Goal: Task Accomplishment & Management: Use online tool/utility

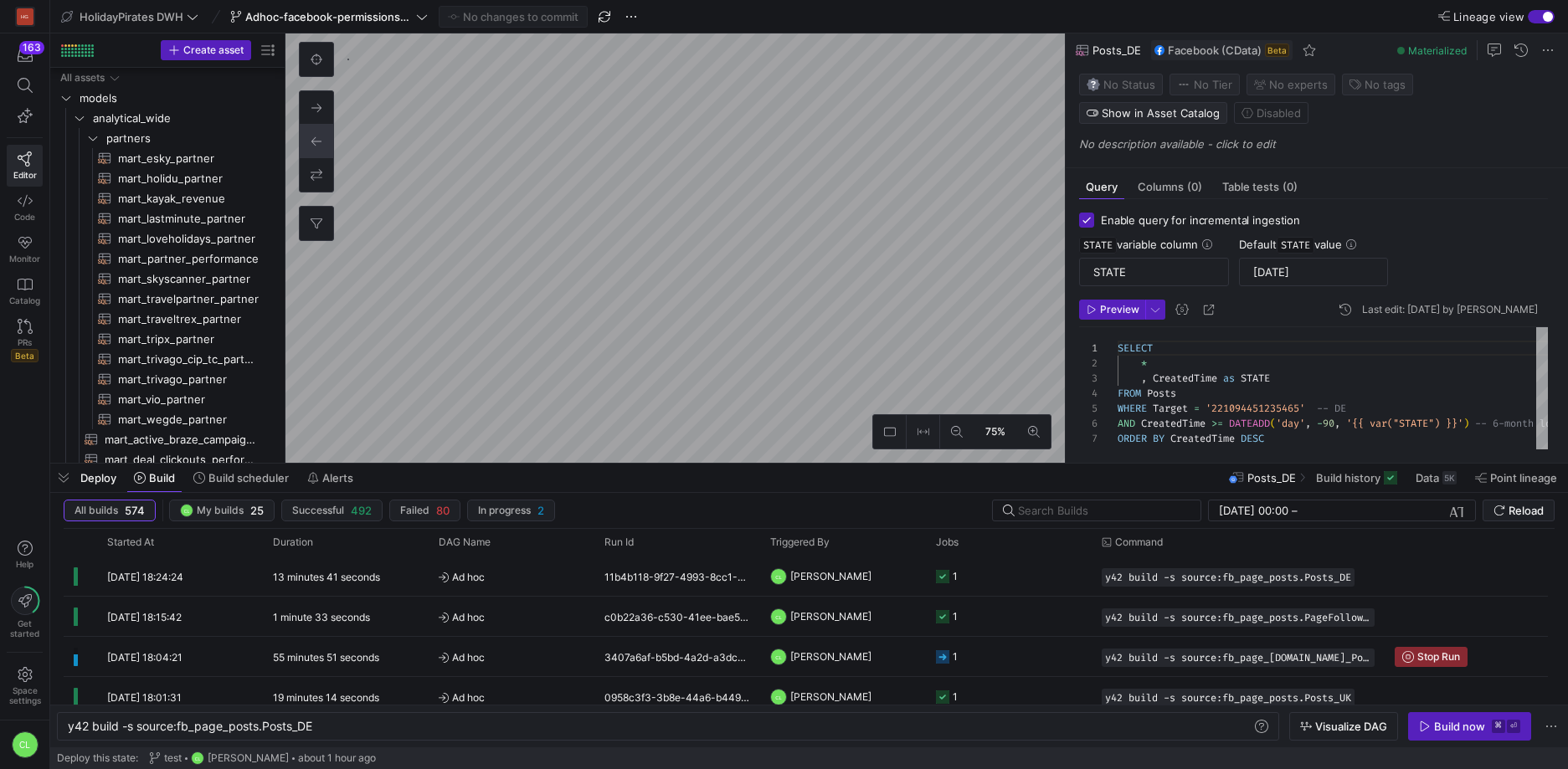
scroll to position [105, 0]
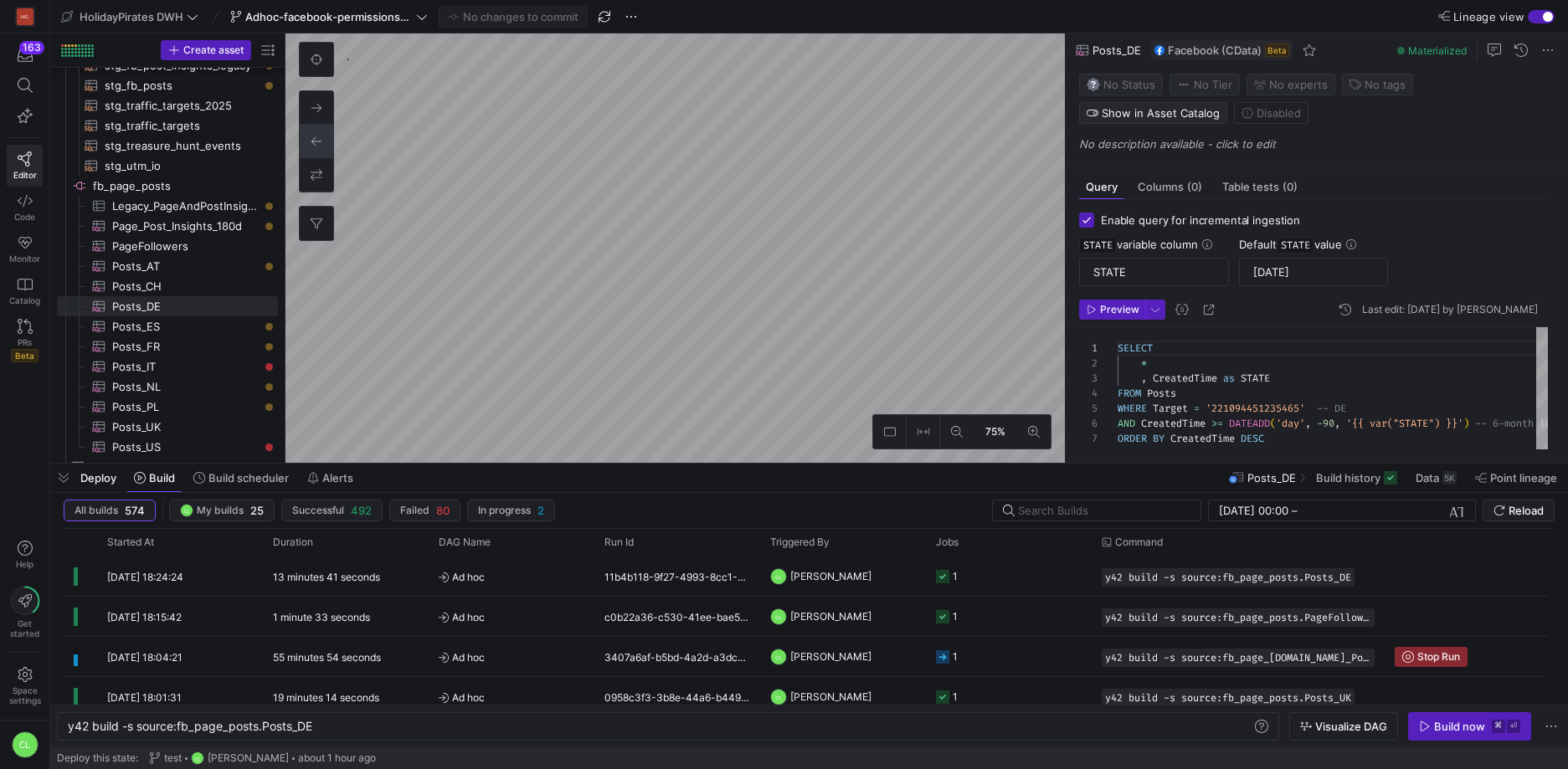
type textarea "SELECT * , CreatedTime as STATE FROM Posts WHERE Target = '1434101566853354' --…"
type textarea "y42 build -s source:fb_page_posts.Posts_PL"
click at [1329, 427] on div "SELECT * , CreatedTime as STATE FROM Posts WHERE Target = '1434101566853354' --…" at bounding box center [1463, 399] width 692 height 144
type textarea "SELECT * , CreatedTime as STATE FROM Posts WHERE Target = '1623641837848116' --…"
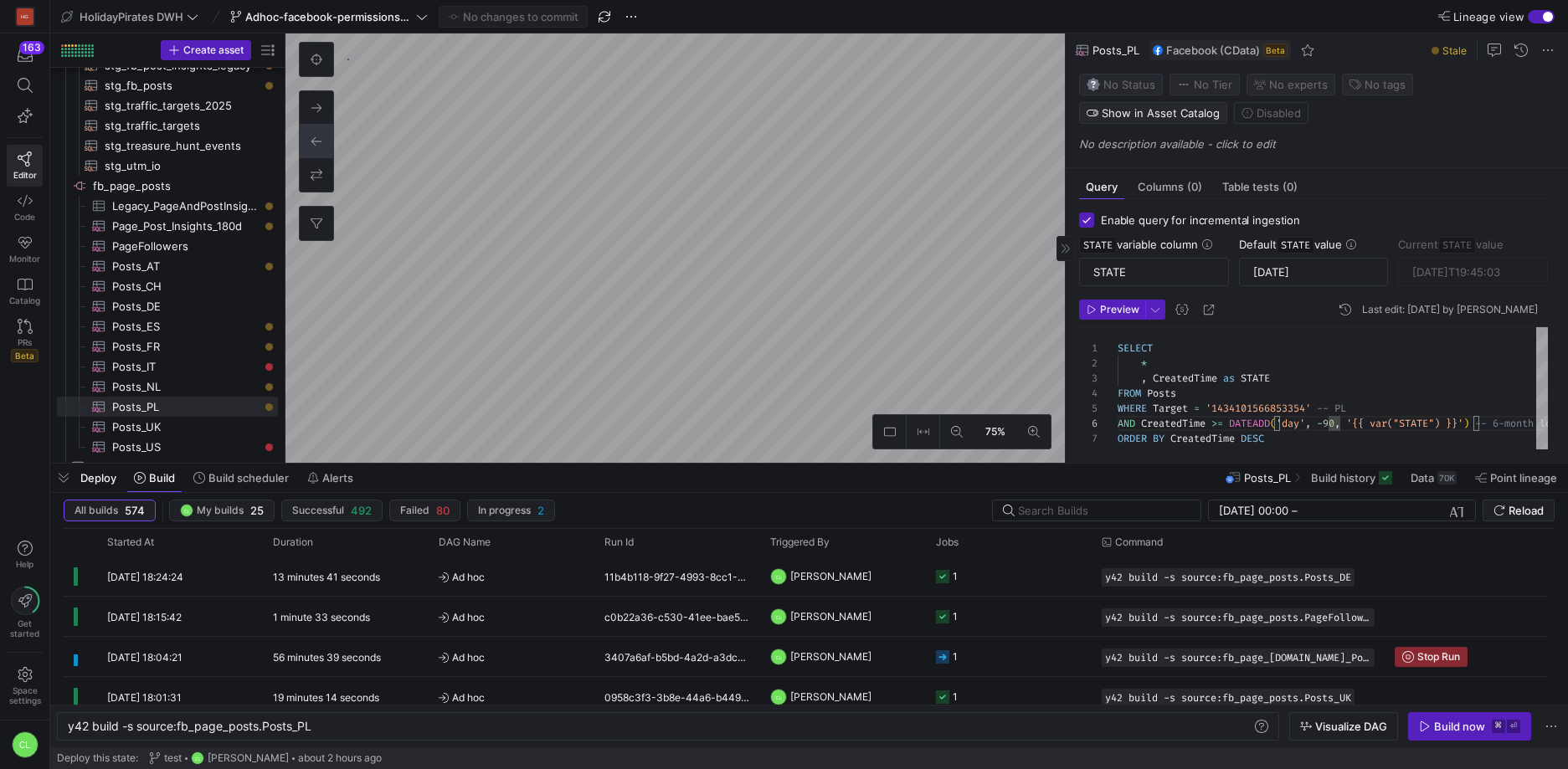
type textarea "y42 build -s source:fb_page_posts.Posts_CH"
type input "[DATE]T17:00:21"
type textarea "SELECT * , CreatedTime as STATE FROM Posts WHERE Target = '232296513448647' -- …"
type textarea "y42 build -s source:fb_page_posts.Posts_UK"
type textarea "SELECT * , CreatedTime as STATE FROM Posts WHERE Target = '1434101566853354' --…"
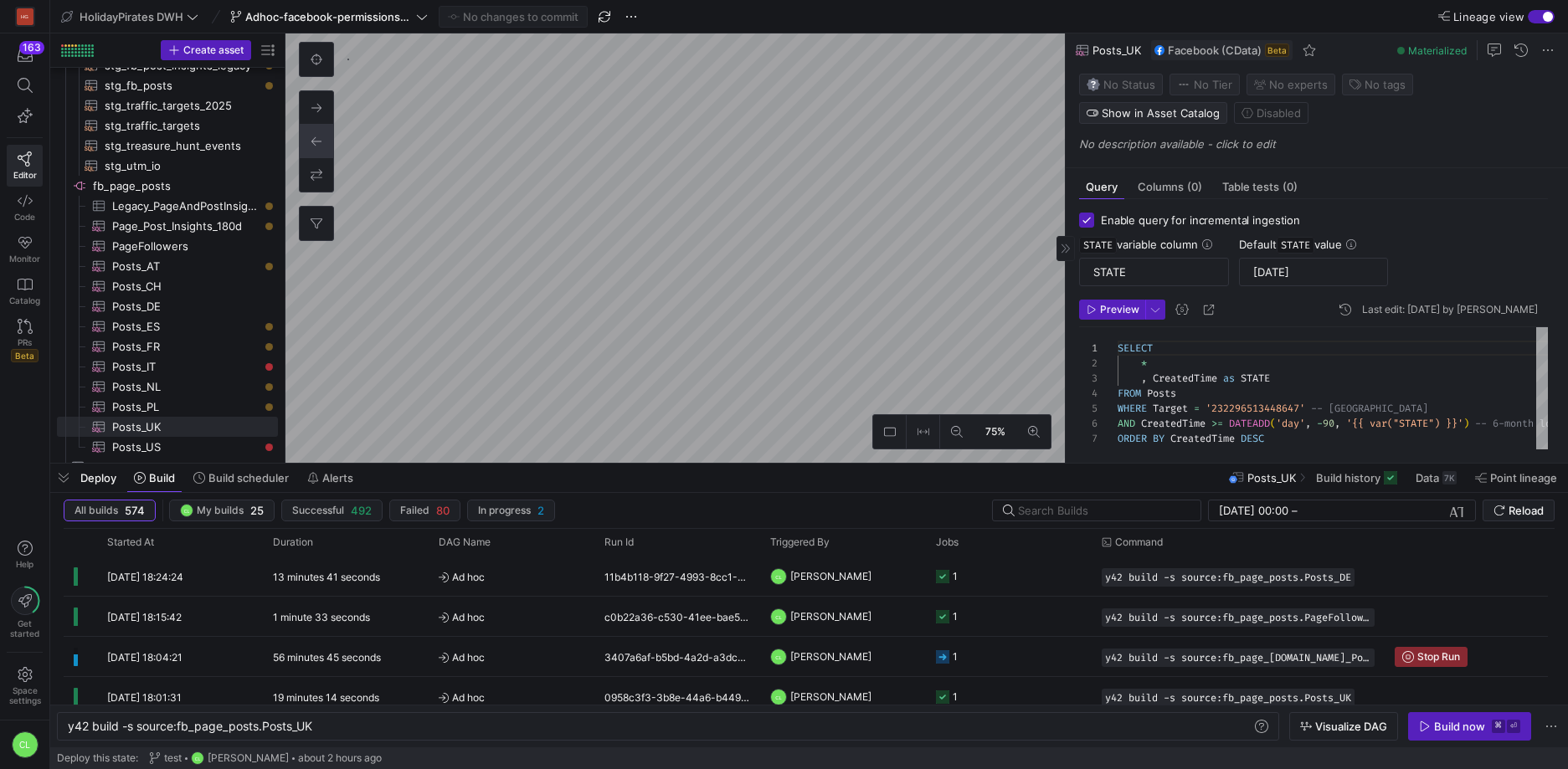
type textarea "y42 build -s source:fb_page_posts.Posts_PL"
type textarea "SELECT * , CreatedTime as STATE FROM Posts WHERE Target = '221094451235465' -- …"
type textarea "y42 build -s source:fb_page_posts.Posts_DE"
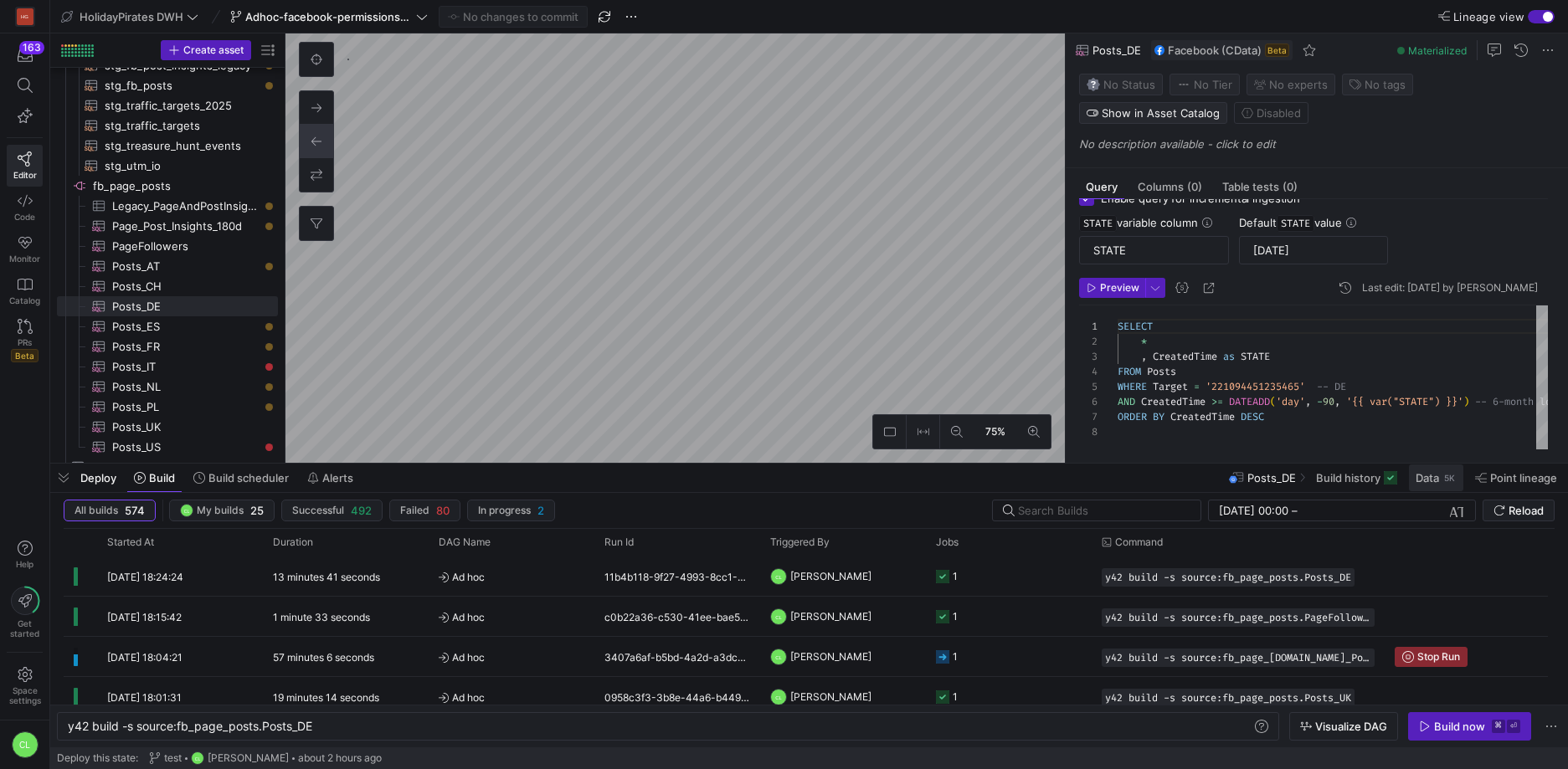
click at [1415, 487] on span at bounding box center [1436, 478] width 54 height 27
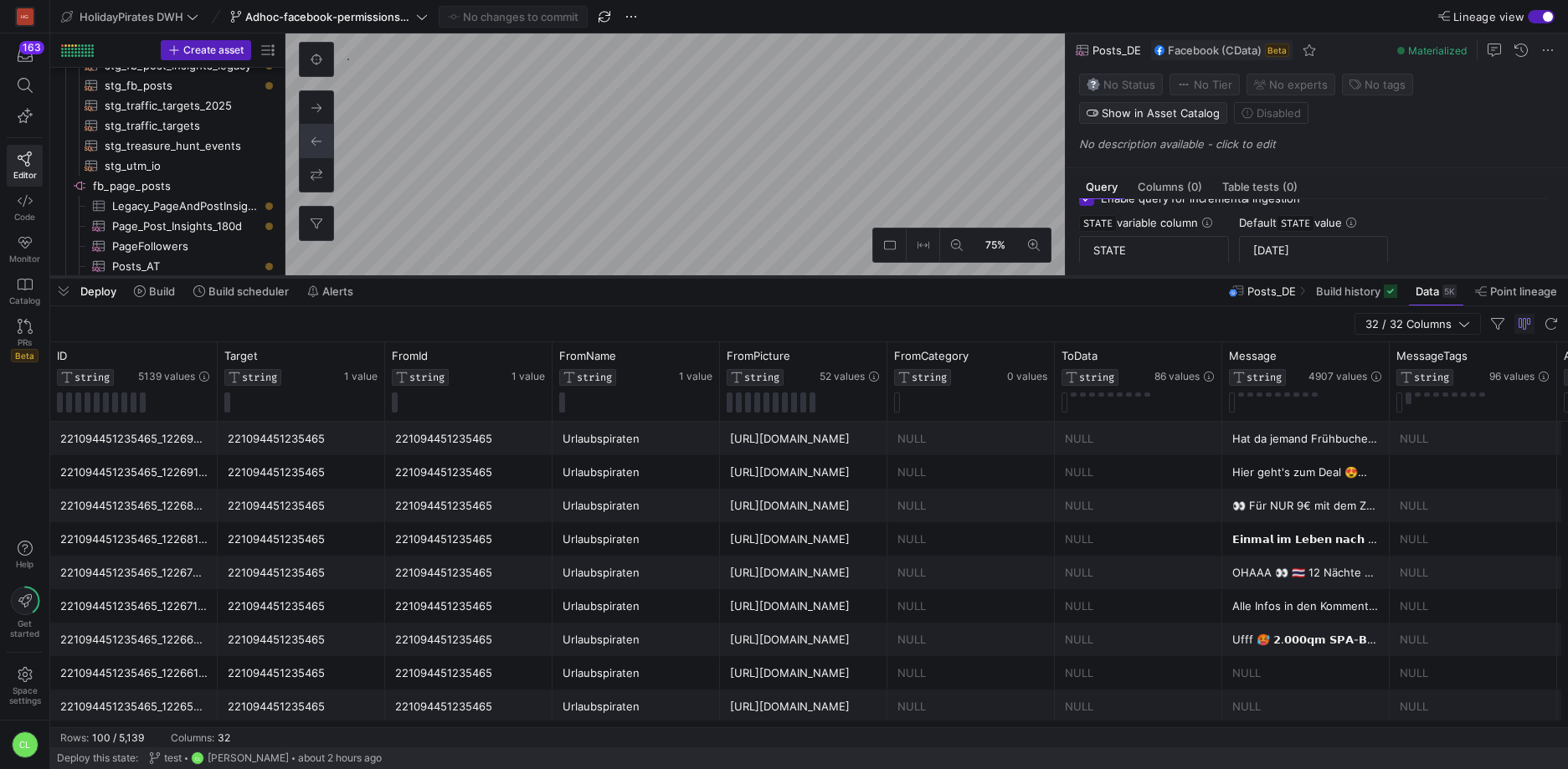
drag, startPoint x: 713, startPoint y: 465, endPoint x: 781, endPoint y: 279, distance: 198.0
click at [781, 279] on div at bounding box center [809, 277] width 1518 height 7
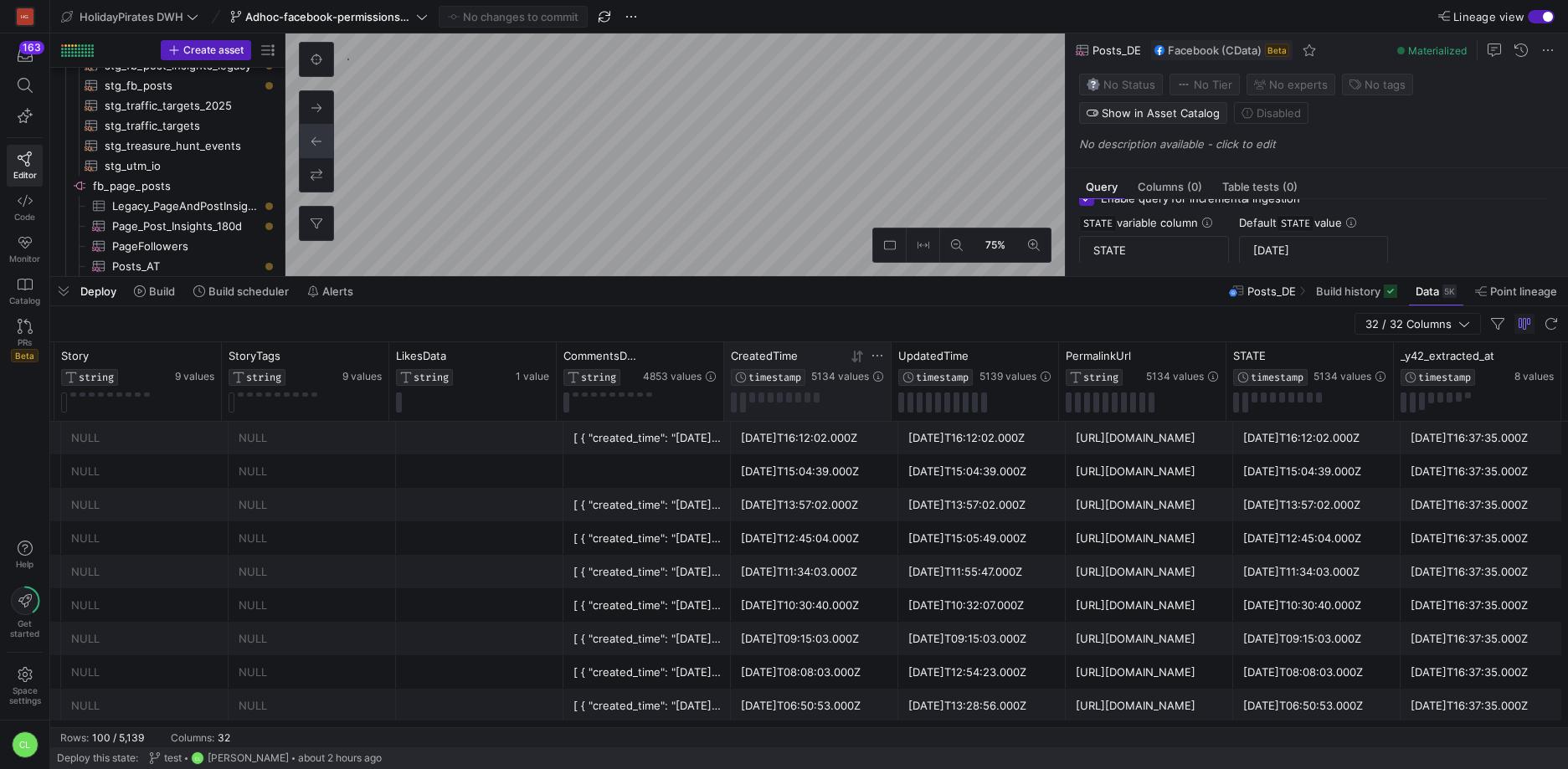
click at [855, 361] on icon at bounding box center [854, 356] width 6 height 12
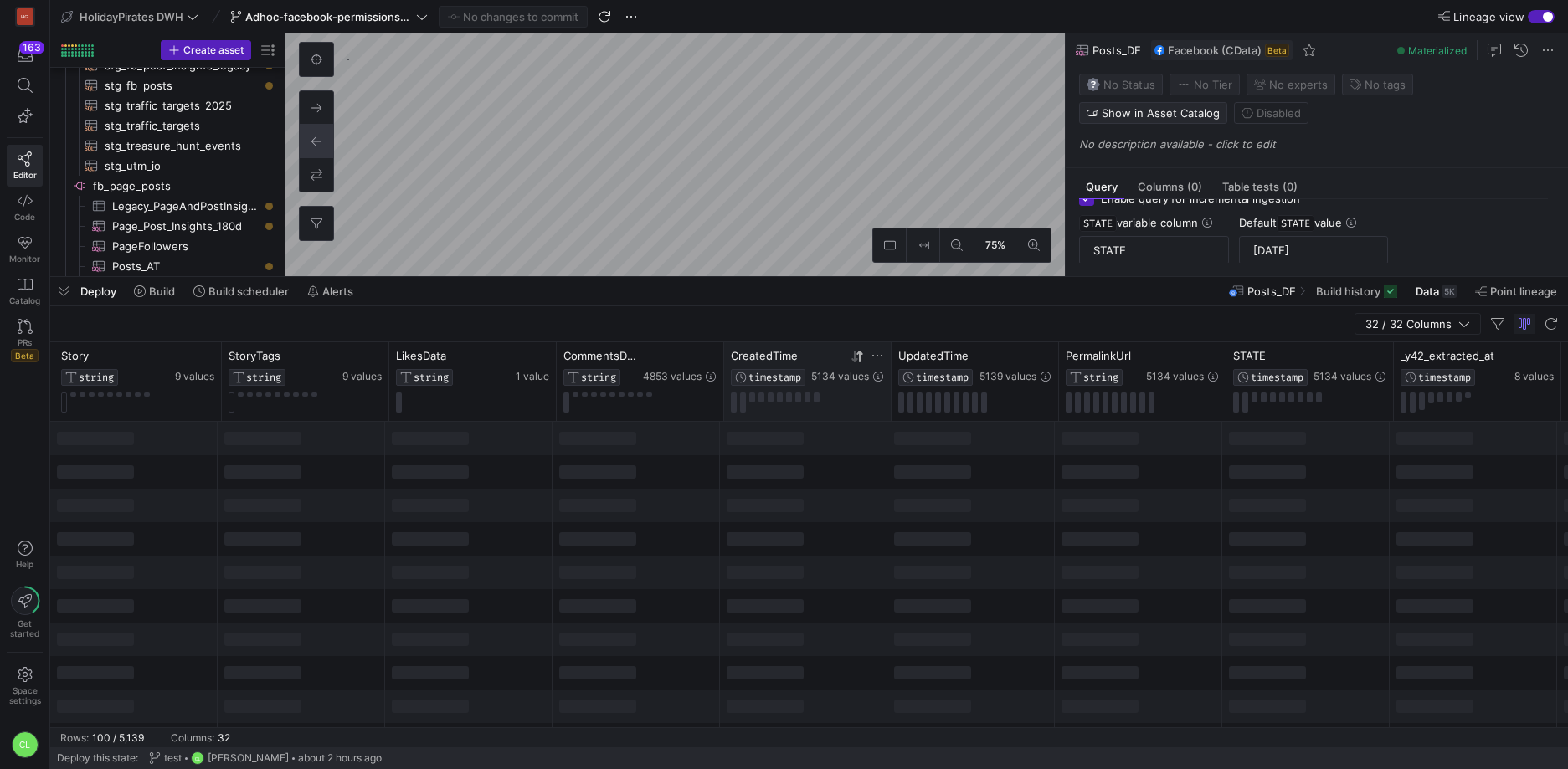
click at [855, 361] on icon at bounding box center [854, 356] width 6 height 12
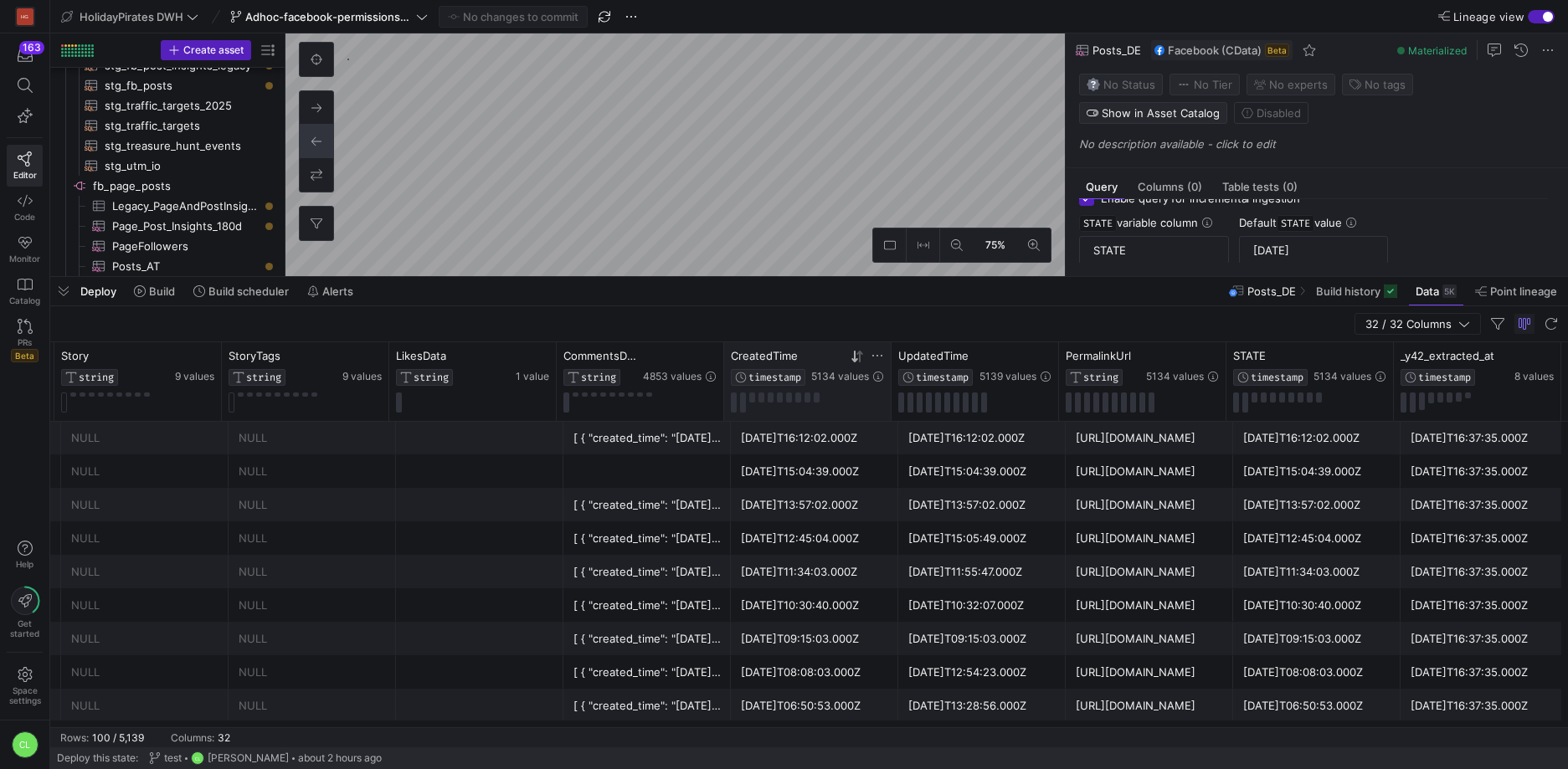
click at [856, 359] on icon at bounding box center [854, 356] width 6 height 12
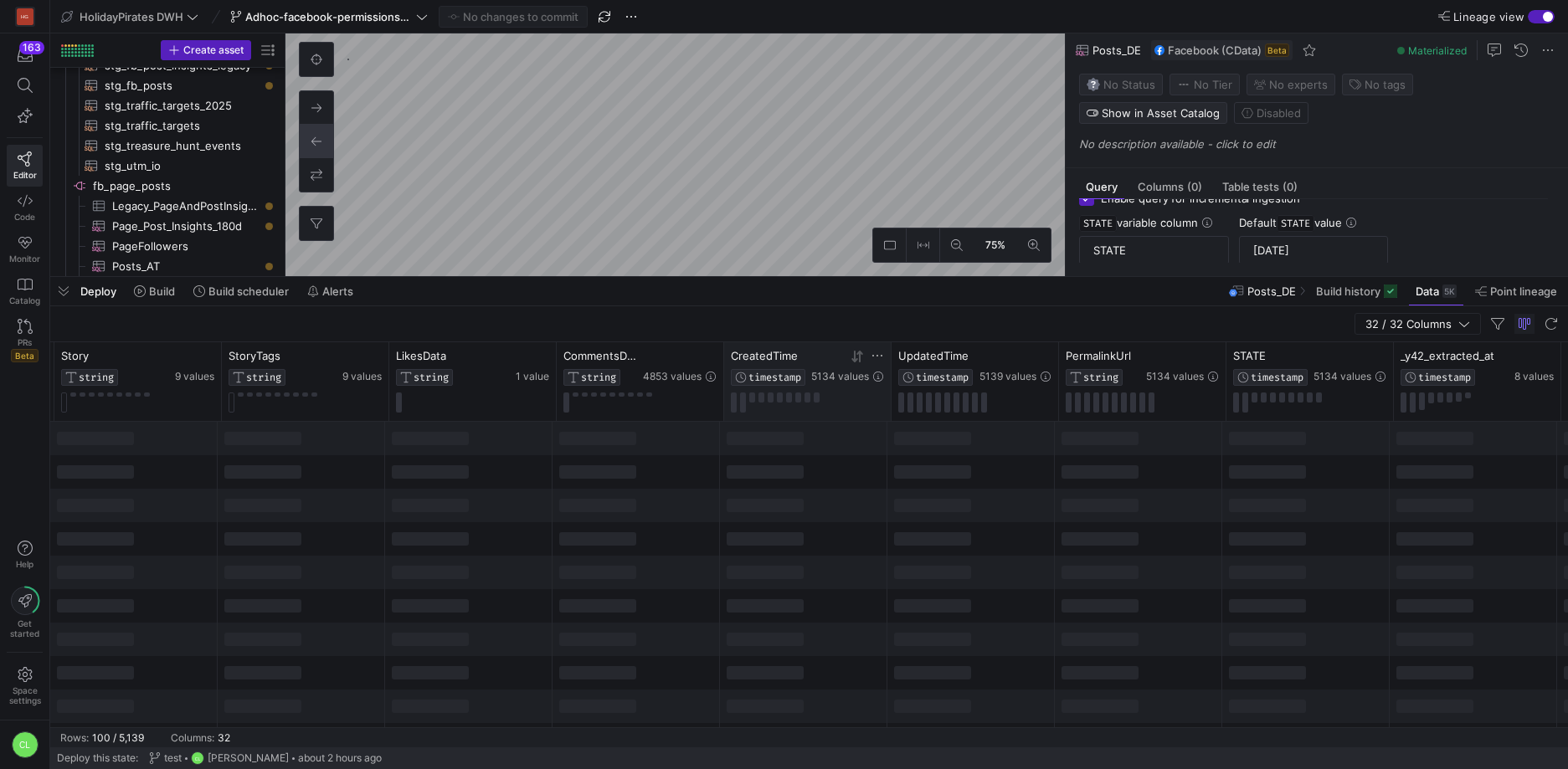
click at [856, 359] on icon at bounding box center [854, 356] width 6 height 12
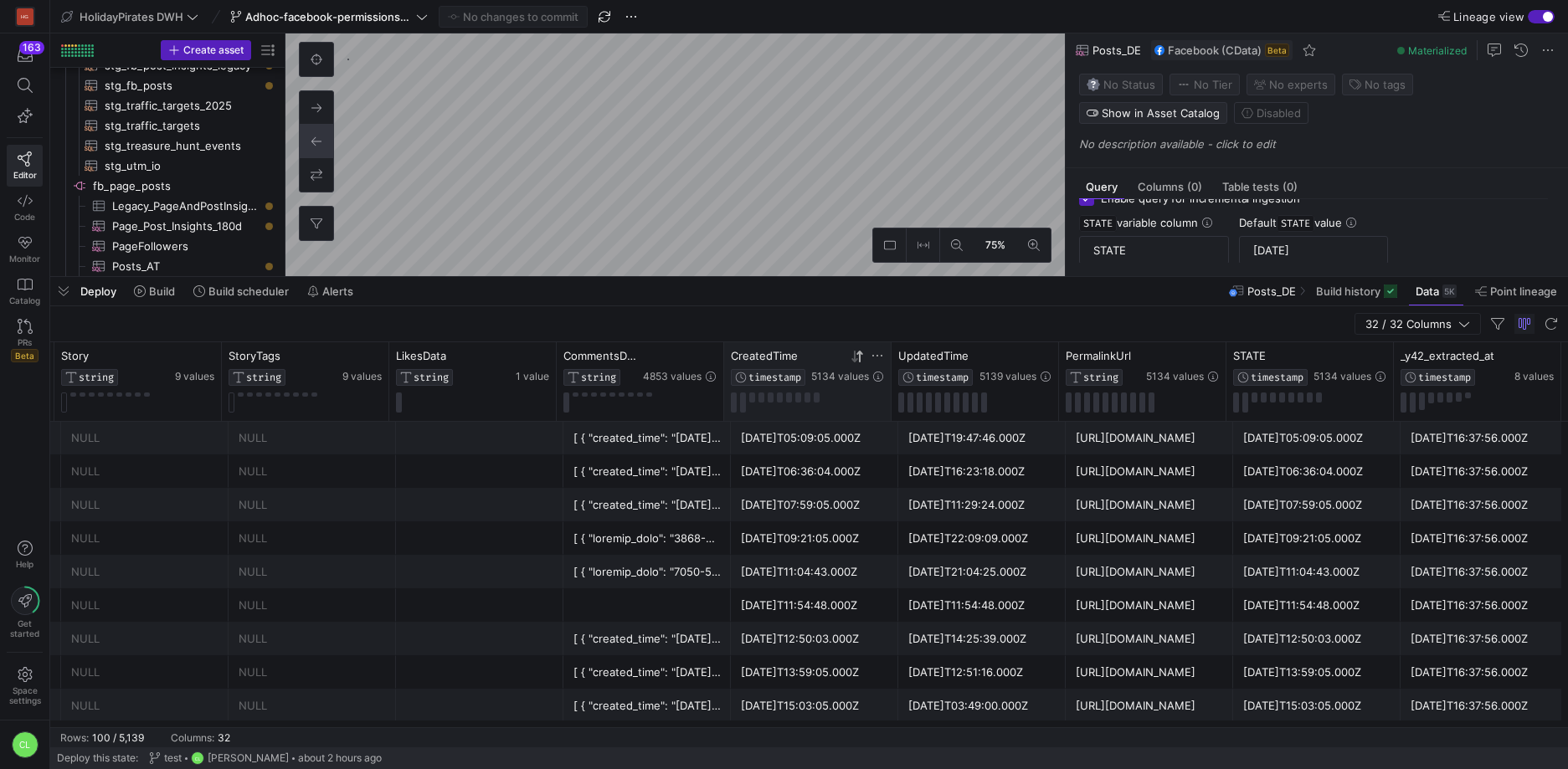
click at [856, 359] on icon at bounding box center [854, 356] width 6 height 12
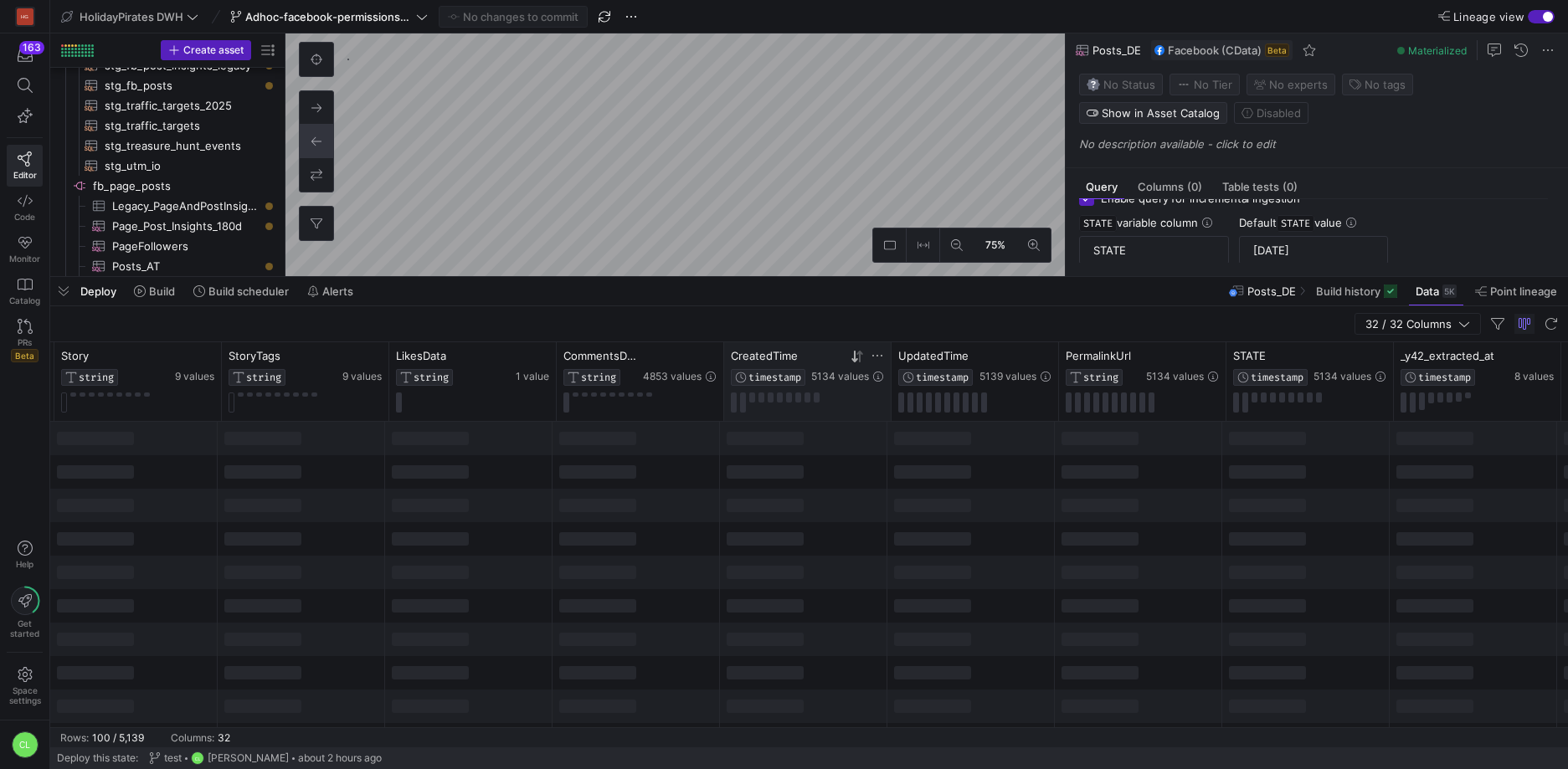
click at [860, 359] on icon at bounding box center [859, 356] width 6 height 12
click at [1161, 300] on div "Deploy Build Build scheduler Alerts Posts_DE Build history Data 5K Point lineage" at bounding box center [809, 291] width 1518 height 28
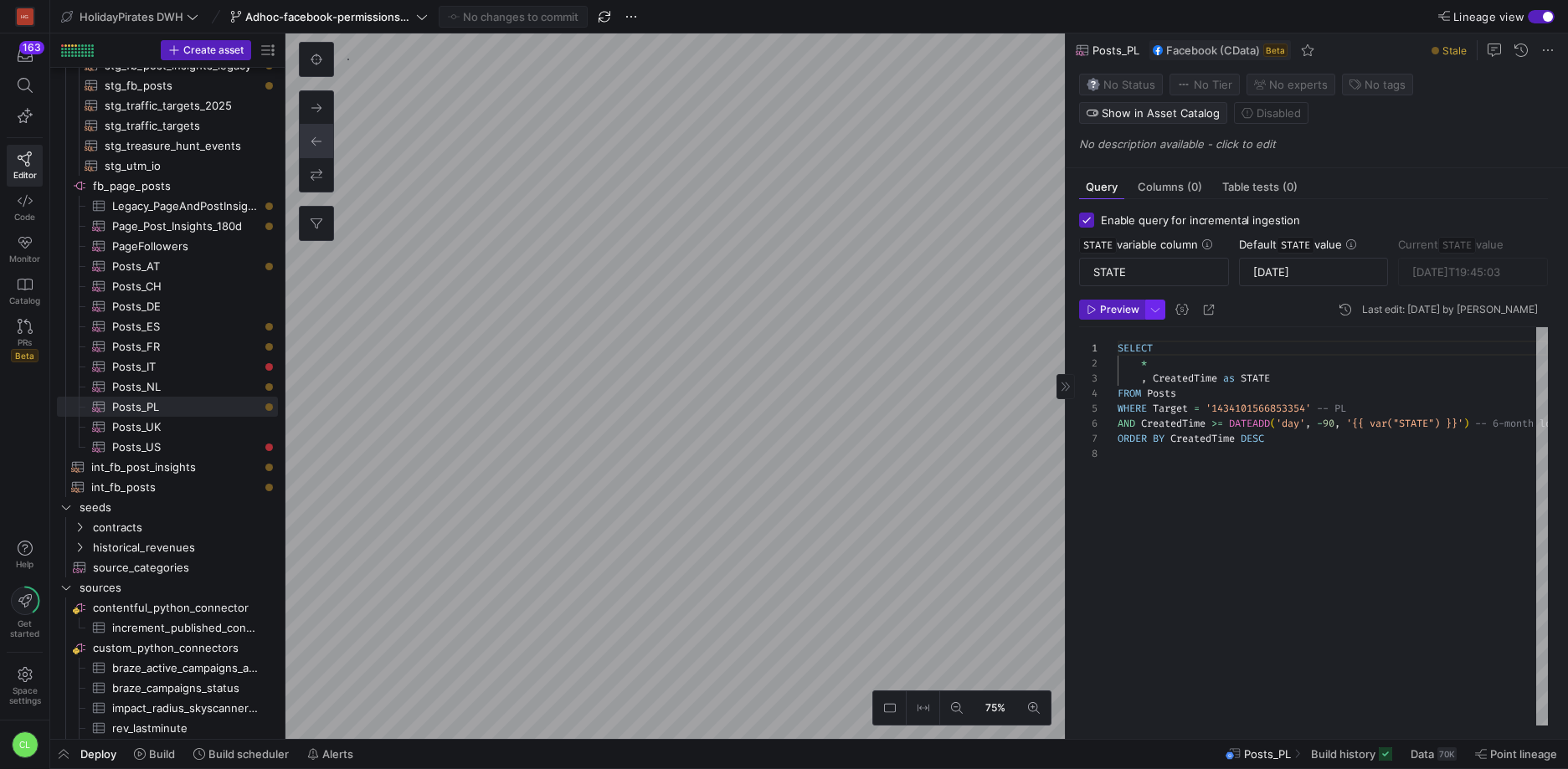
scroll to position [105, 0]
click at [1334, 423] on div "SELECT * , CreatedTime as STATE FROM Posts WHERE Target = '1434101566853354' --…" at bounding box center [1463, 526] width 692 height 398
type textarea "SELECT * , CreatedTime as STATE FROM Posts WHERE Target = '756159301171308' -- …"
type input "[DATE]T20:05:02"
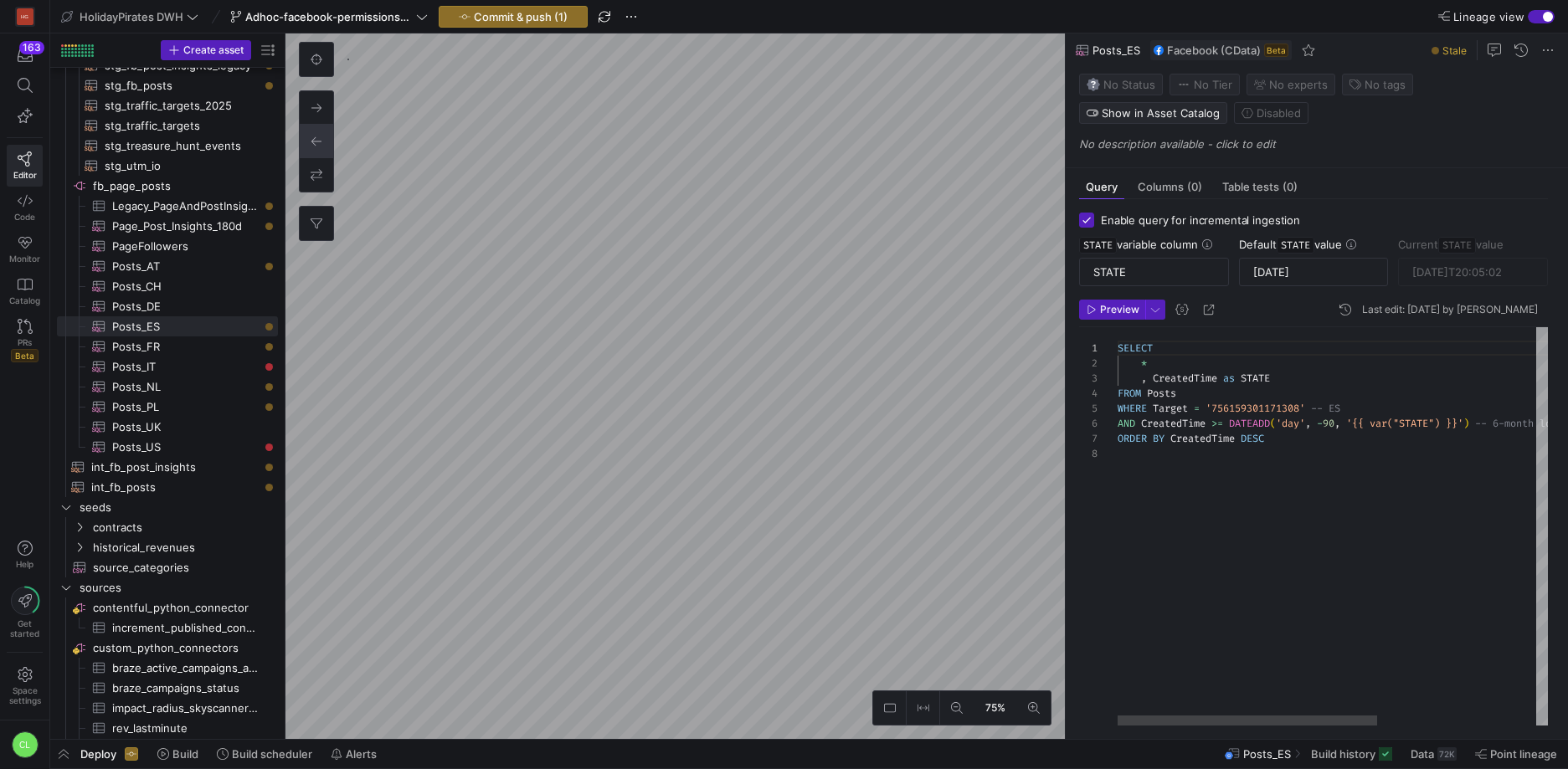
click at [1333, 419] on div "SELECT * , CreatedTime as STATE FROM Posts WHERE Target = '756159301171308' -- …" at bounding box center [1463, 526] width 692 height 398
type textarea "SELECT * , CreatedTime as STATE FROM Posts WHERE Target = '756159301171308' -- …"
click at [548, 20] on span "Commit & push (2)" at bounding box center [521, 17] width 95 height 13
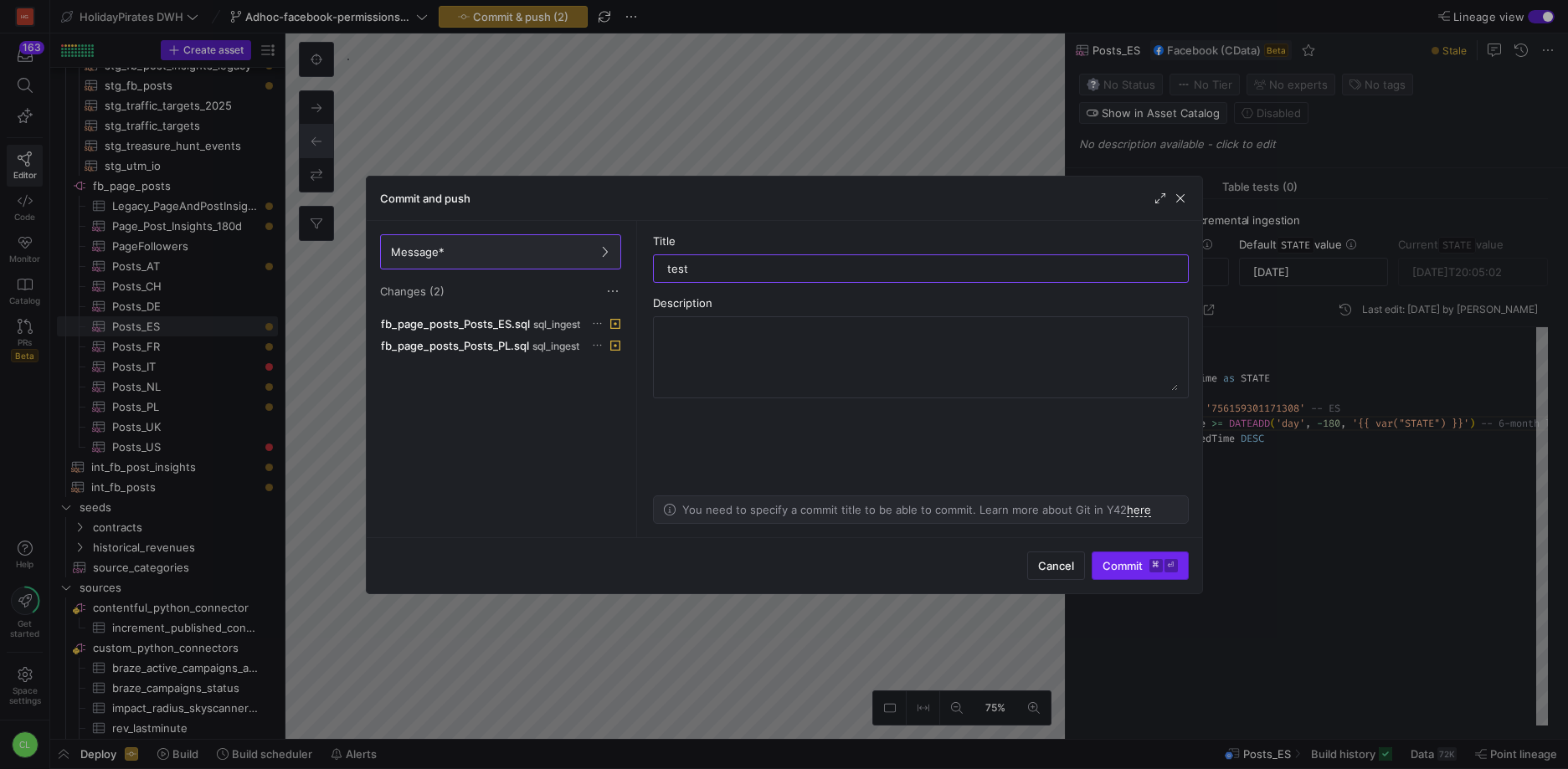
type input "test"
click at [1128, 563] on span "Commit ⌘ ⏎" at bounding box center [1140, 566] width 75 height 13
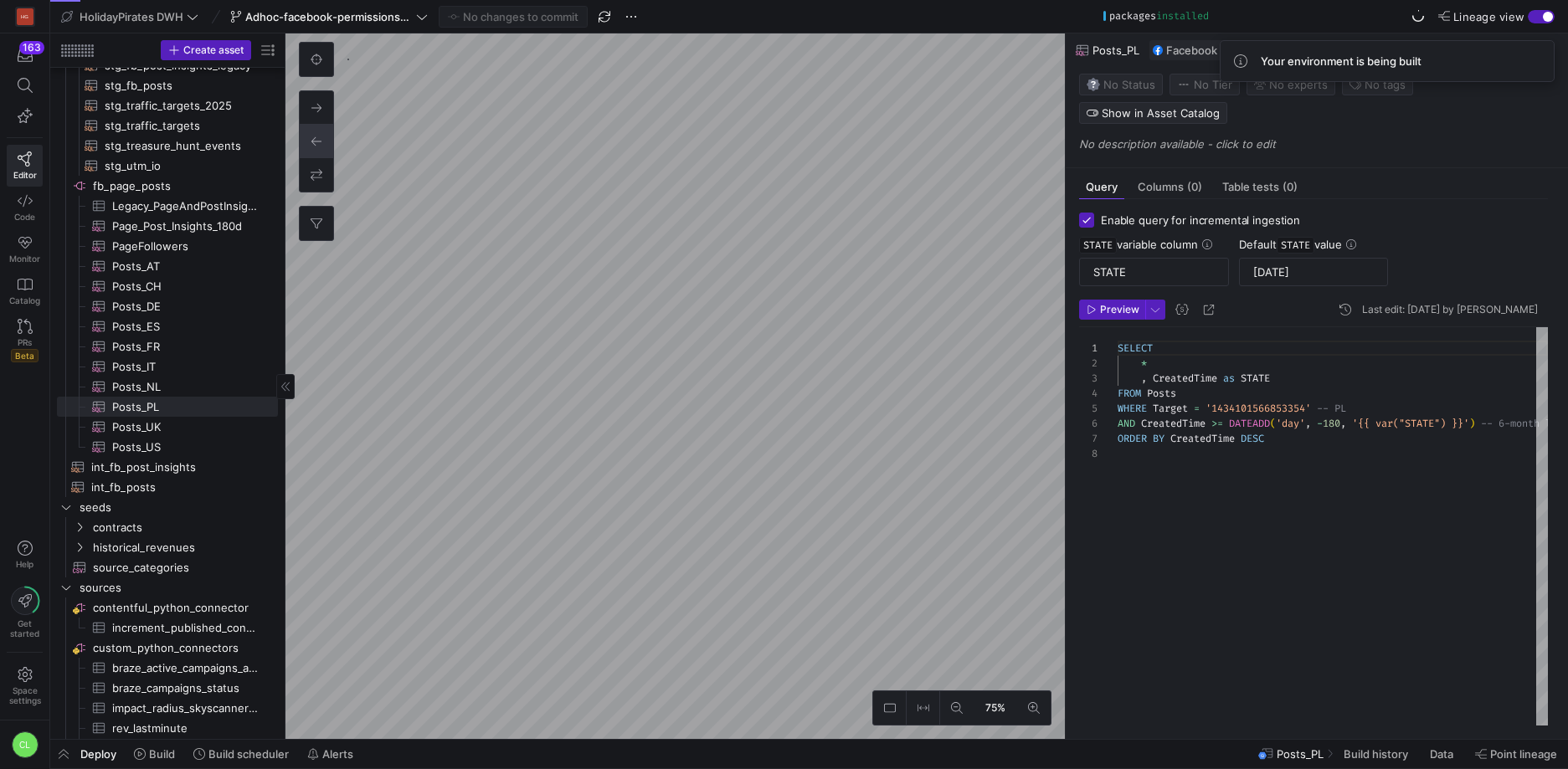
scroll to position [105, 0]
click at [158, 756] on span "Build" at bounding box center [162, 754] width 26 height 13
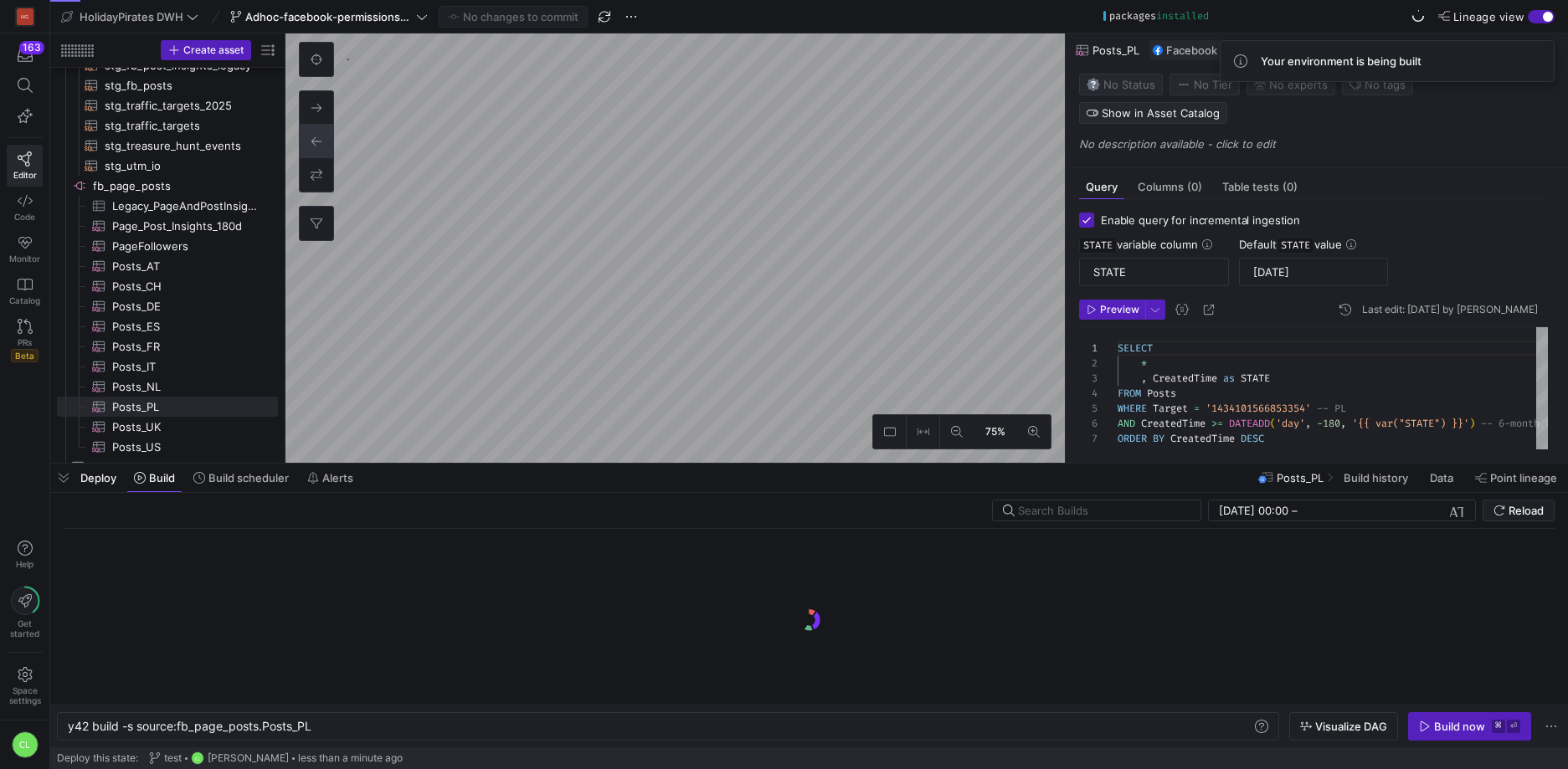
scroll to position [0, 244]
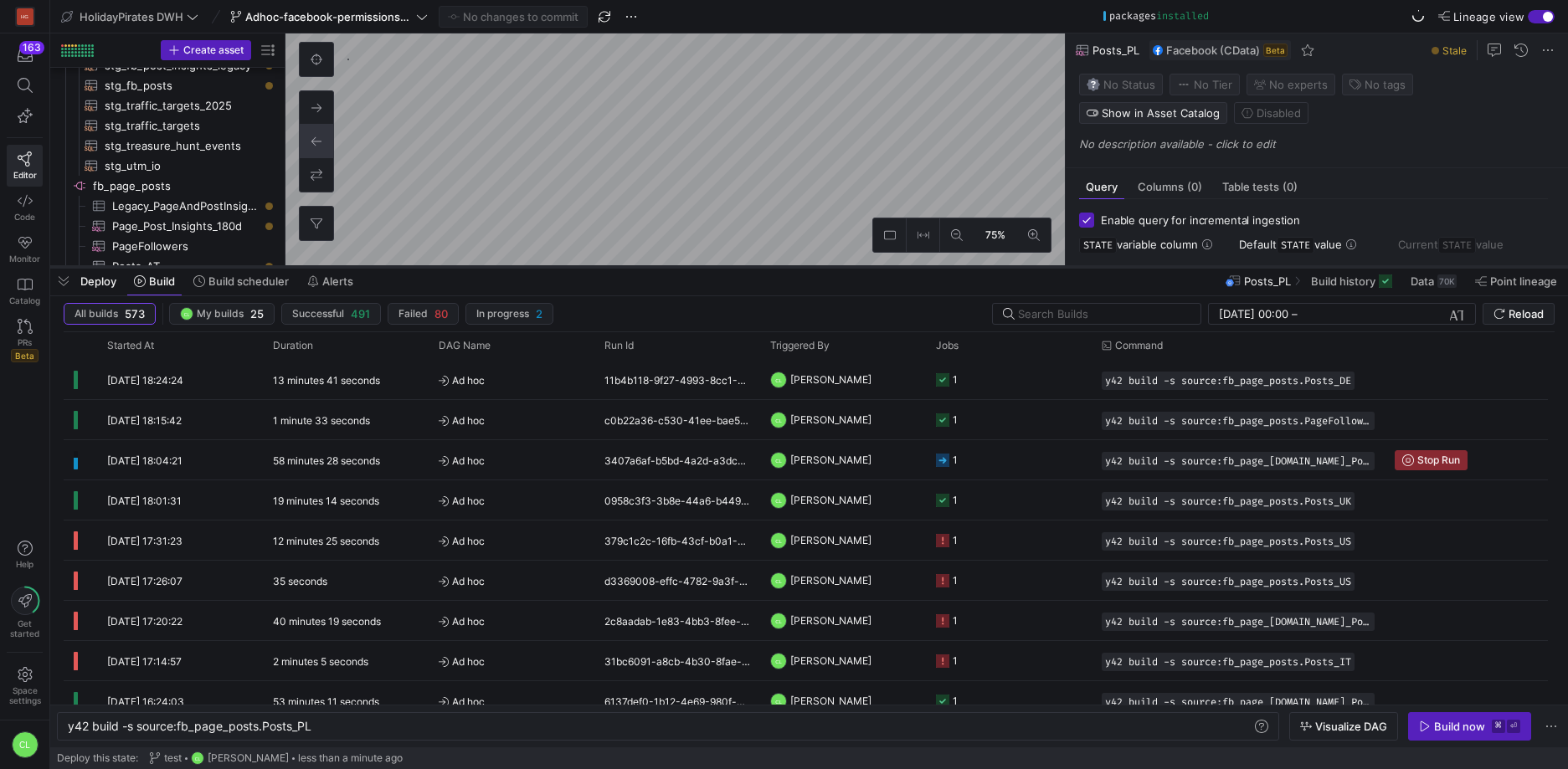
click at [928, 267] on div at bounding box center [809, 267] width 1518 height 7
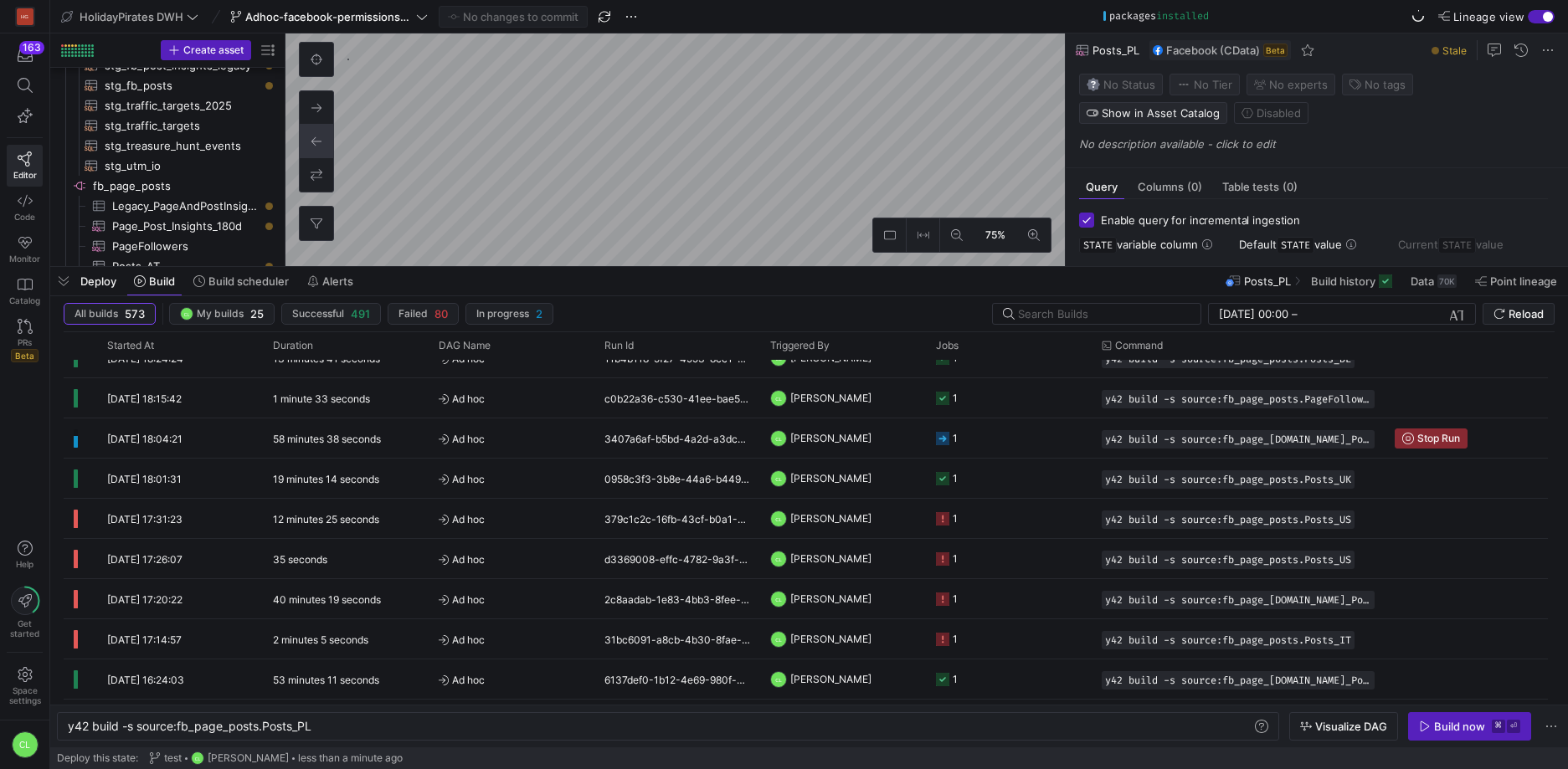
click at [1030, 290] on div "Deploy Build Build scheduler Alerts Posts_PL Build history Data 70K Point linea…" at bounding box center [809, 281] width 1518 height 28
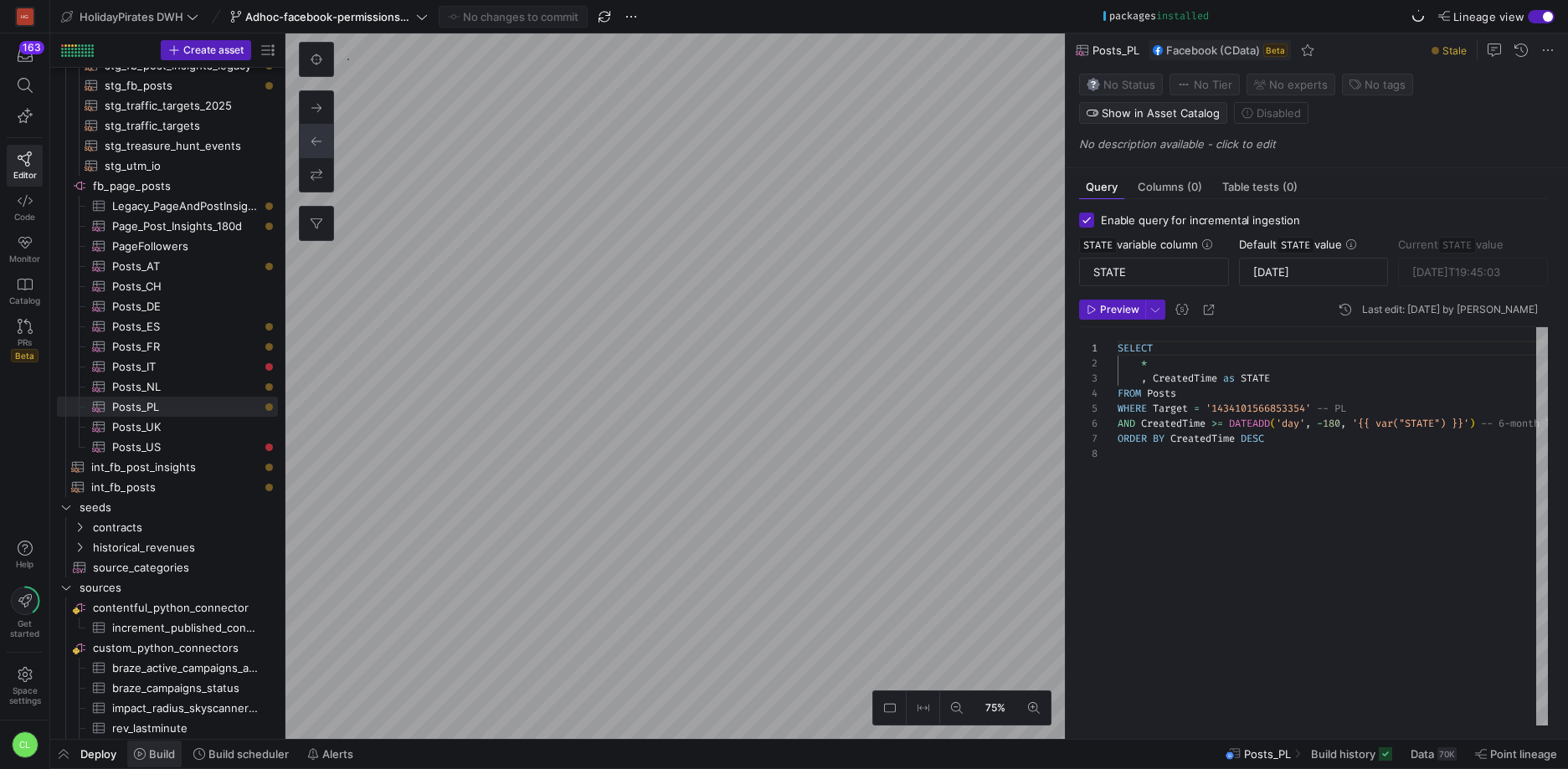
click at [154, 750] on span "Build" at bounding box center [162, 754] width 26 height 13
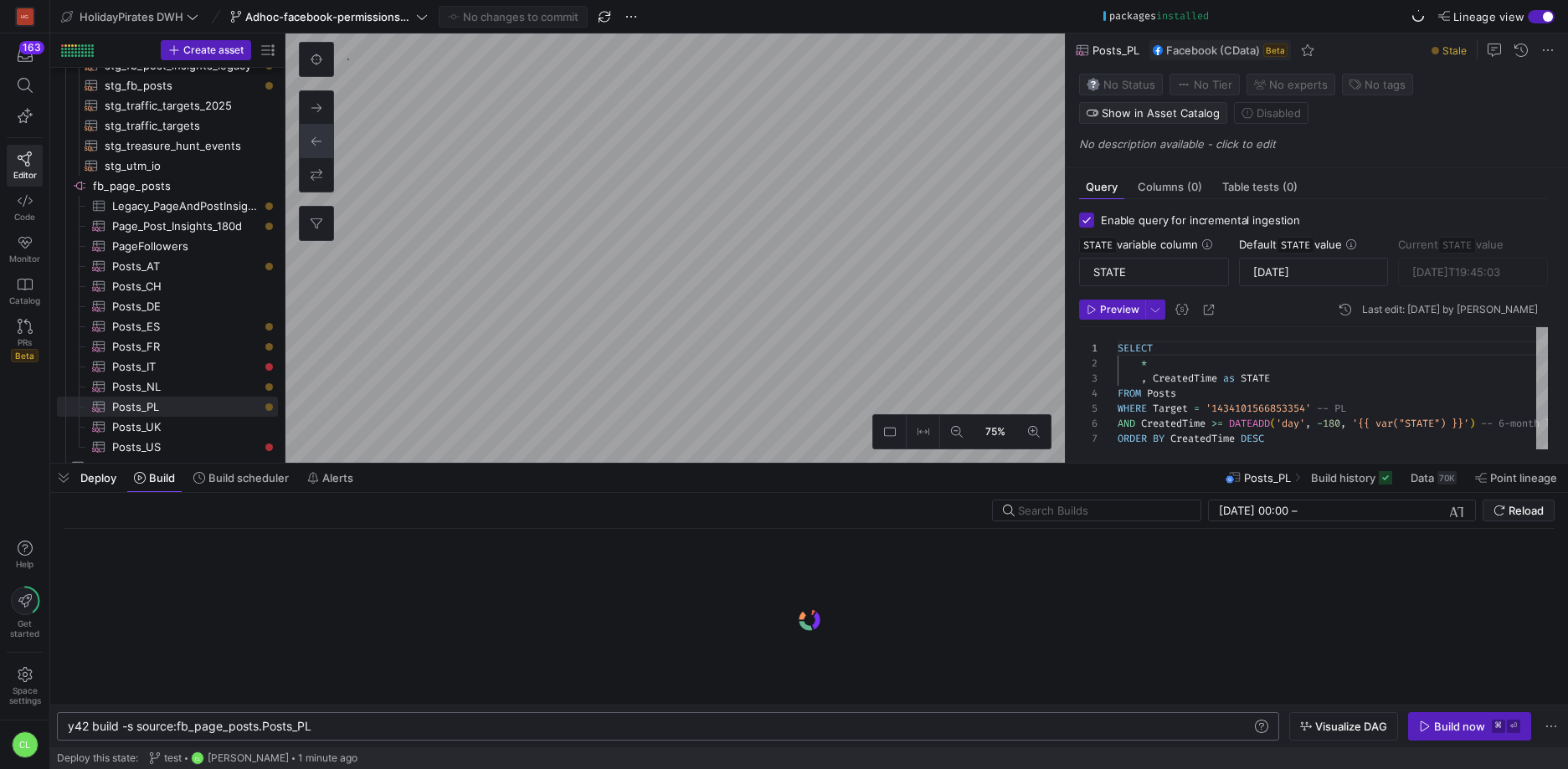
scroll to position [0, 244]
click at [324, 725] on div "y42 build -s source:fb_page_posts.Posts_PL" at bounding box center [660, 726] width 1184 height 13
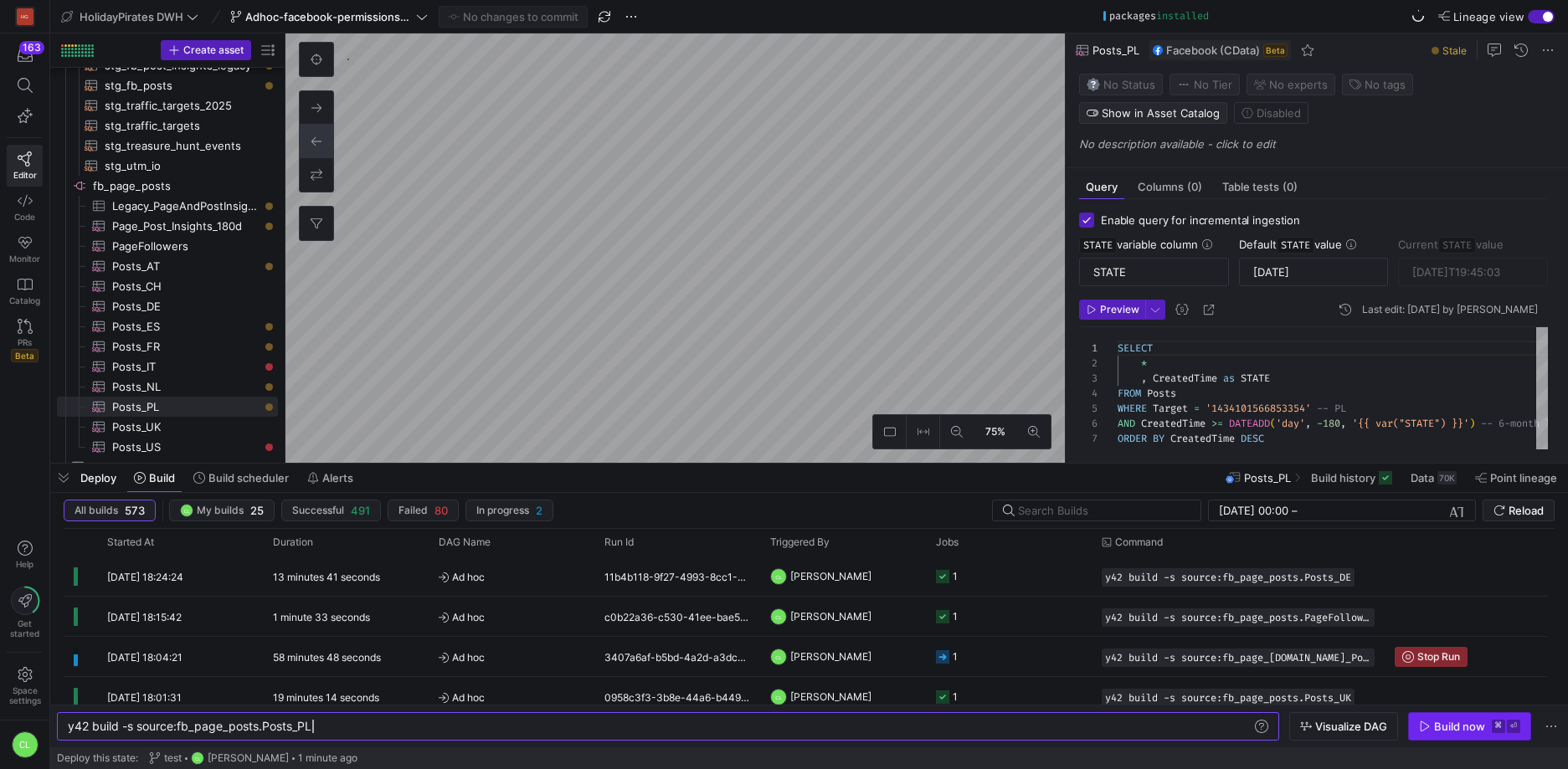
click at [1456, 732] on div "Build now" at bounding box center [1459, 726] width 51 height 13
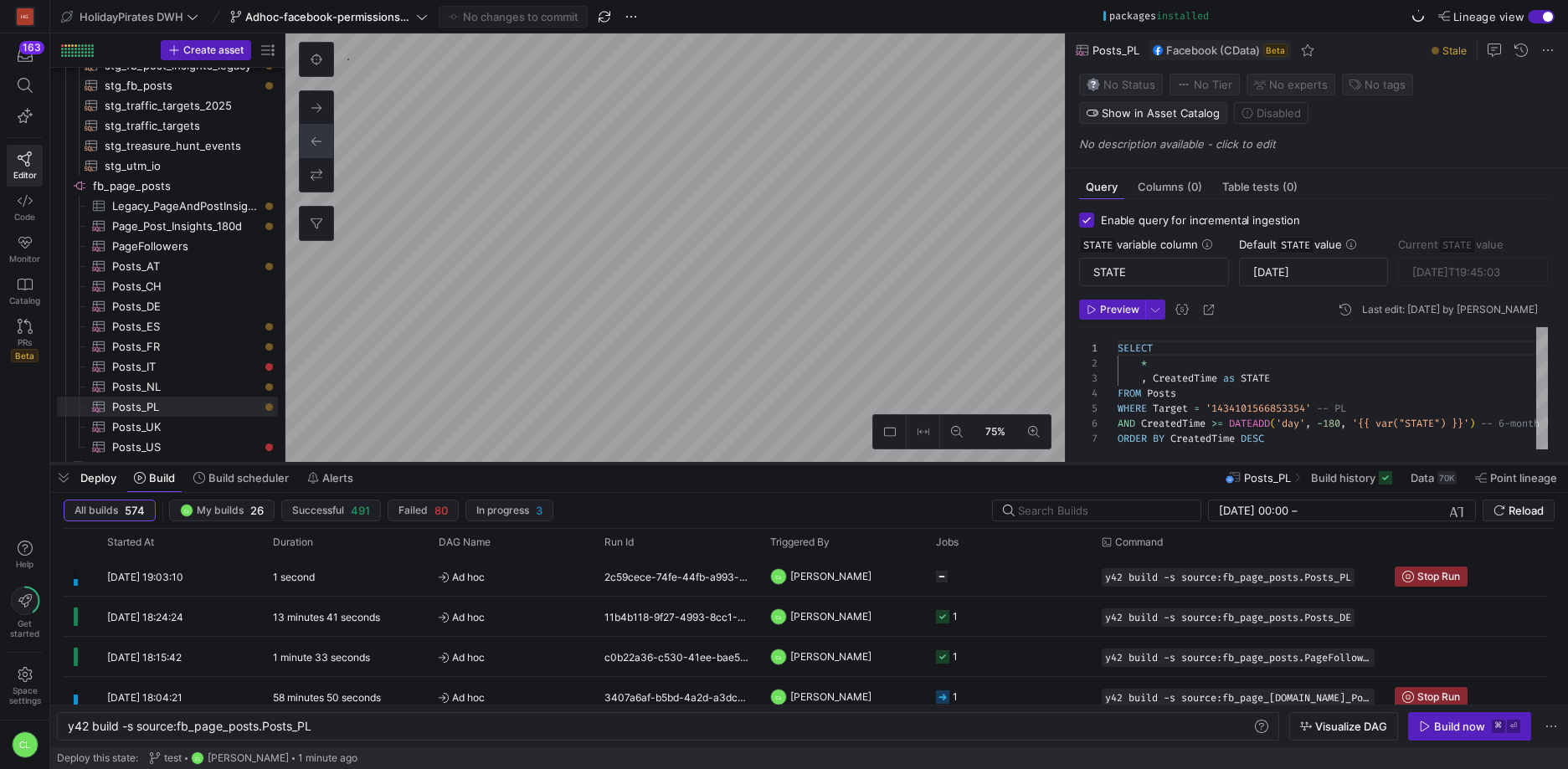
type textarea "SELECT * , CreatedTime as STATE FROM Posts WHERE Target = '756159301171308' -- …"
type input "[DATE]T20:05:02"
type textarea "y42 build -s source:fb_page_posts.Posts_ES"
click at [1438, 721] on div "Build now" at bounding box center [1459, 726] width 51 height 13
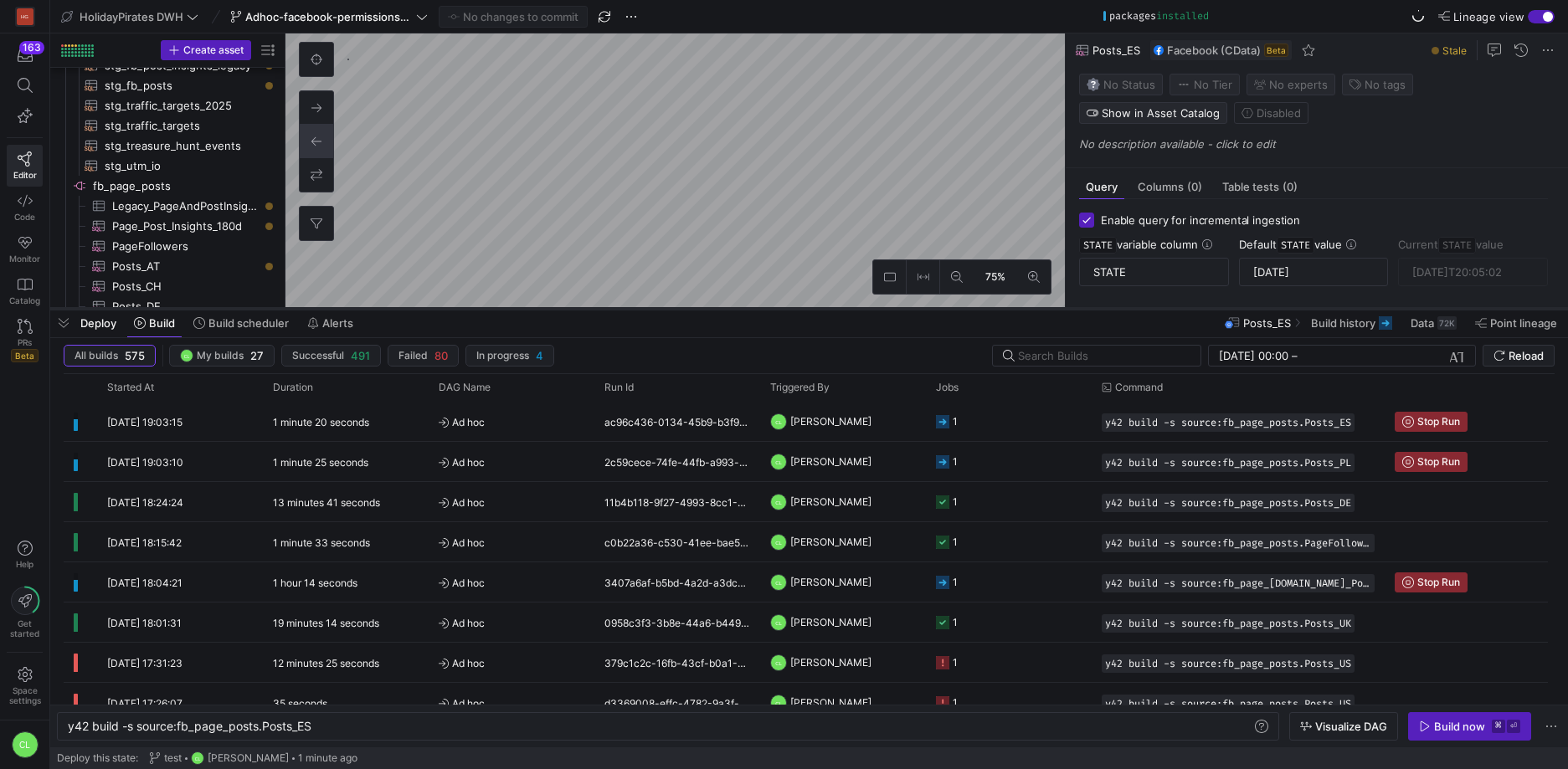
drag, startPoint x: 698, startPoint y: 465, endPoint x: 743, endPoint y: 310, distance: 161.4
click at [743, 310] on div at bounding box center [809, 309] width 1518 height 7
click at [886, 585] on y42-orchestration-triggered-by "CL [PERSON_NAME]" at bounding box center [843, 582] width 146 height 38
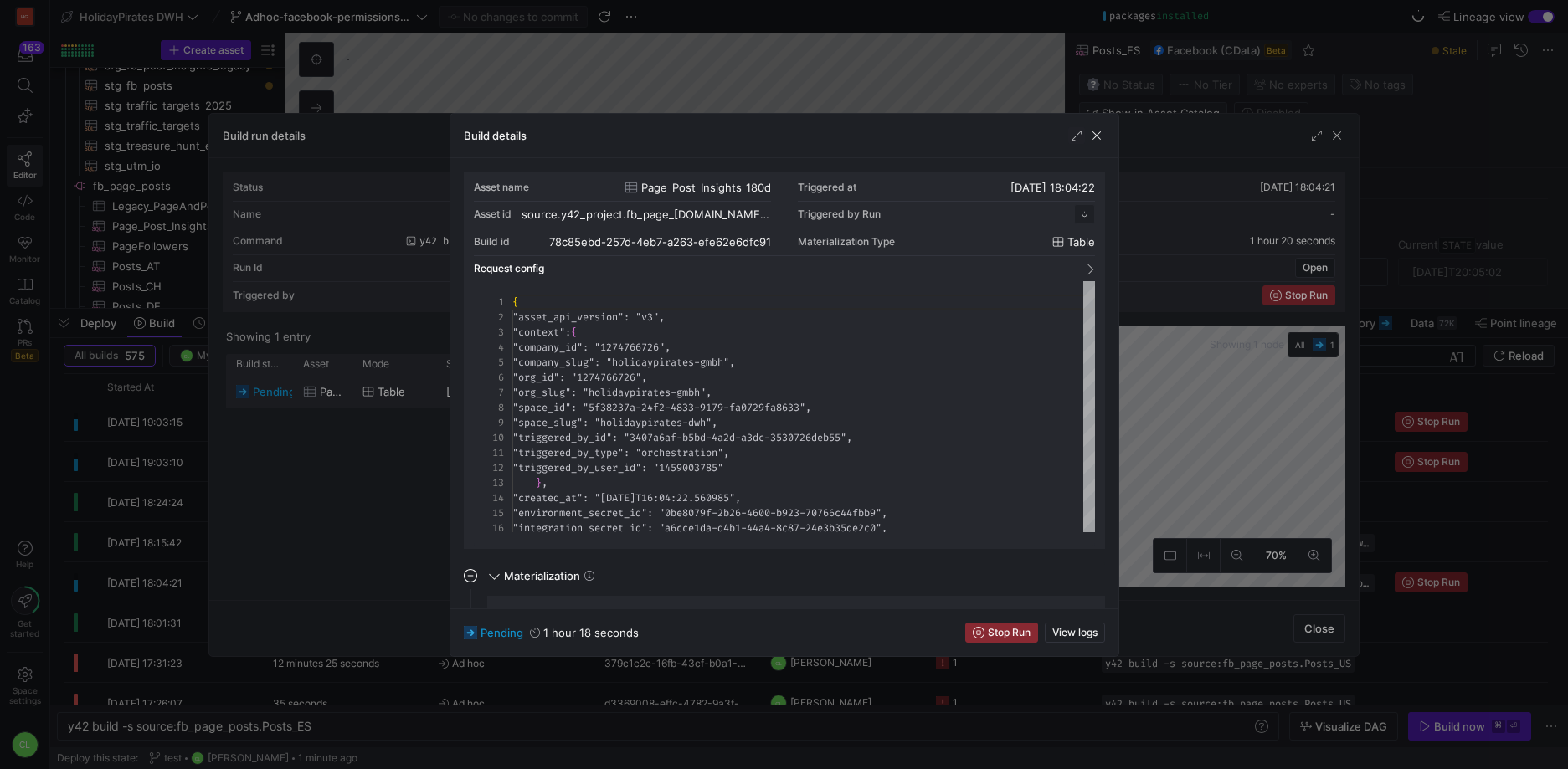
scroll to position [151, 0]
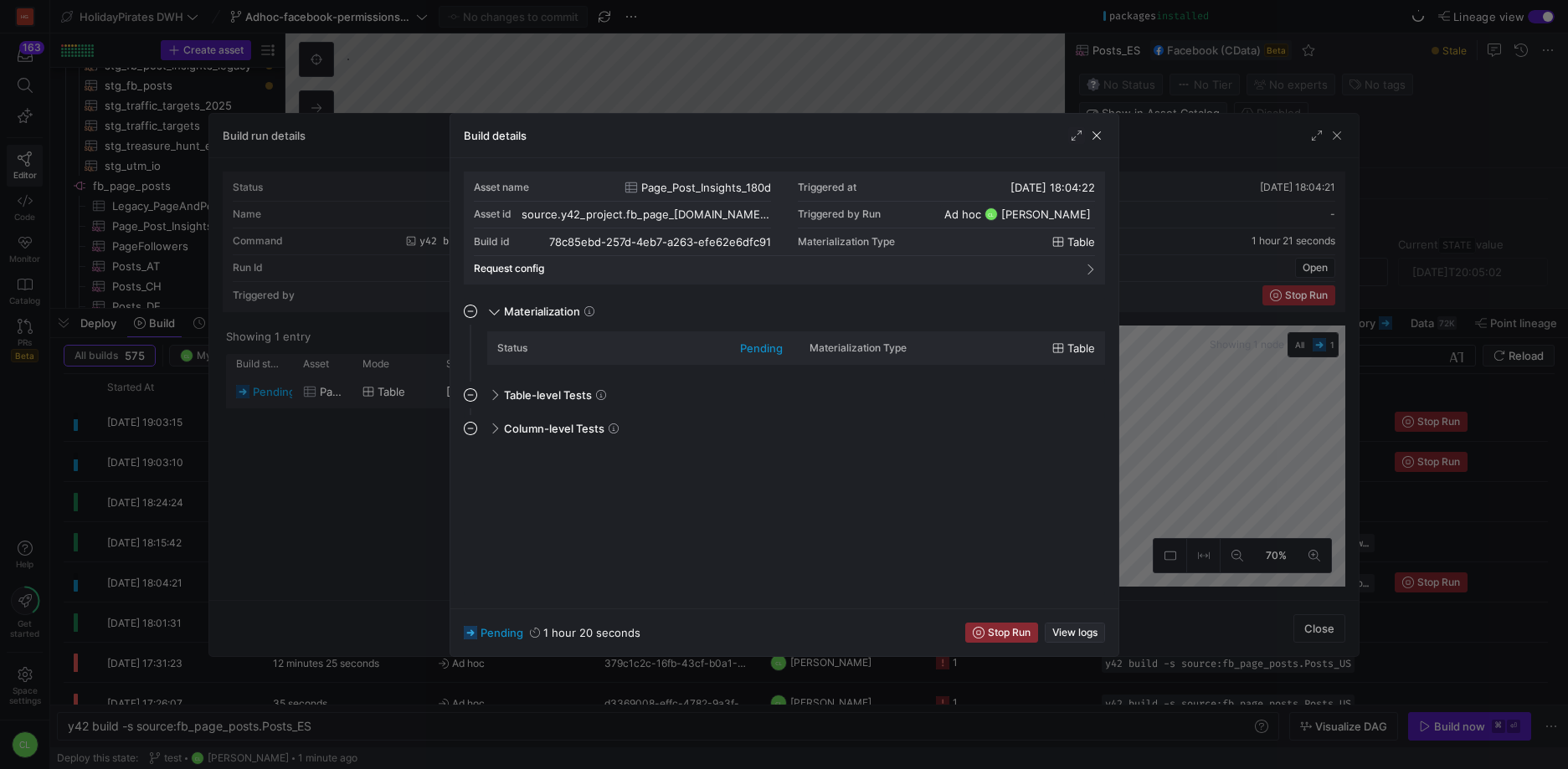
click at [1090, 634] on span "View logs" at bounding box center [1075, 633] width 45 height 12
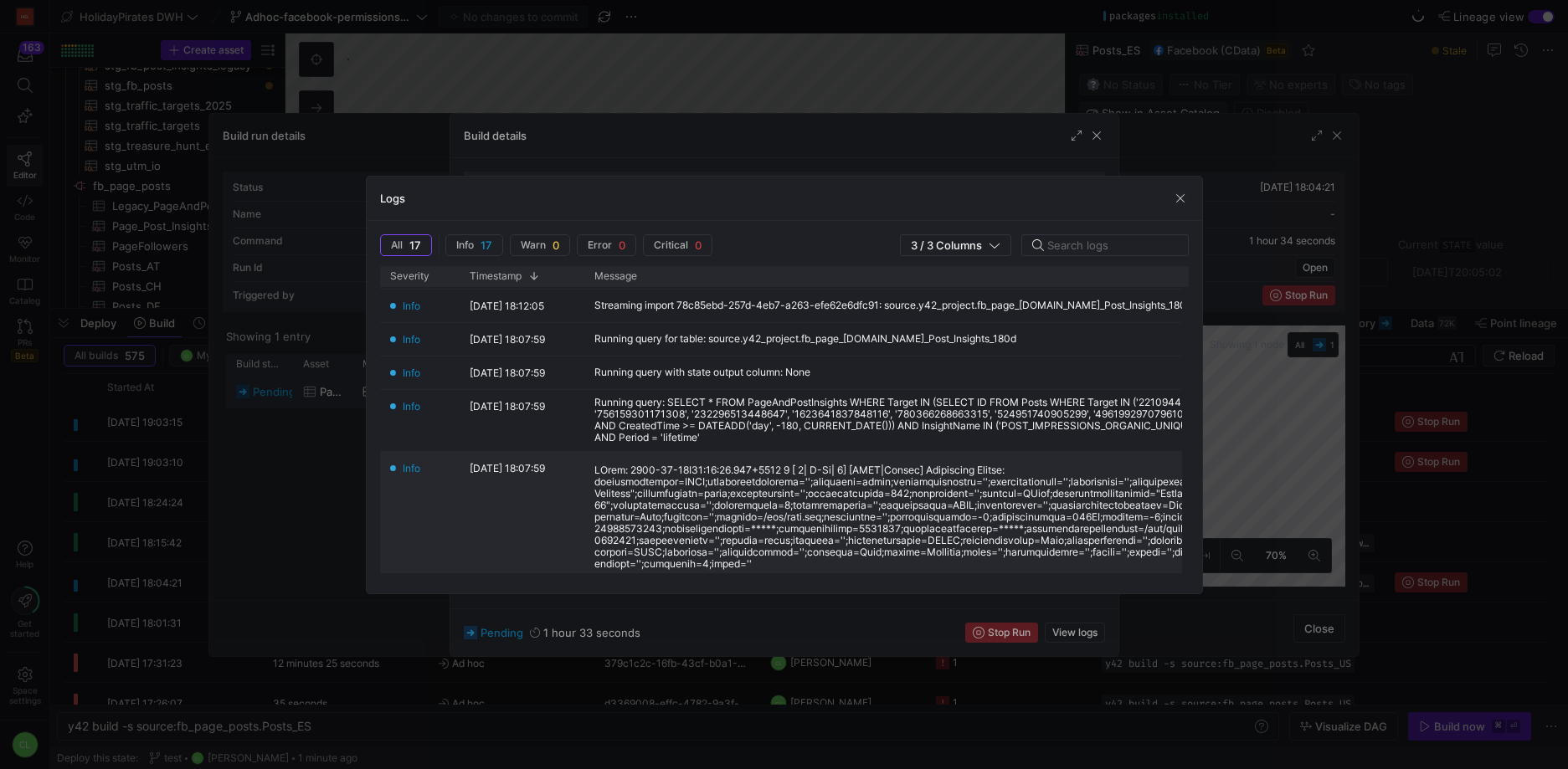
scroll to position [133, 0]
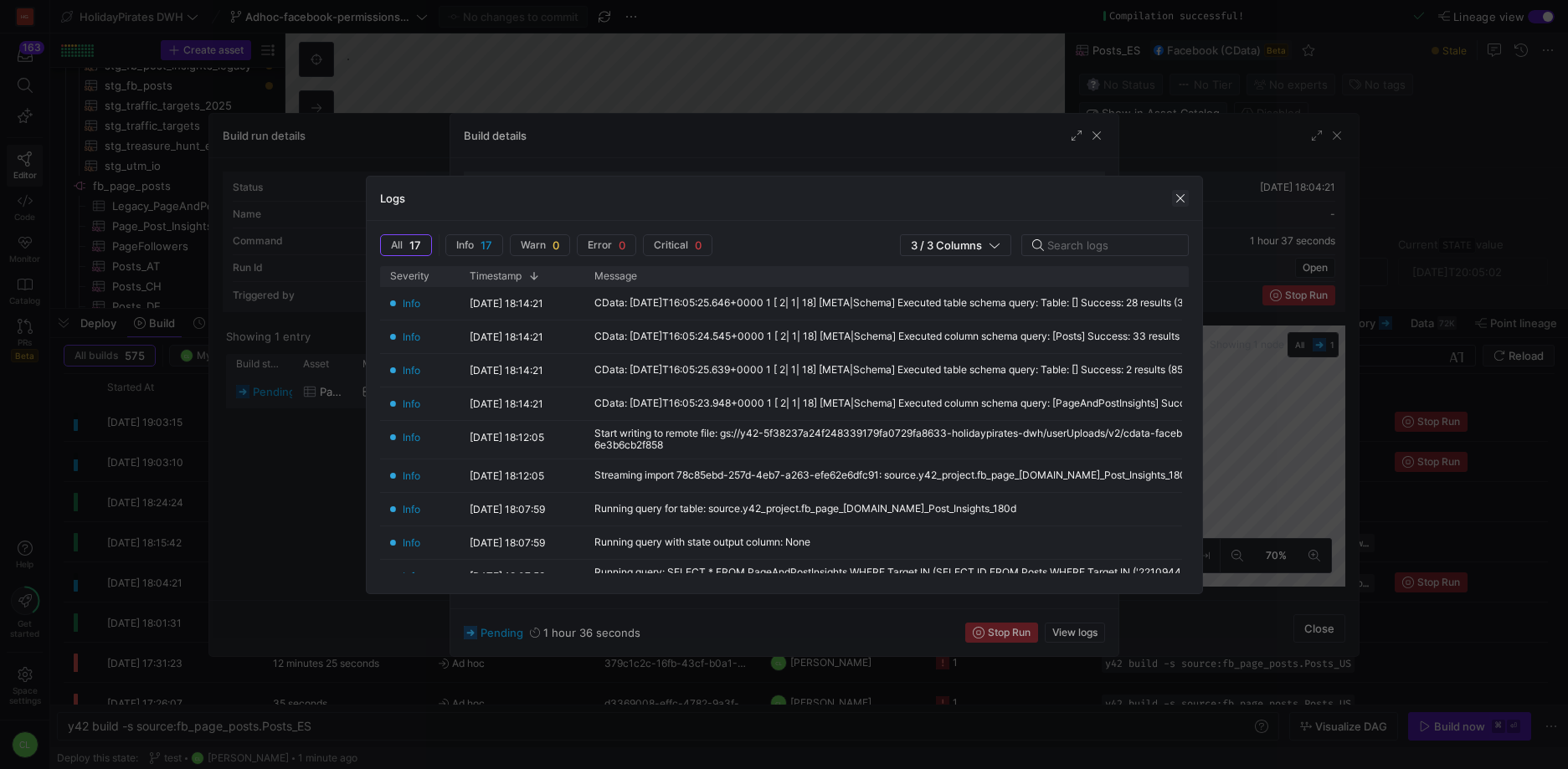
click at [1185, 194] on span "button" at bounding box center [1180, 198] width 17 height 17
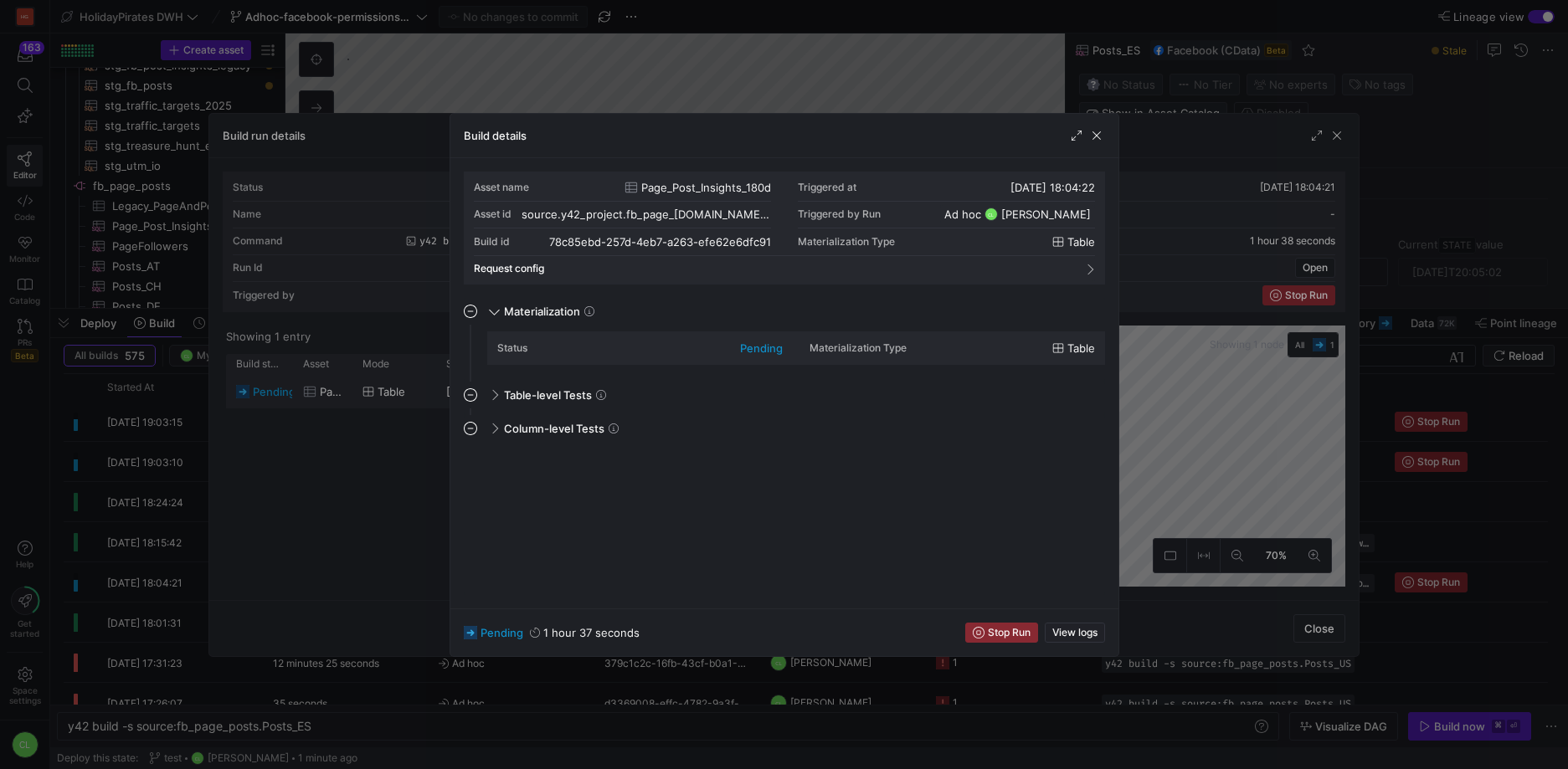
click at [1107, 137] on div "Build details" at bounding box center [784, 136] width 668 height 44
click at [1098, 139] on span "button" at bounding box center [1097, 136] width 17 height 17
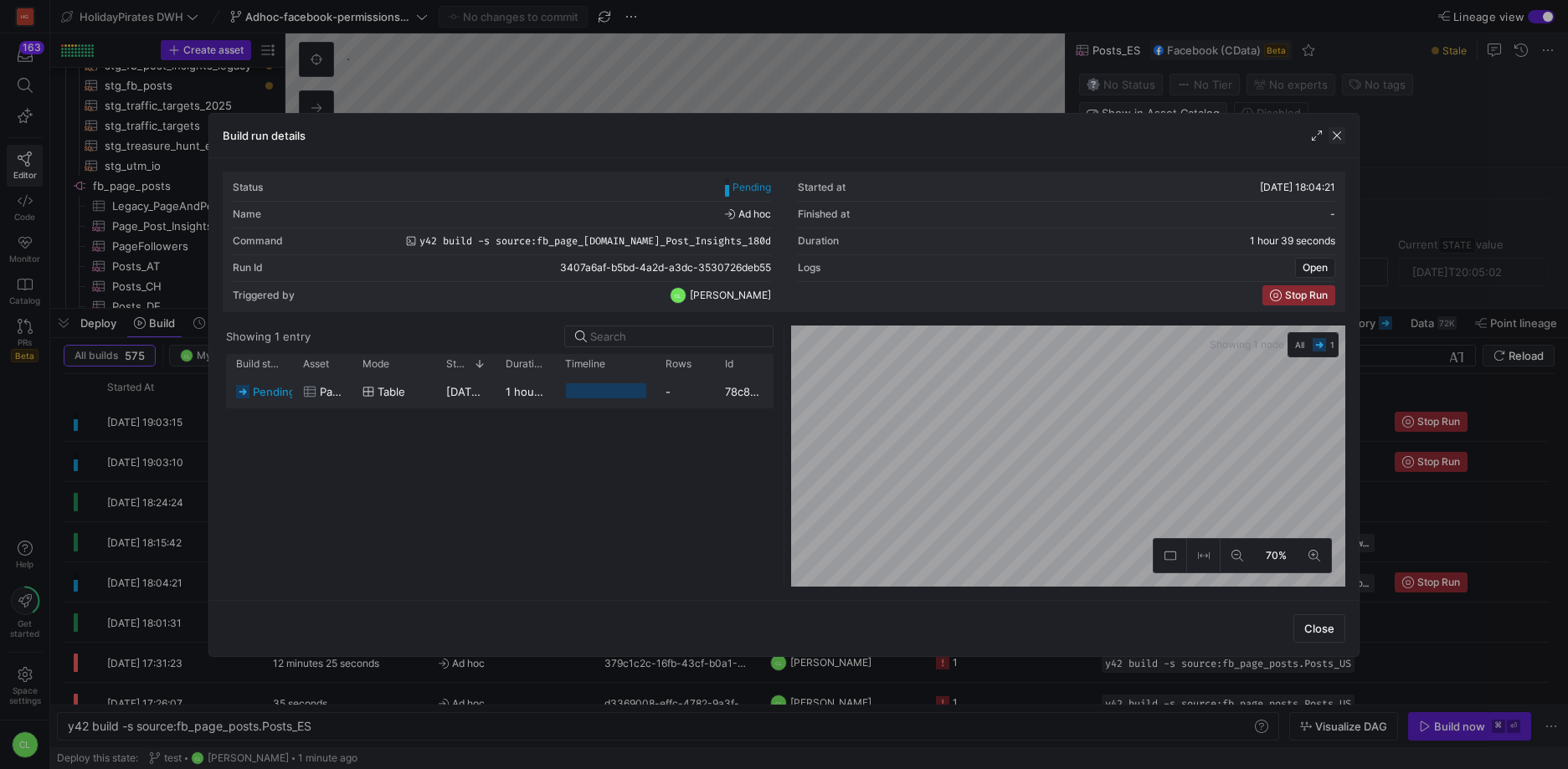
click at [1331, 135] on span "button" at bounding box center [1337, 136] width 17 height 17
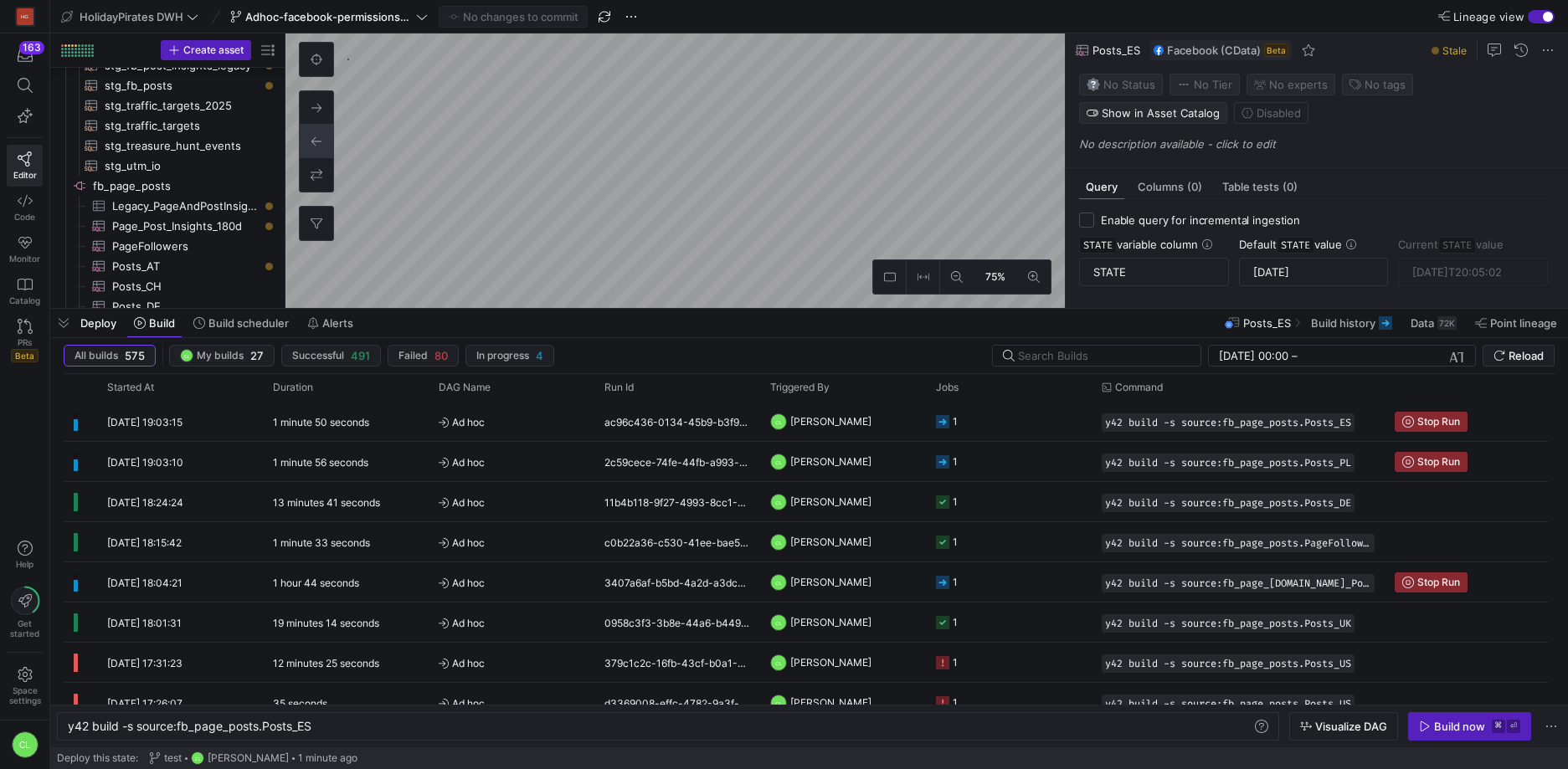
checkbox input "false"
type textarea "-- Only posts created in the last 180 days SELECT * FROM PageAndPostInsights WH…"
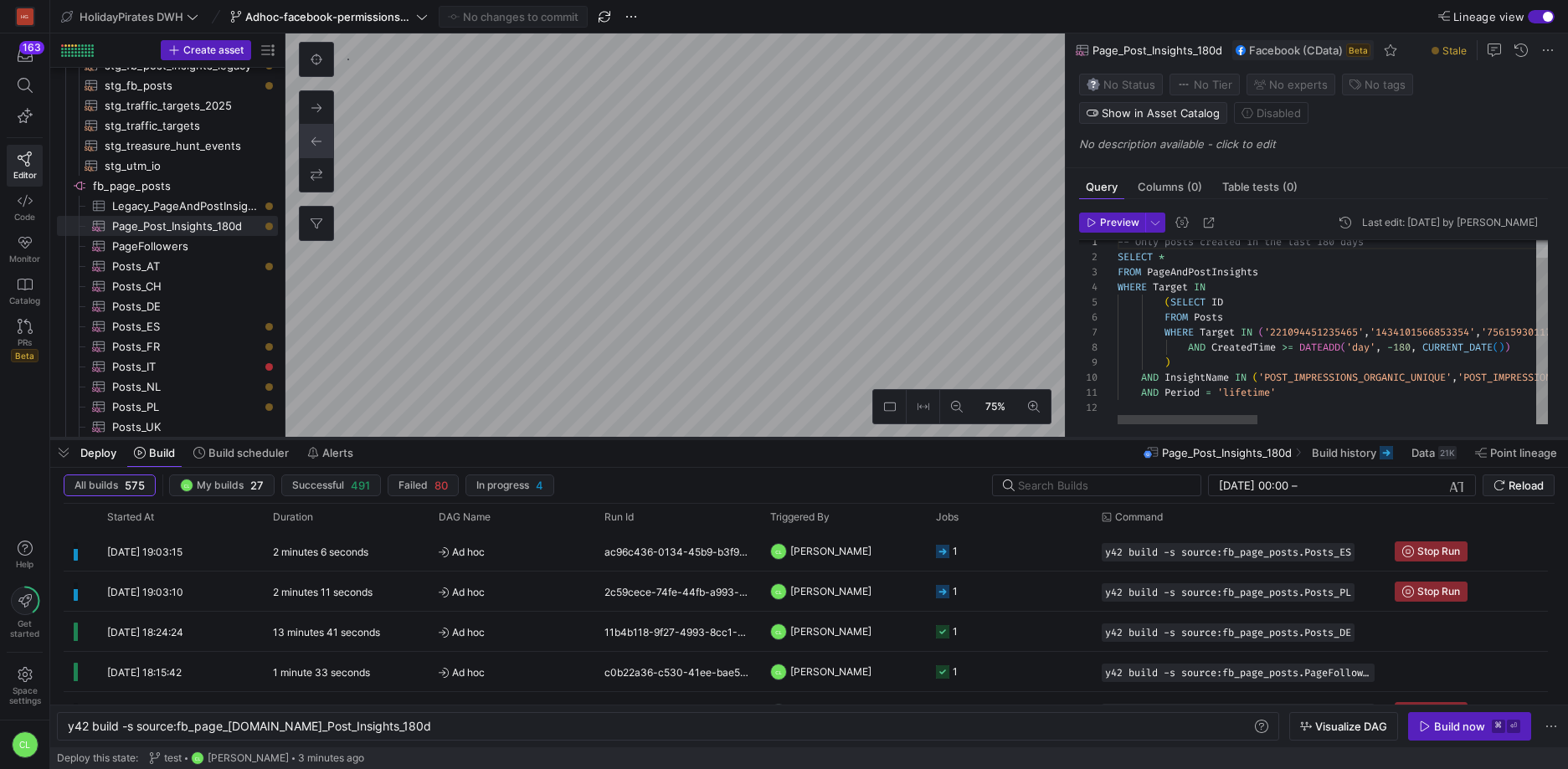
drag, startPoint x: 884, startPoint y: 310, endPoint x: 889, endPoint y: 440, distance: 130.1
click at [889, 440] on div at bounding box center [809, 438] width 1518 height 7
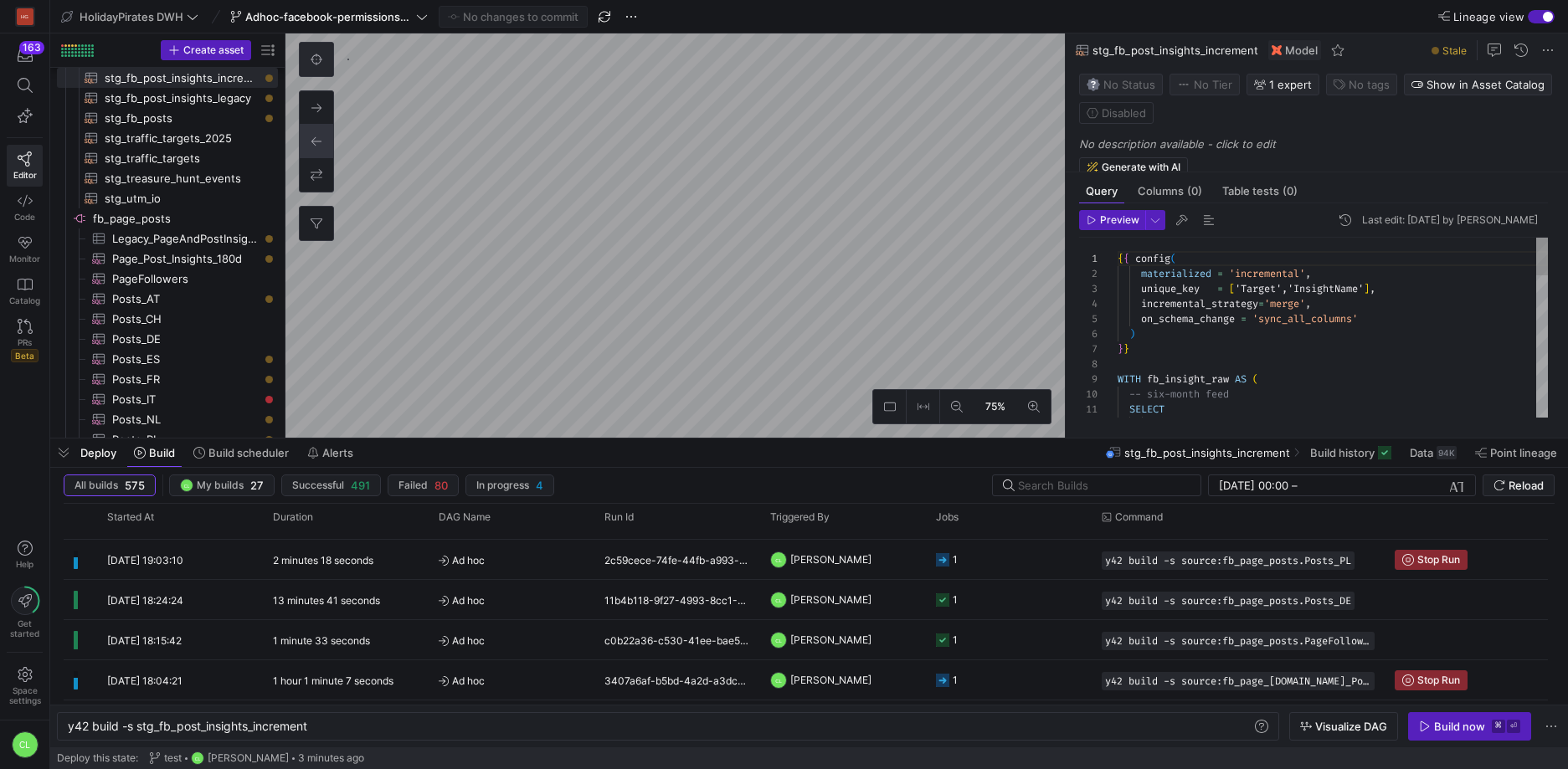
click at [325, 66] on button at bounding box center [316, 59] width 33 height 33
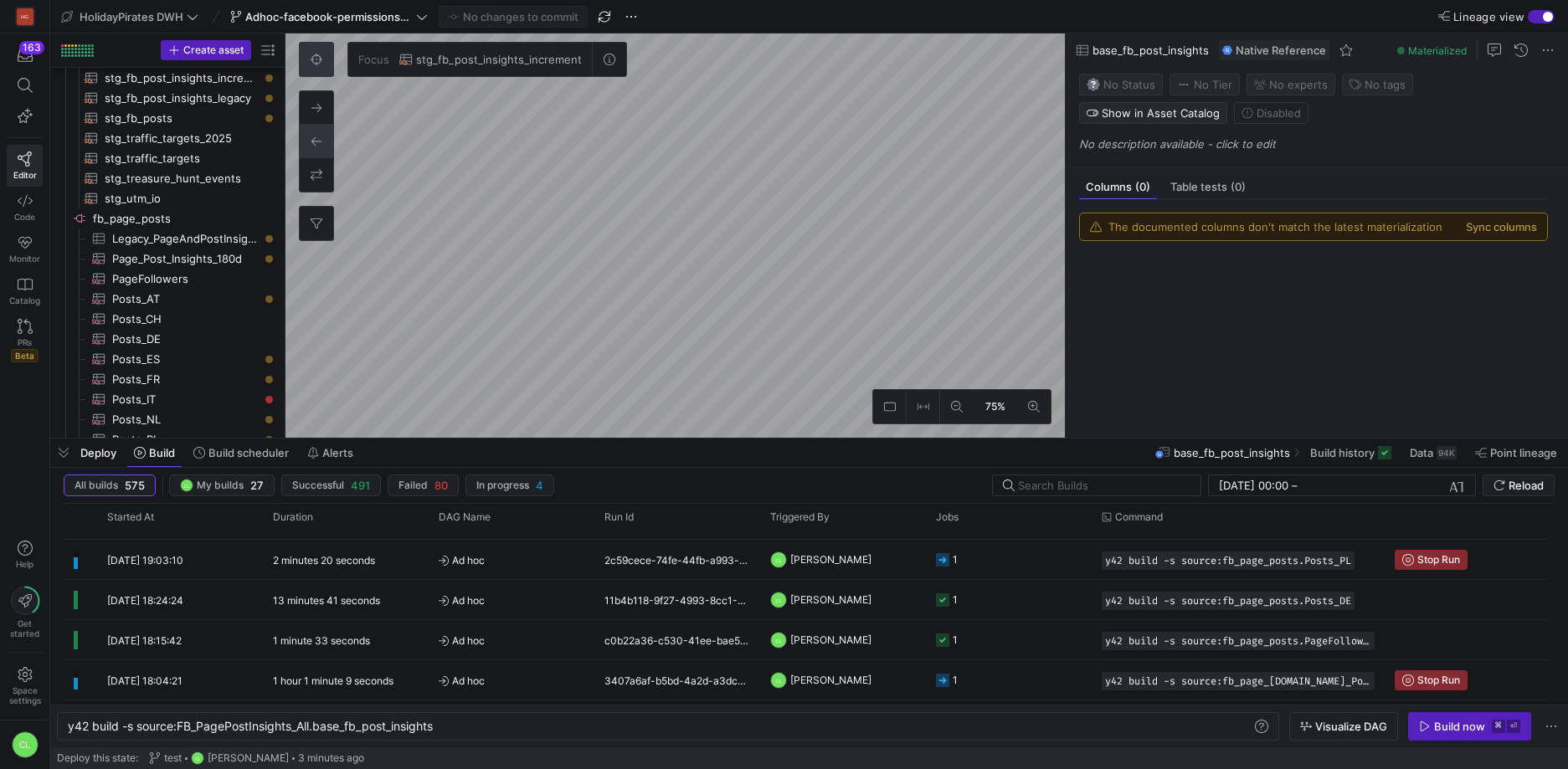
type textarea "y42 build -s source:FB_PagePostInsights_All.base_fb_post_insights"
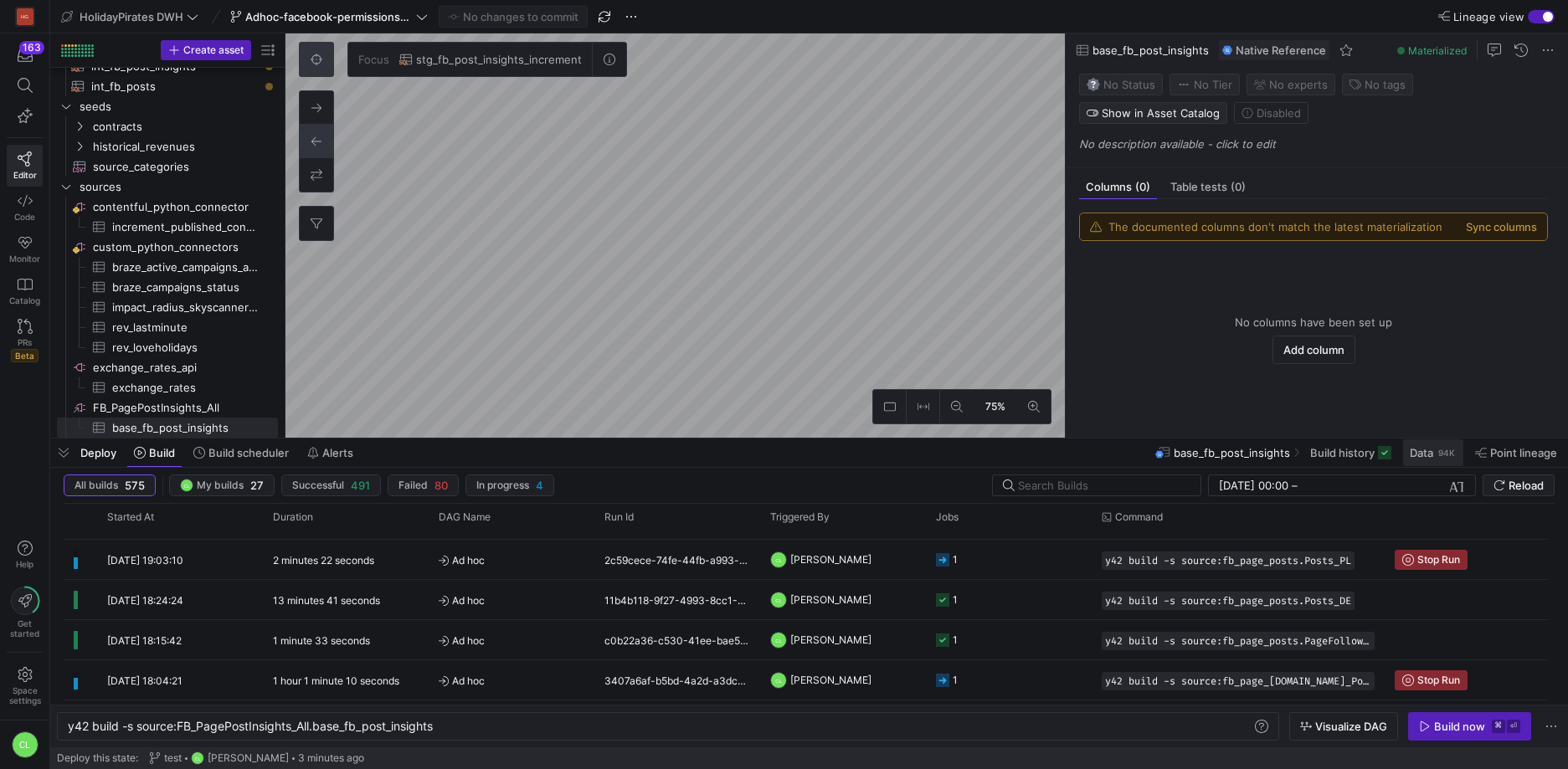
click at [1424, 464] on span at bounding box center [1433, 453] width 60 height 27
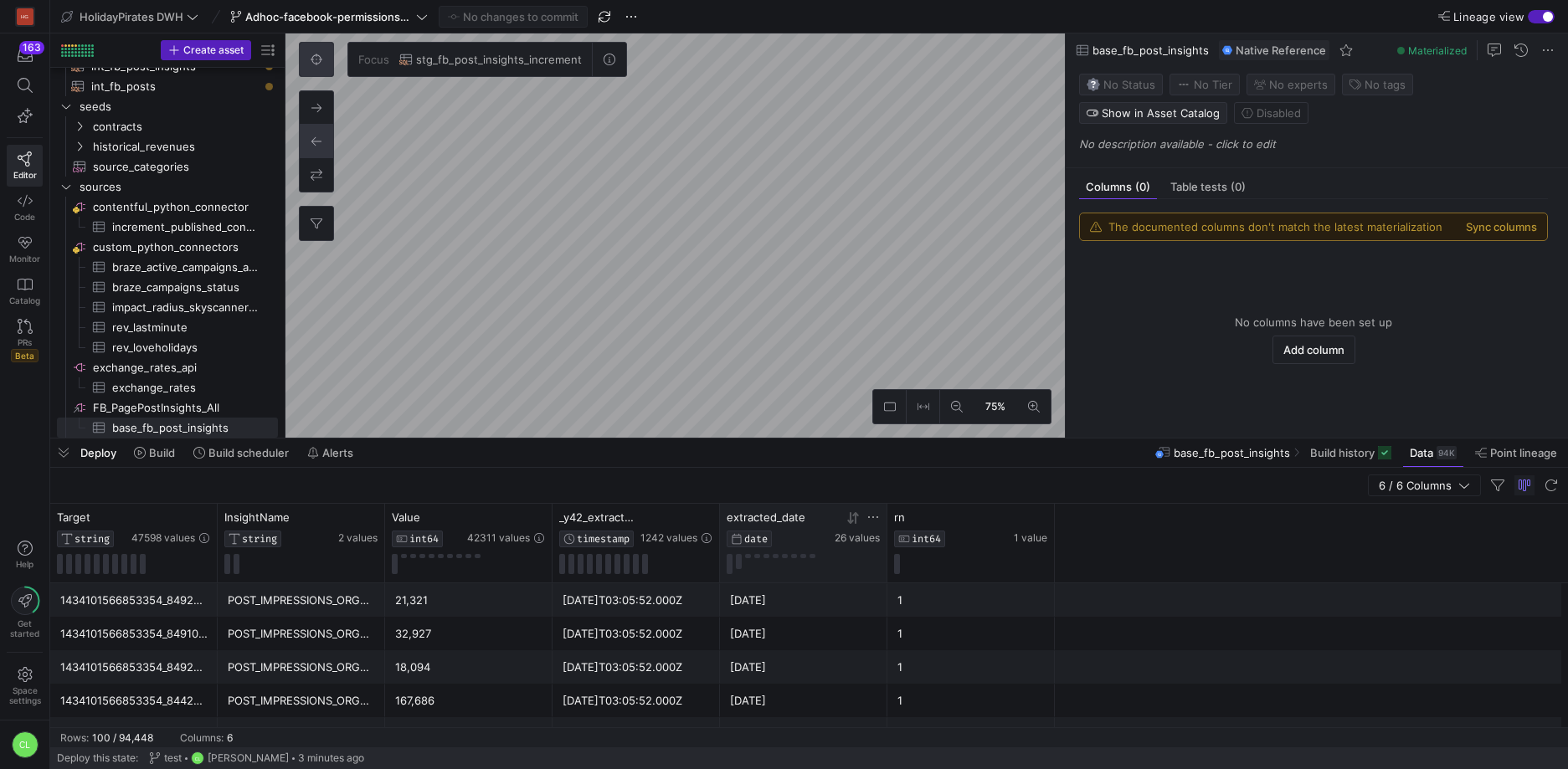
click at [853, 520] on icon at bounding box center [853, 518] width 13 height 13
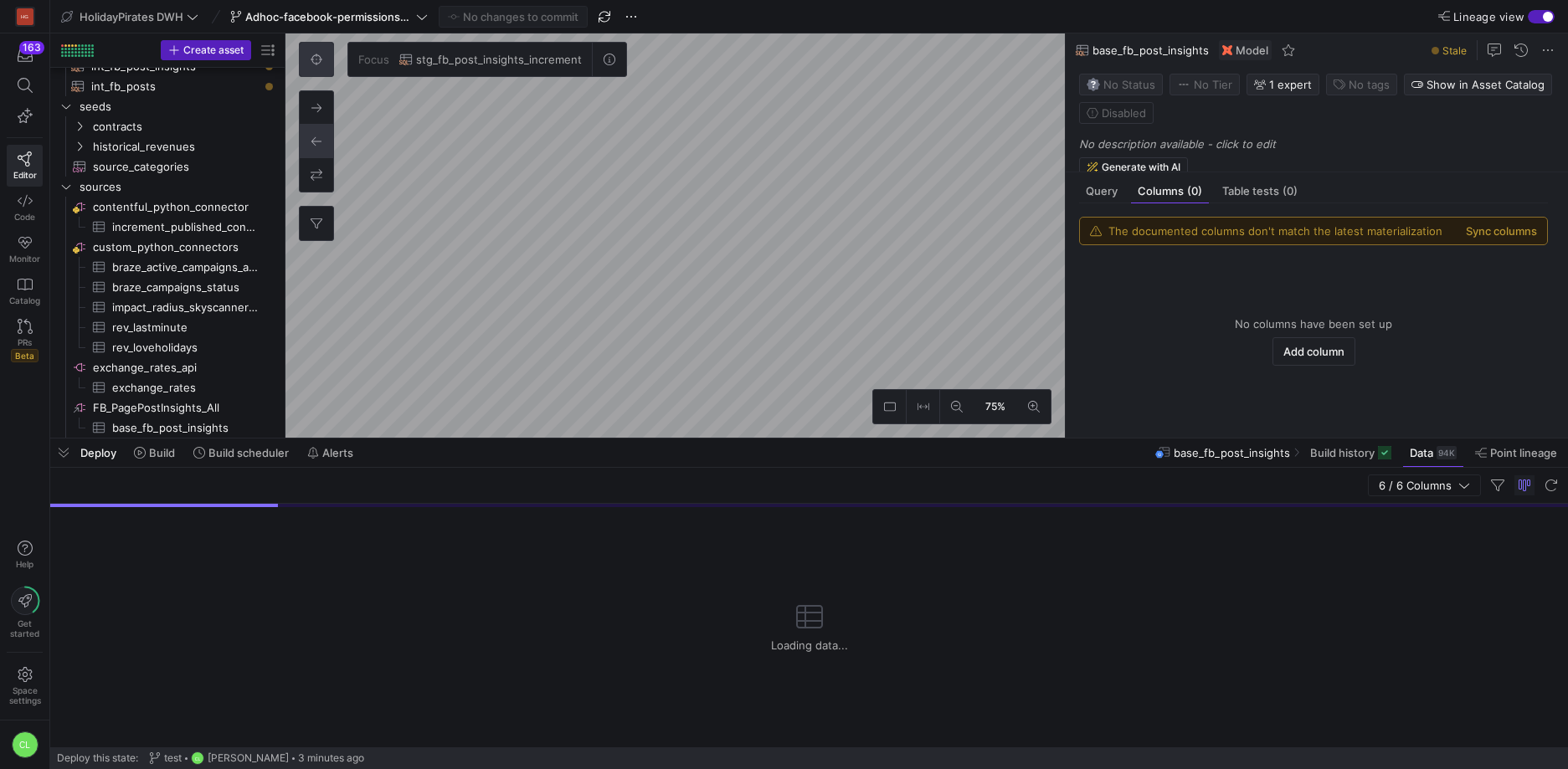
scroll to position [623, 0]
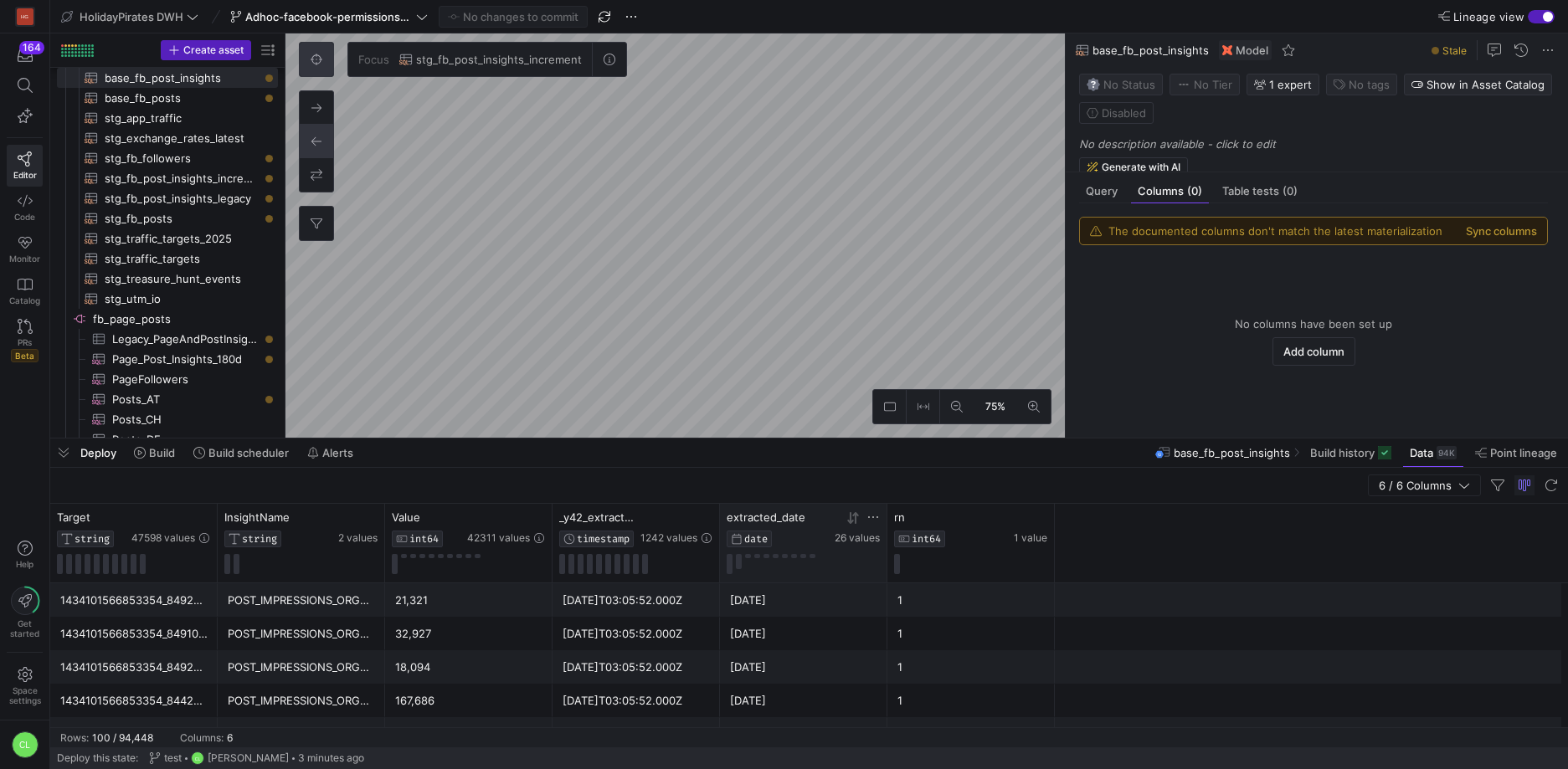
click at [854, 519] on icon at bounding box center [853, 518] width 13 height 13
click at [853, 519] on icon at bounding box center [853, 518] width 13 height 13
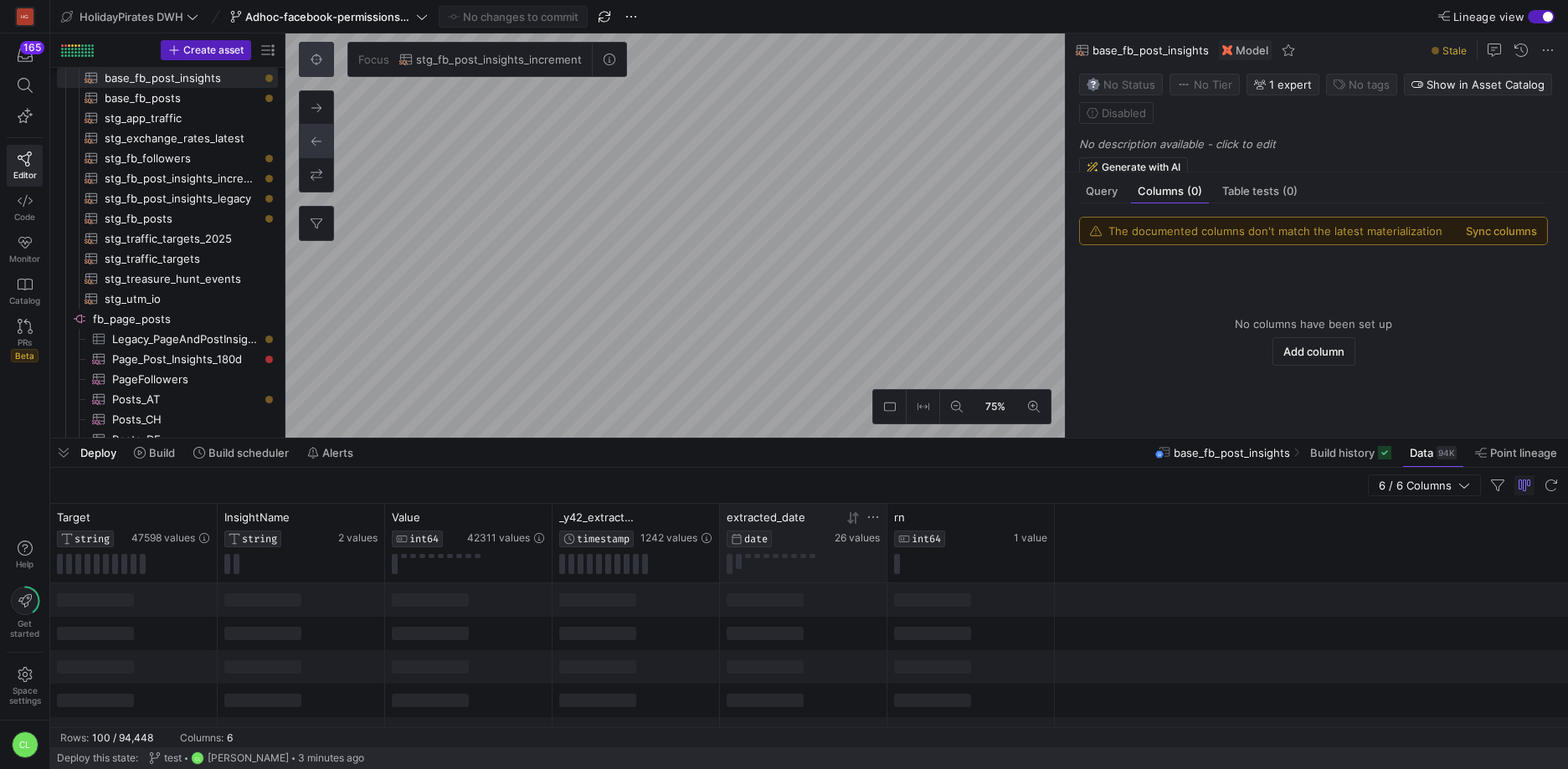
click at [853, 520] on icon at bounding box center [850, 518] width 6 height 12
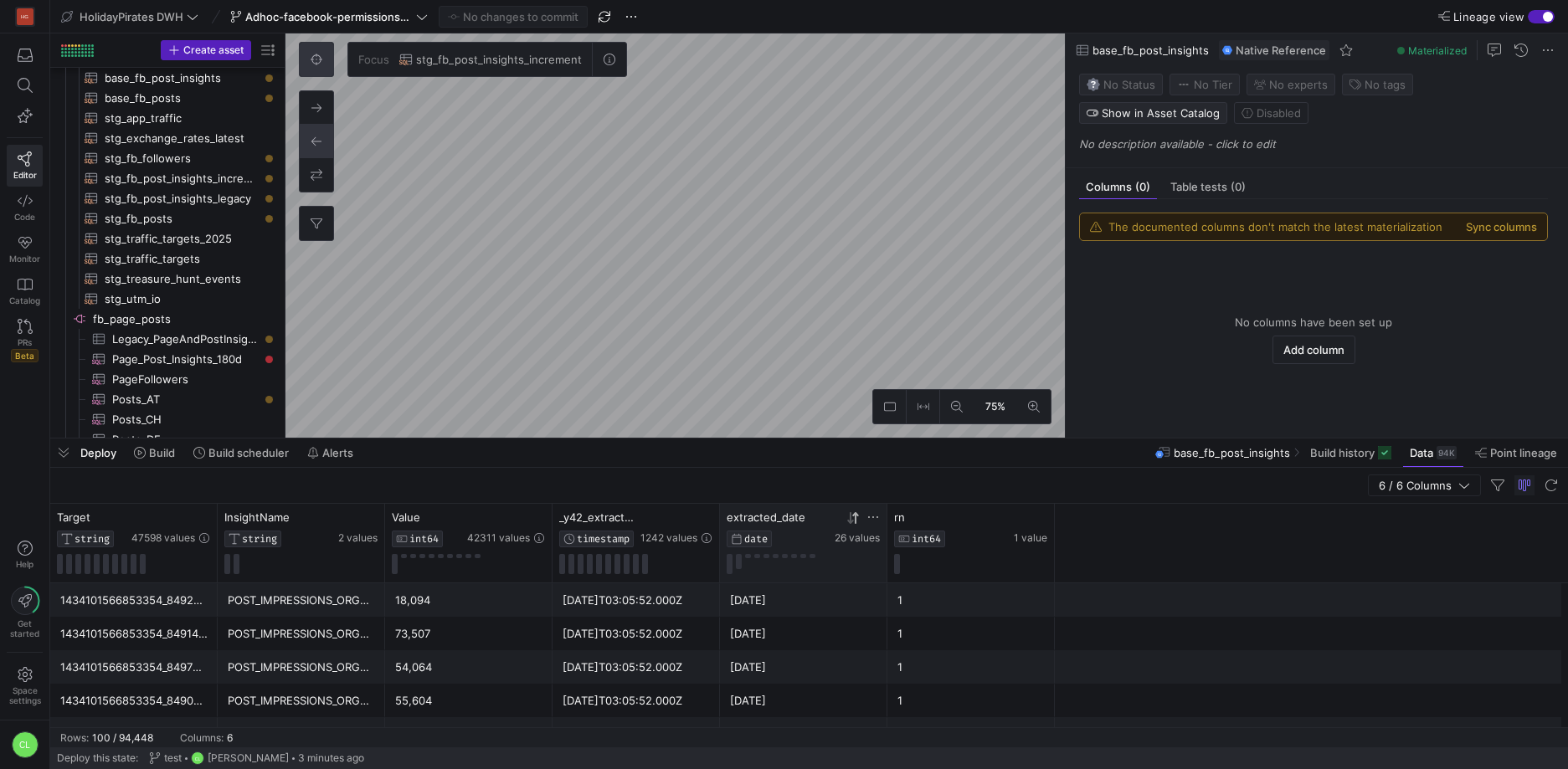
scroll to position [1156, 0]
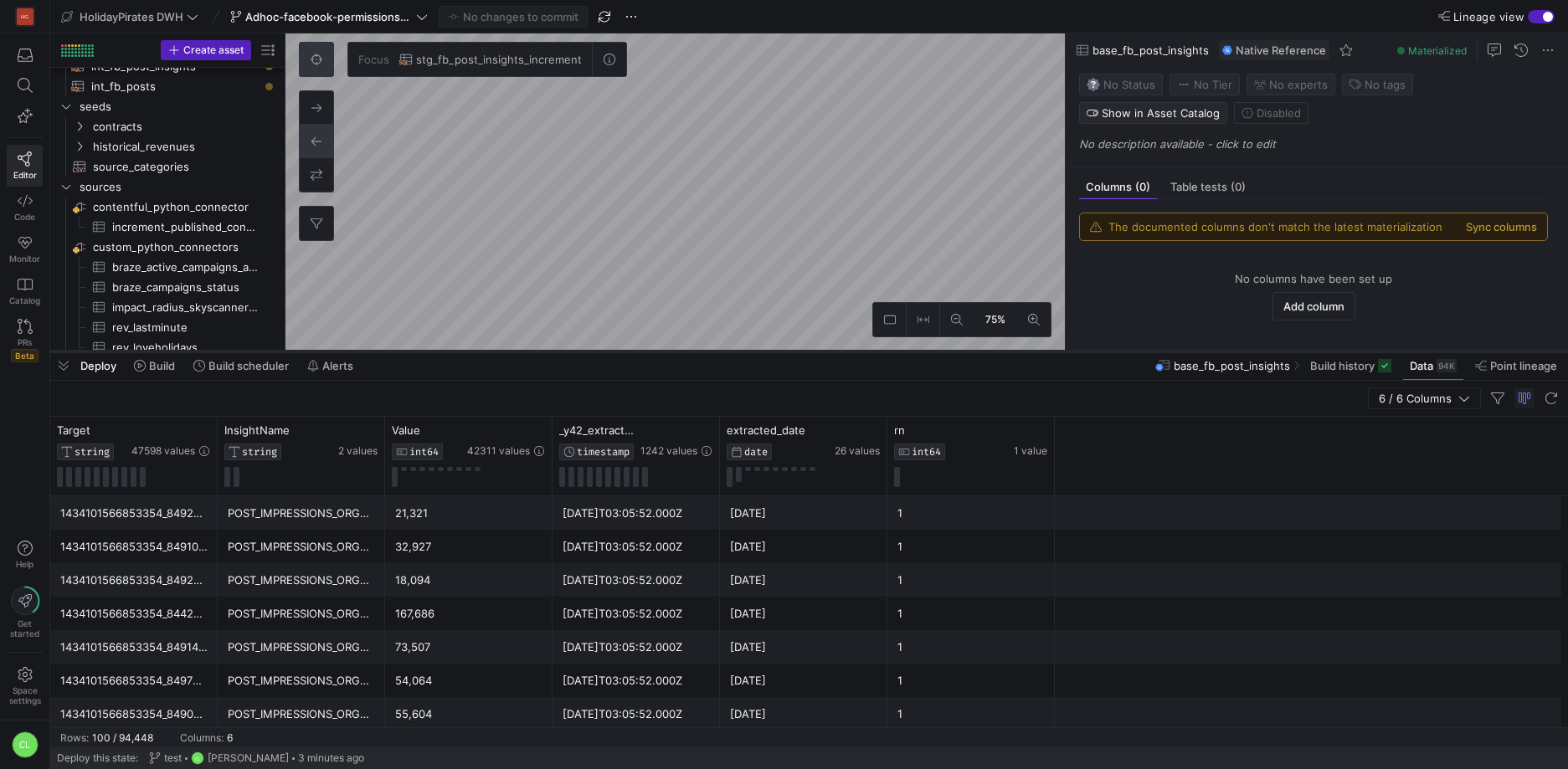
drag, startPoint x: 688, startPoint y: 434, endPoint x: 734, endPoint y: 347, distance: 98.4
click at [734, 348] on div at bounding box center [809, 351] width 1518 height 7
click at [516, 188] on div "Focus stg_fb_post_insights_increment 0" at bounding box center [463, 141] width 328 height 199
click at [164, 369] on span "Build" at bounding box center [162, 366] width 26 height 13
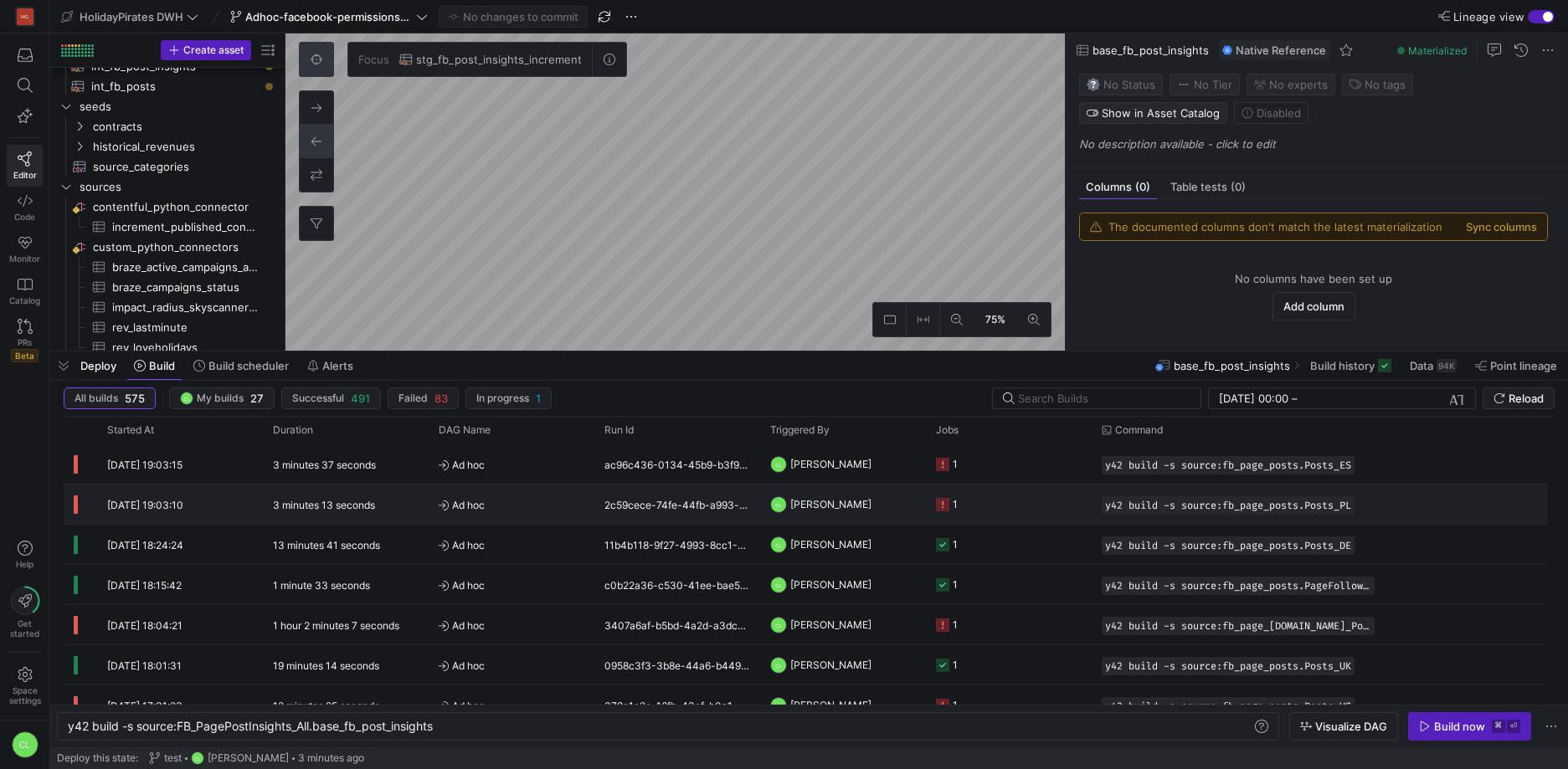
click at [990, 502] on y42-job-status-cell-renderer "1" at bounding box center [1009, 504] width 146 height 38
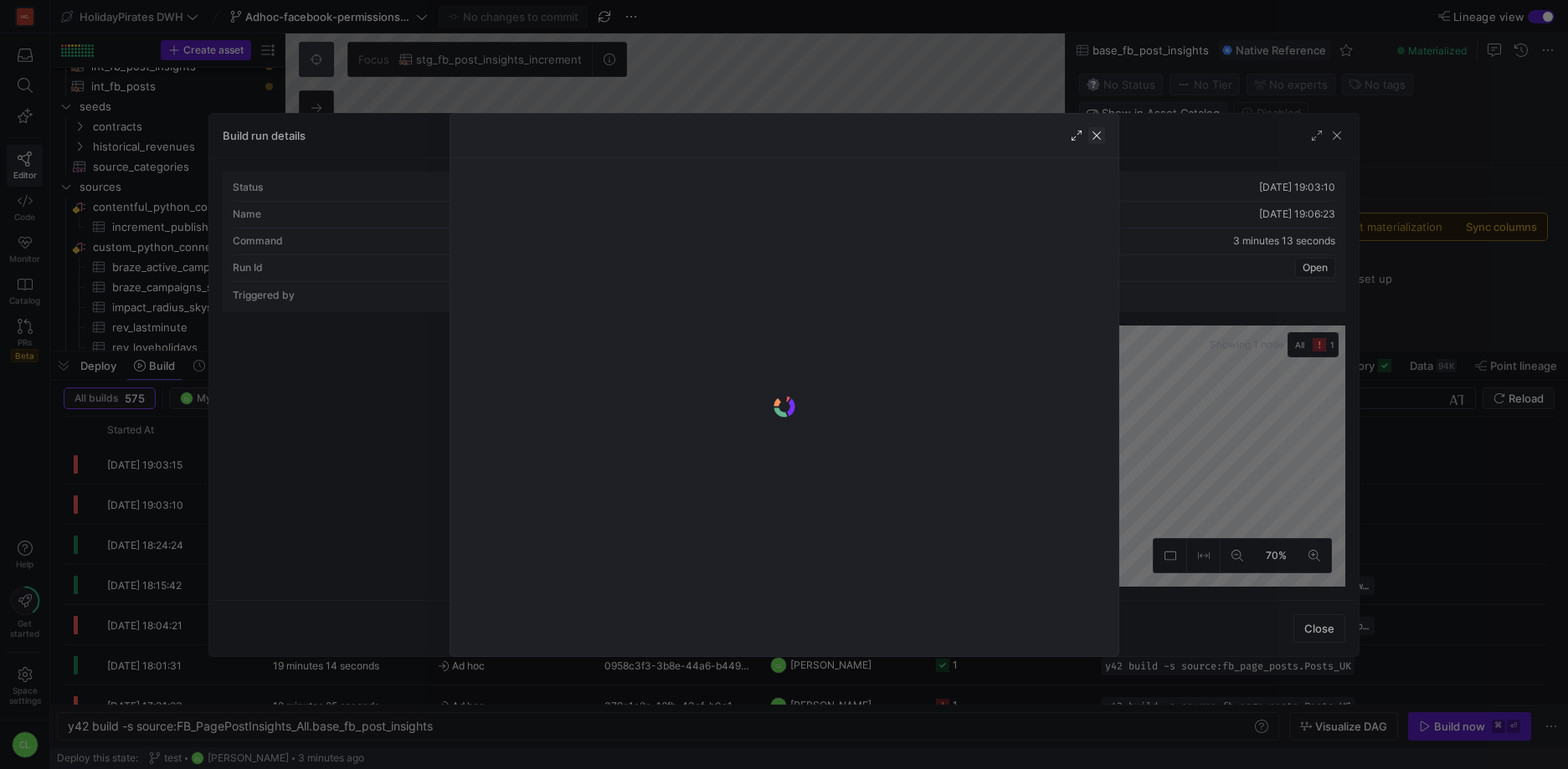
click at [1091, 140] on span "button" at bounding box center [1097, 136] width 17 height 17
click at [1105, 136] on div at bounding box center [784, 136] width 668 height 44
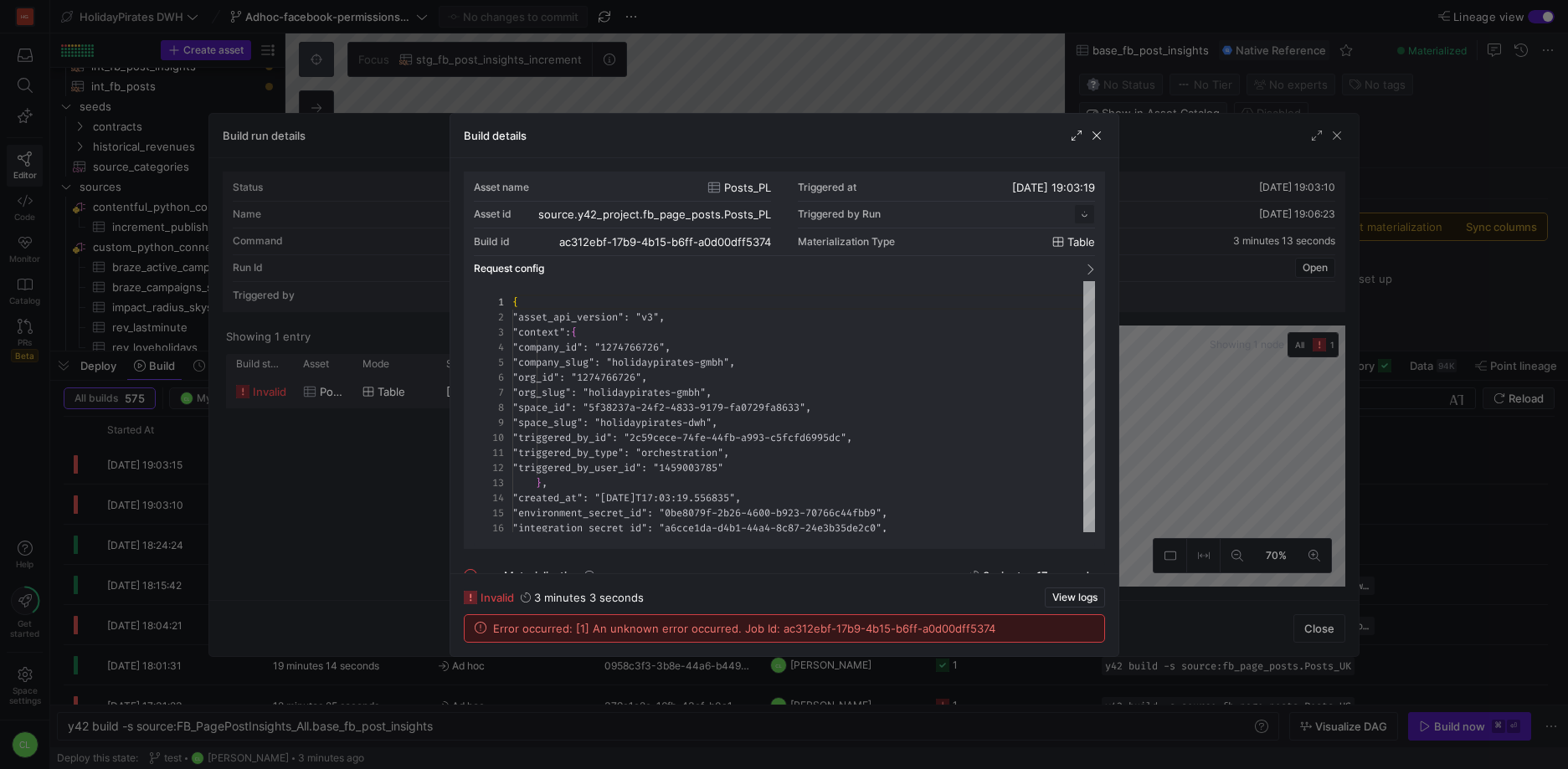
scroll to position [151, 0]
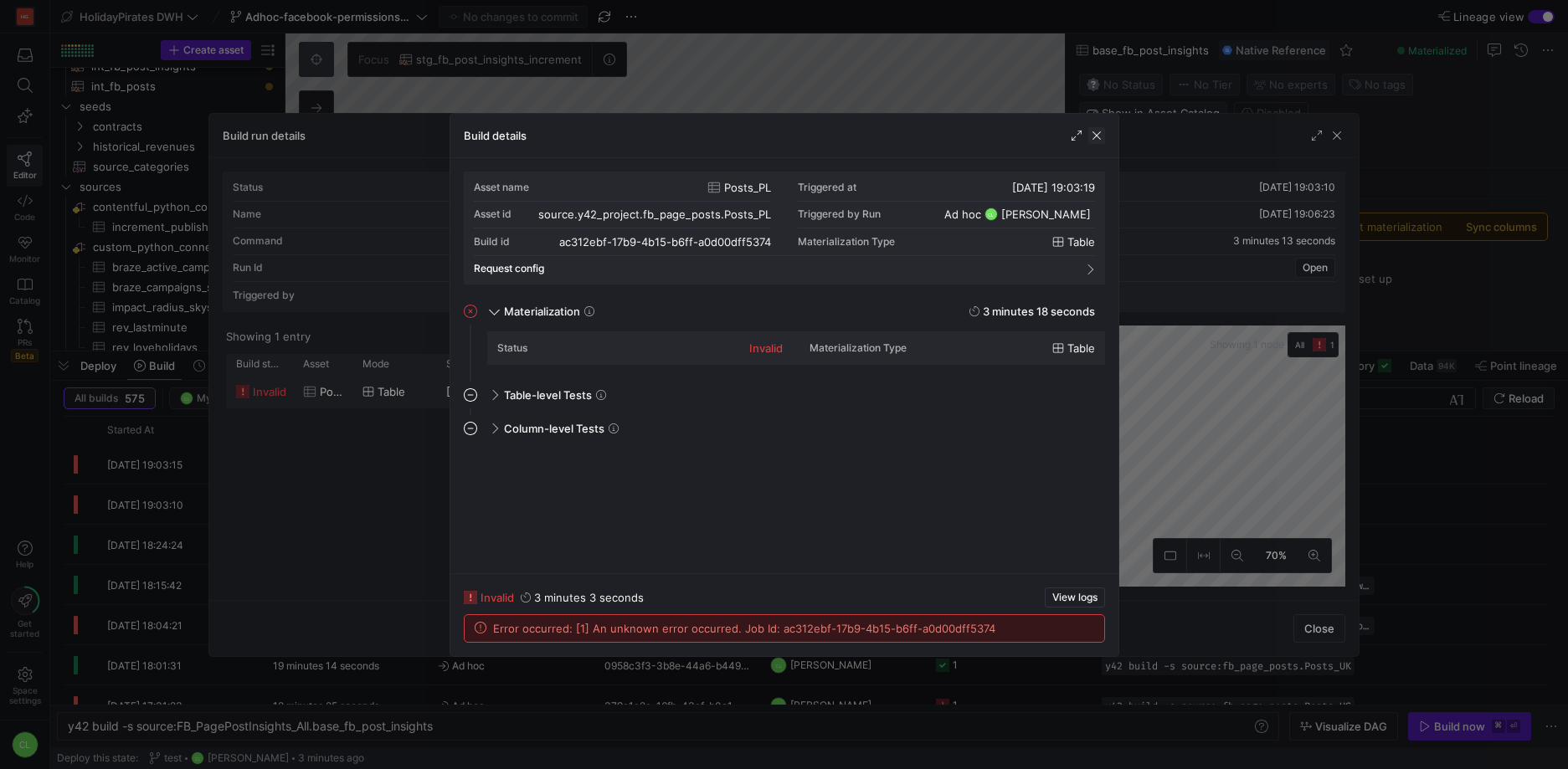
click at [1092, 128] on span "button" at bounding box center [1097, 136] width 17 height 17
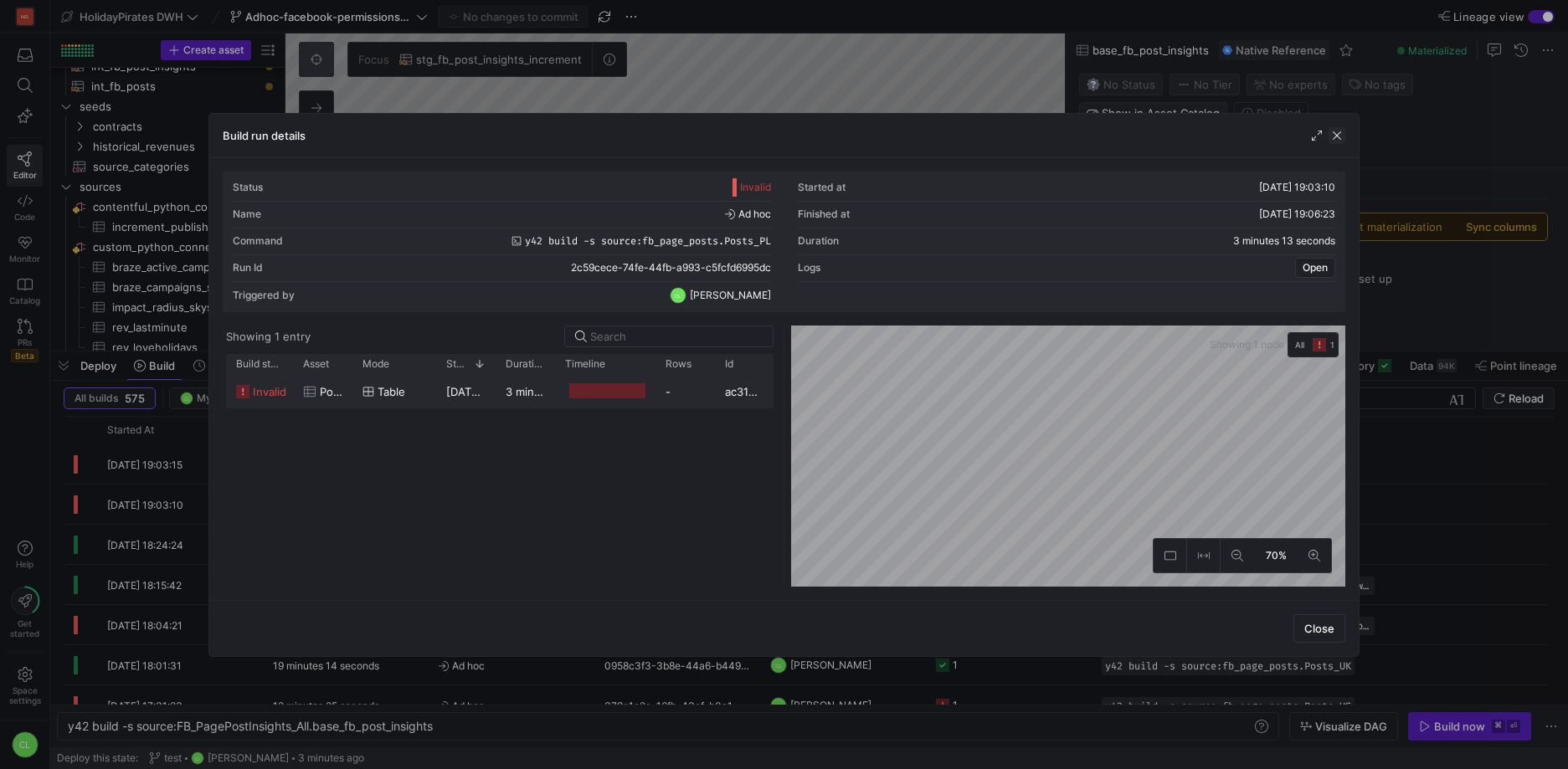
click at [1338, 136] on span "button" at bounding box center [1337, 136] width 17 height 17
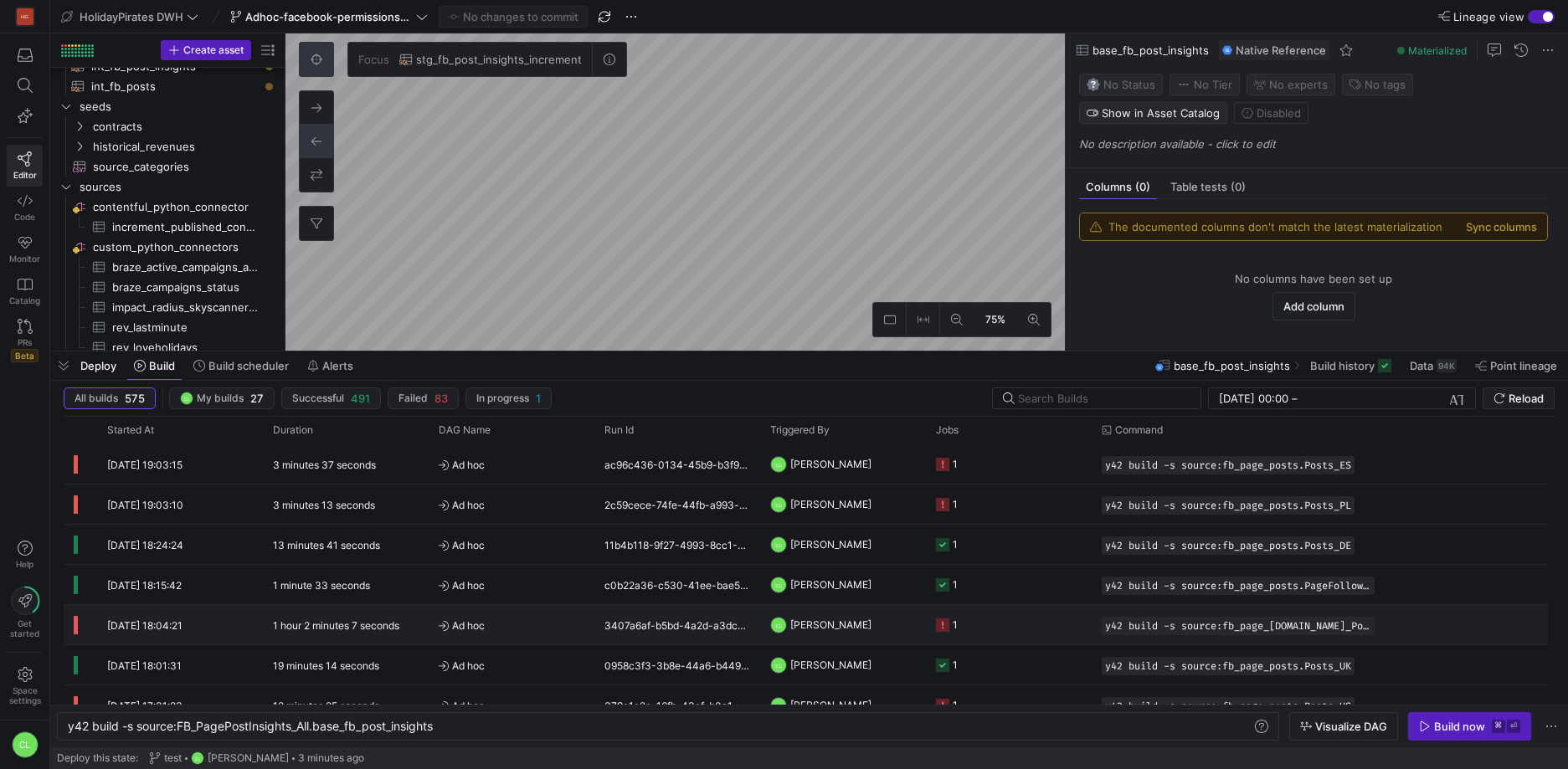
click at [725, 628] on div "3407a6af-b5bd-4a2d-a3dc-3530726deb55" at bounding box center [677, 624] width 166 height 39
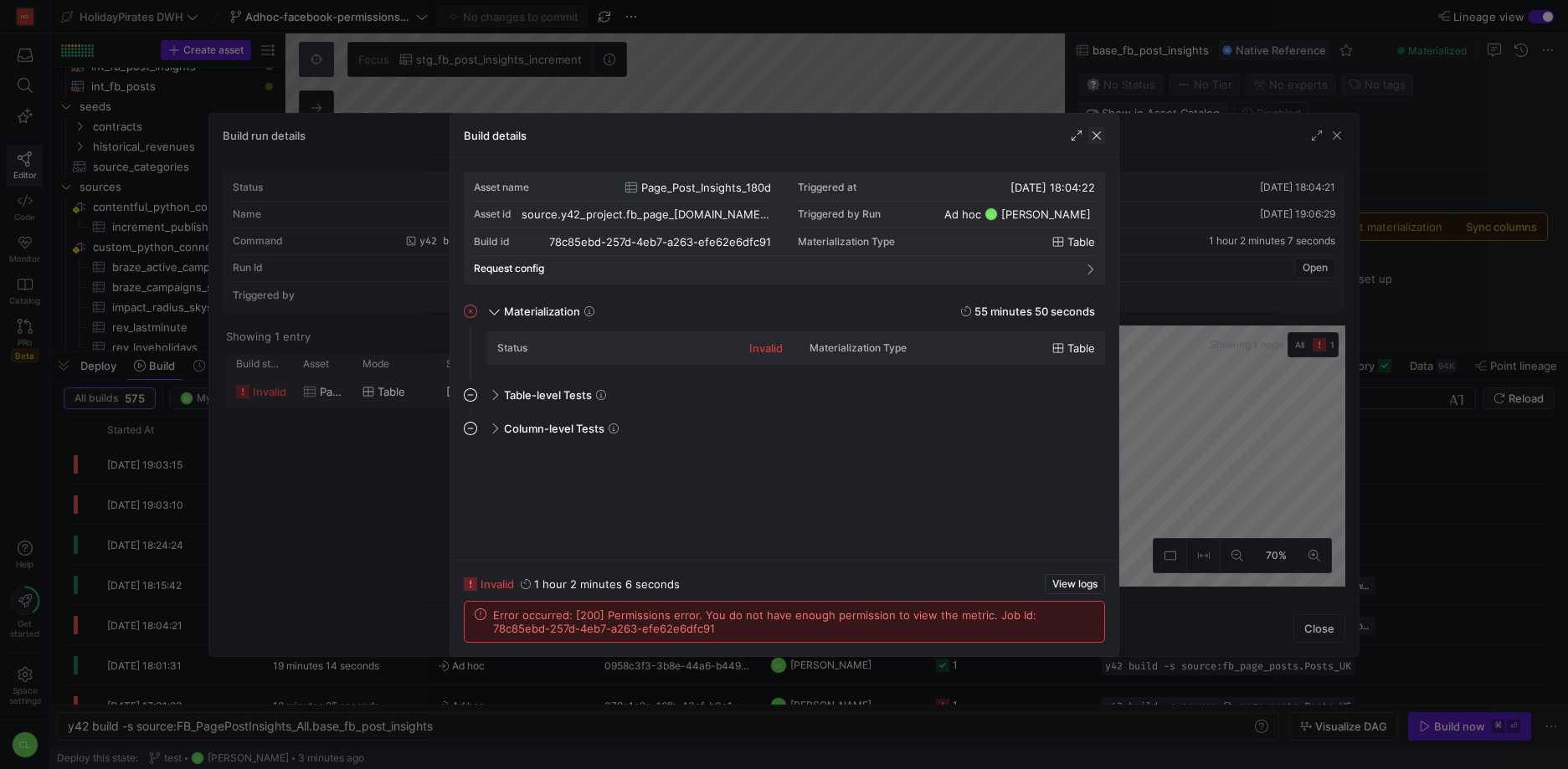
click at [1101, 137] on span "button" at bounding box center [1097, 136] width 17 height 17
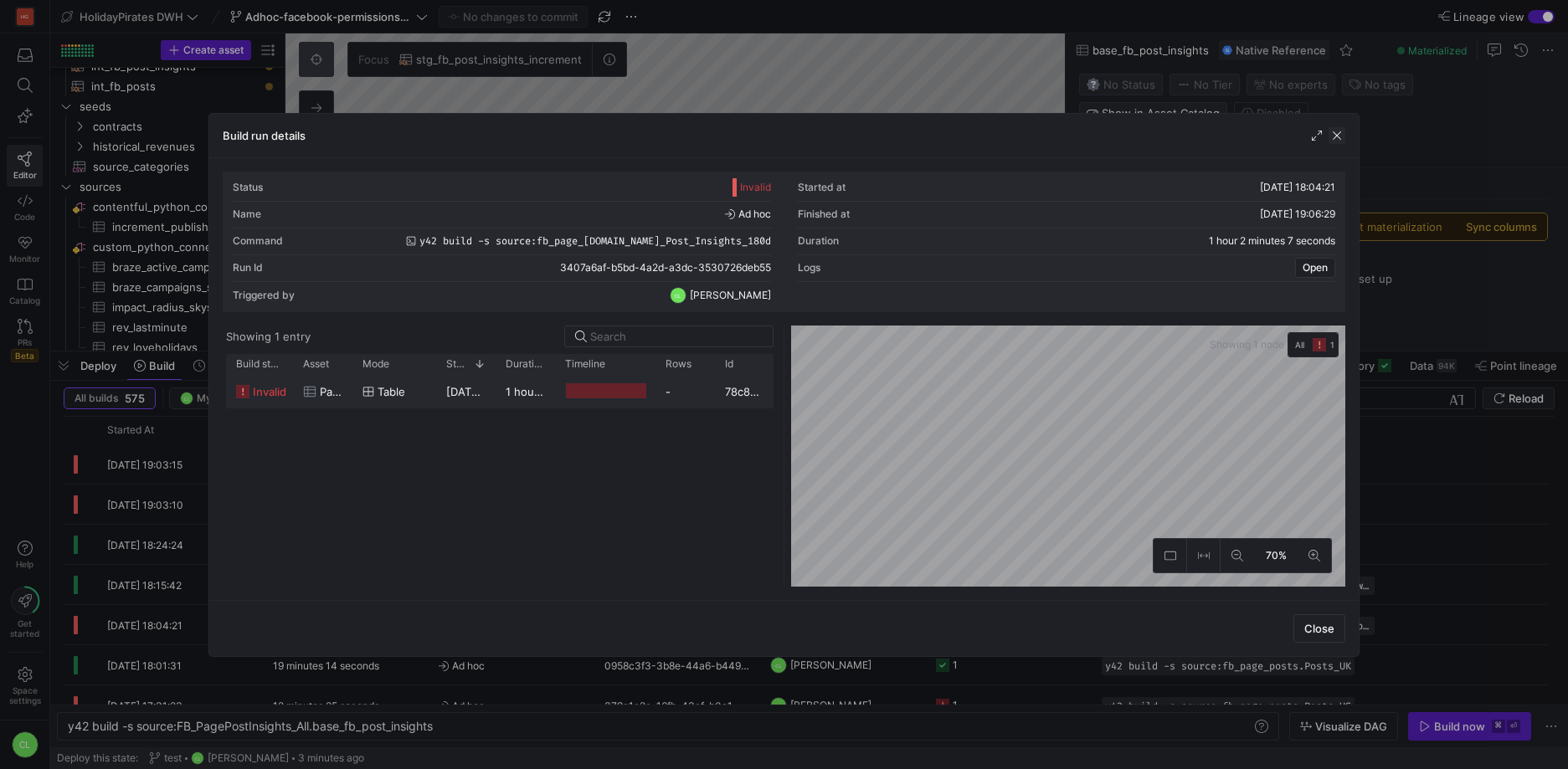
click at [1334, 137] on span "button" at bounding box center [1337, 136] width 17 height 17
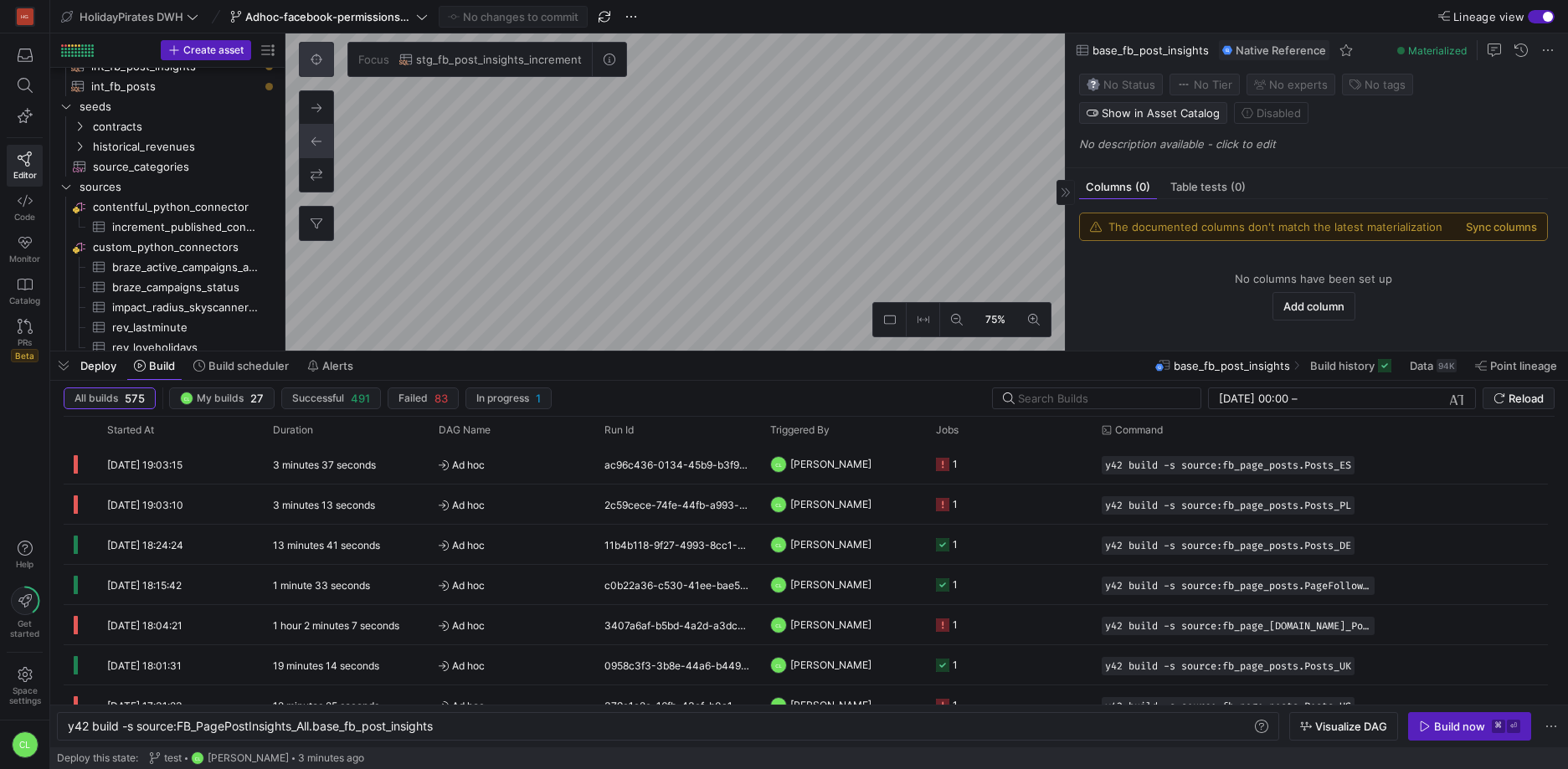
type textarea "y42 build -s source:fb_page_[DOMAIN_NAME]_Post_Insights_180d"
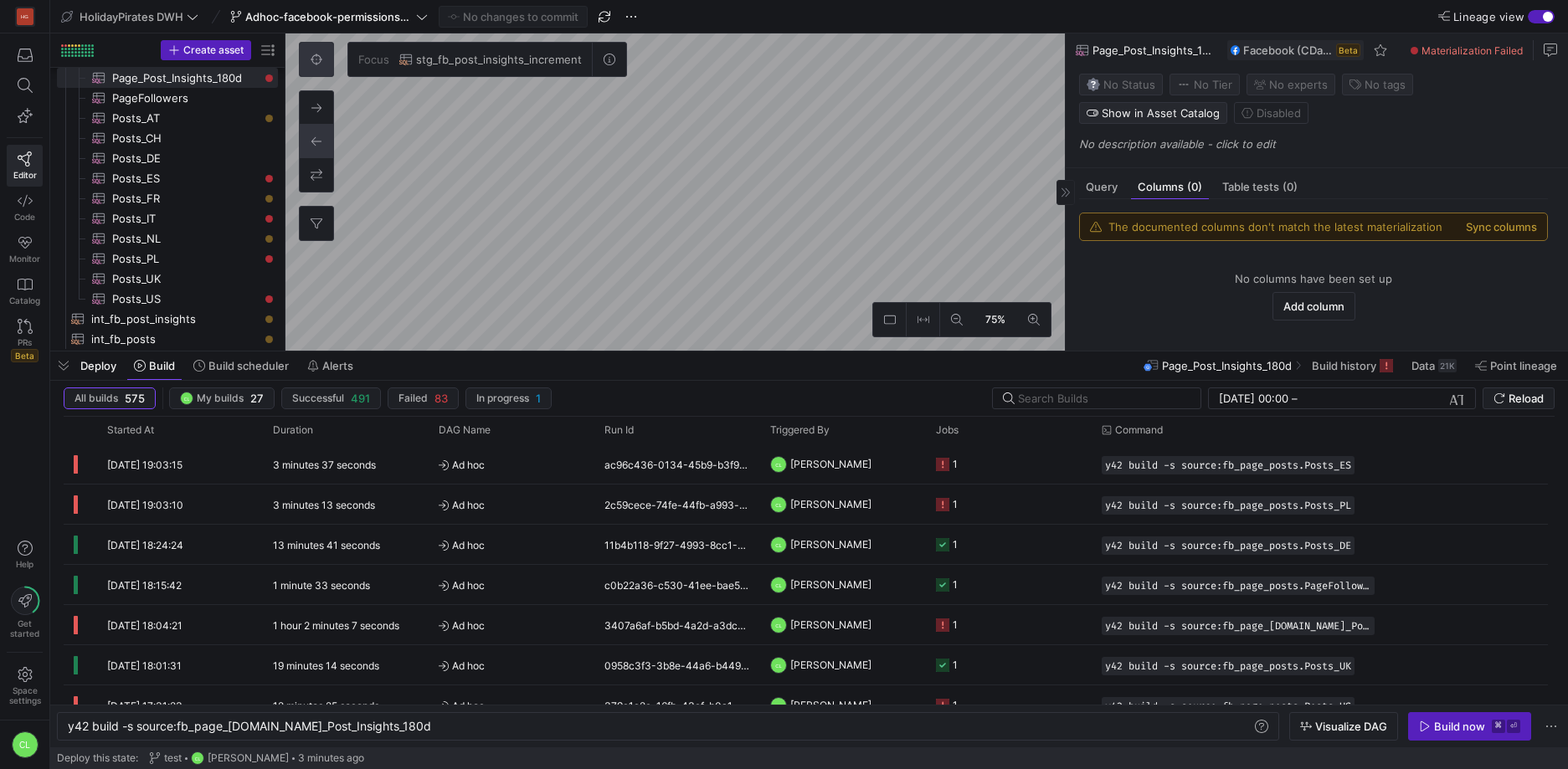
click at [1109, 208] on div "The documented columns don't match the latest materialization Sync columns No c…" at bounding box center [1314, 268] width 496 height 138
click at [1106, 199] on div "Query" at bounding box center [1102, 187] width 45 height 24
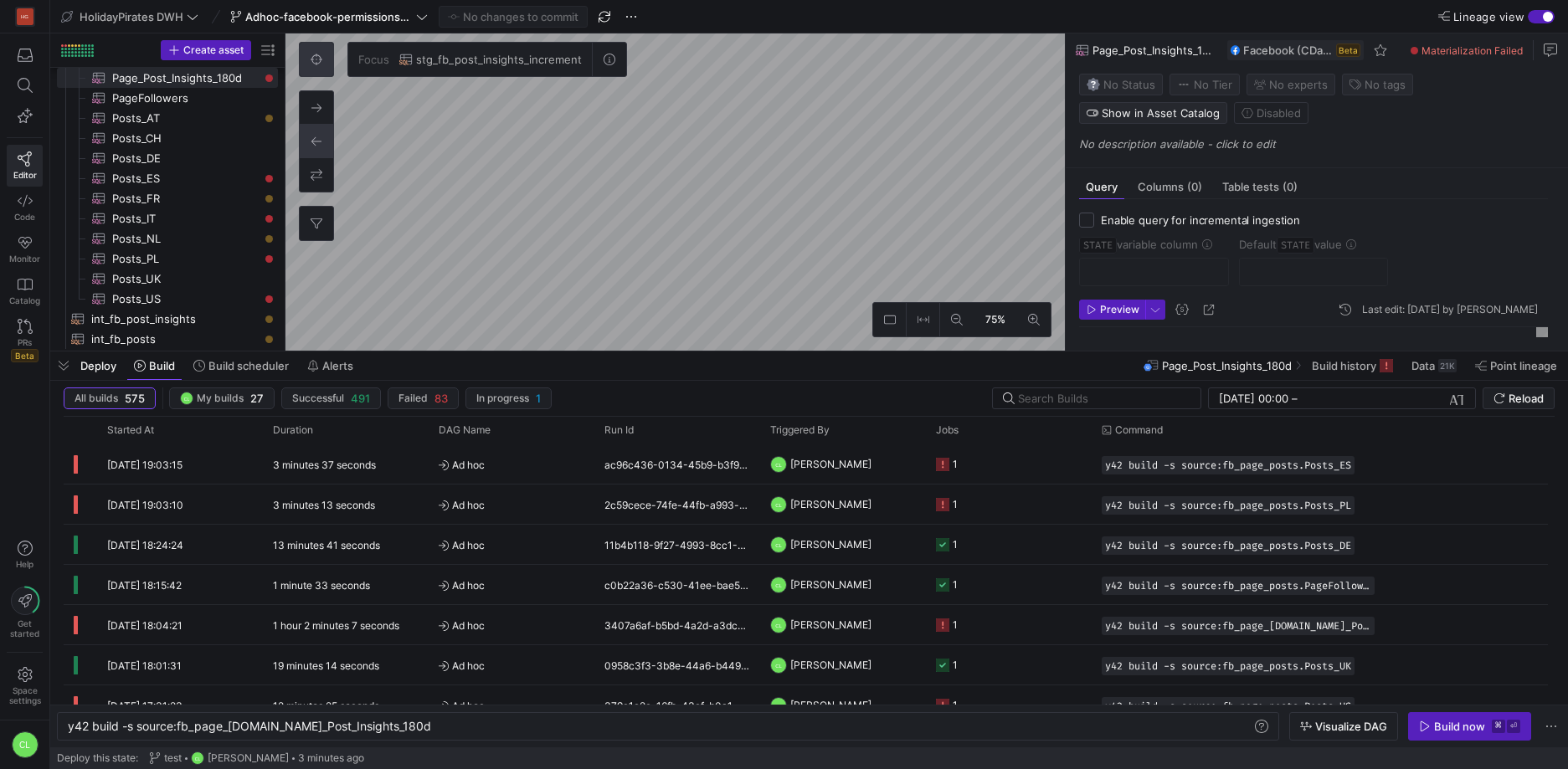
scroll to position [136, 0]
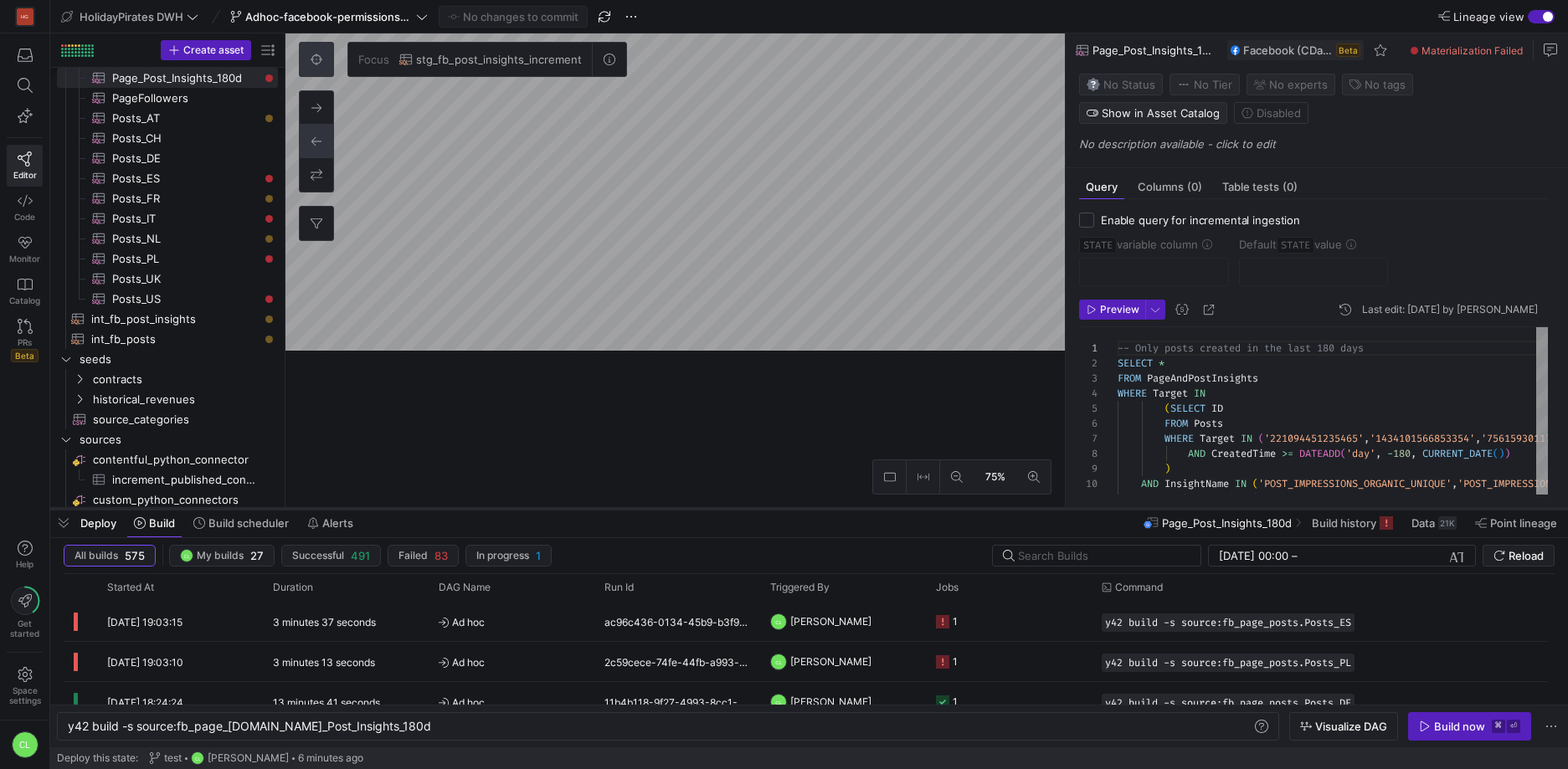
drag, startPoint x: 1042, startPoint y: 352, endPoint x: 1051, endPoint y: 510, distance: 158.3
click at [1051, 510] on div at bounding box center [809, 509] width 1518 height 7
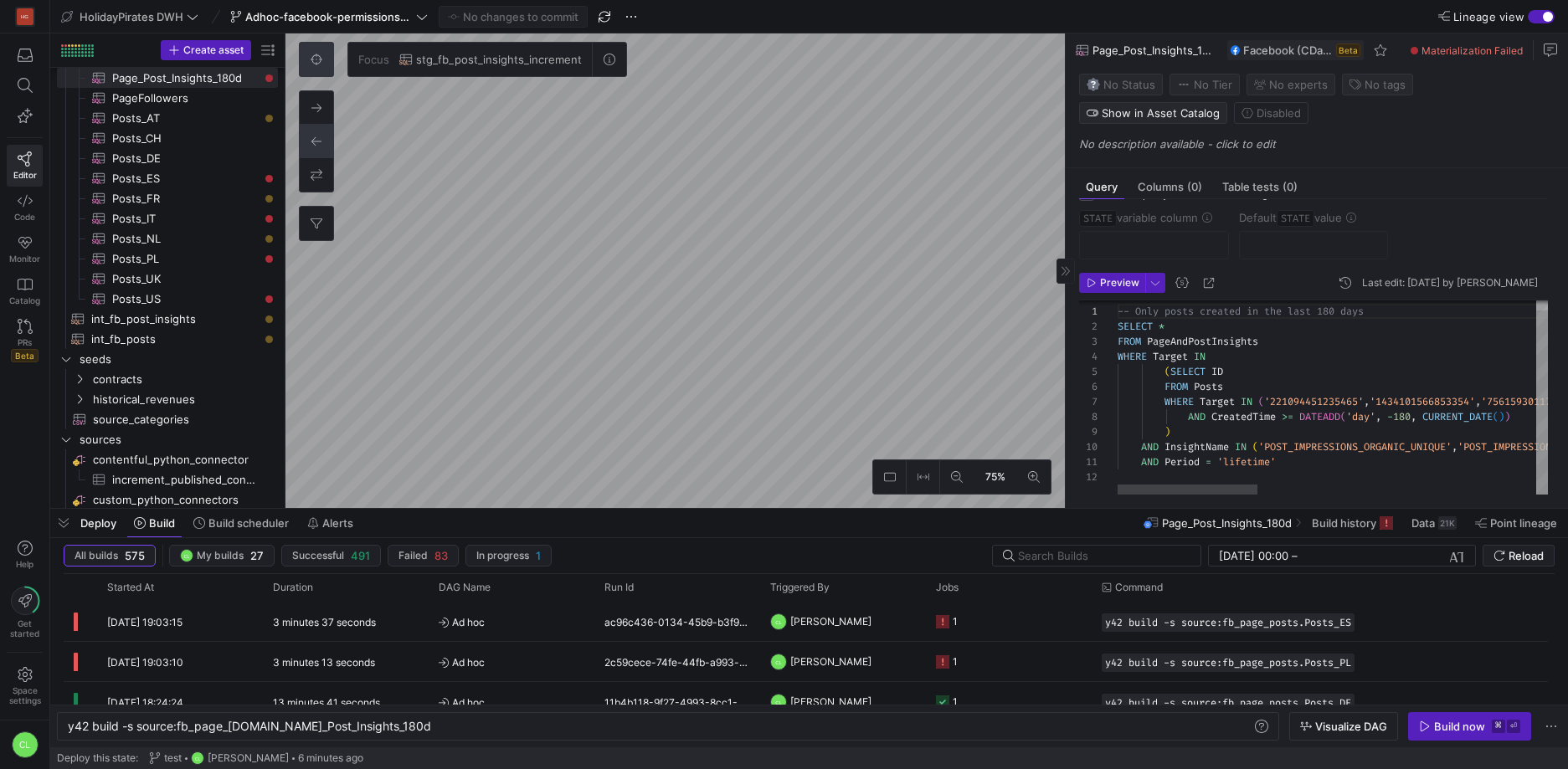
scroll to position [33, 0]
click at [1422, 530] on span at bounding box center [1434, 523] width 59 height 27
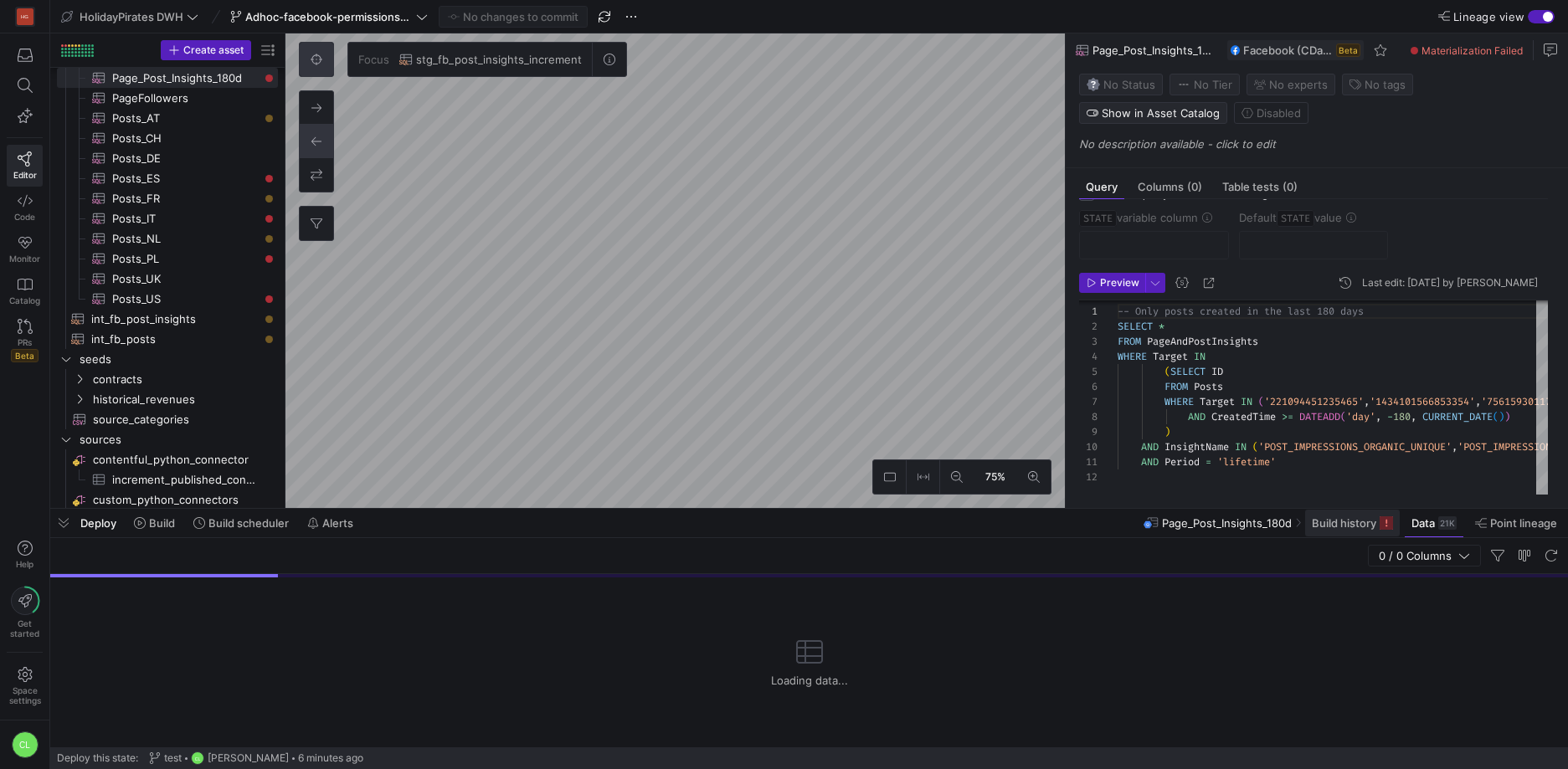
click at [1359, 524] on span "Build history" at bounding box center [1344, 523] width 64 height 13
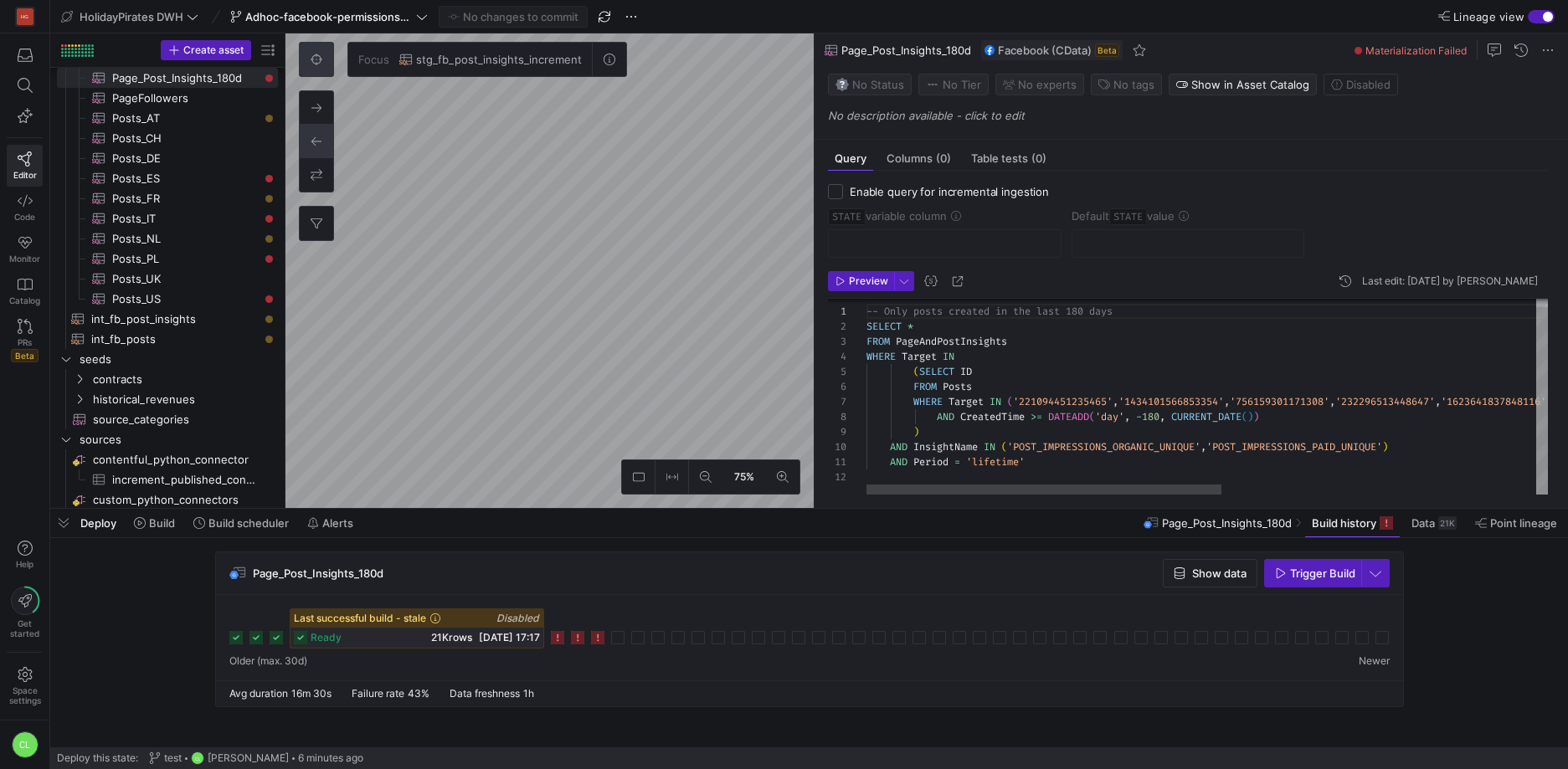
drag, startPoint x: 1067, startPoint y: 187, endPoint x: 495, endPoint y: 233, distance: 573.8
click at [533, 180] on as-split "75% Focus stg_fb_post_insights_increment 0 Query Columns (0) Table tests (0) En…" at bounding box center [927, 270] width 1283 height 474
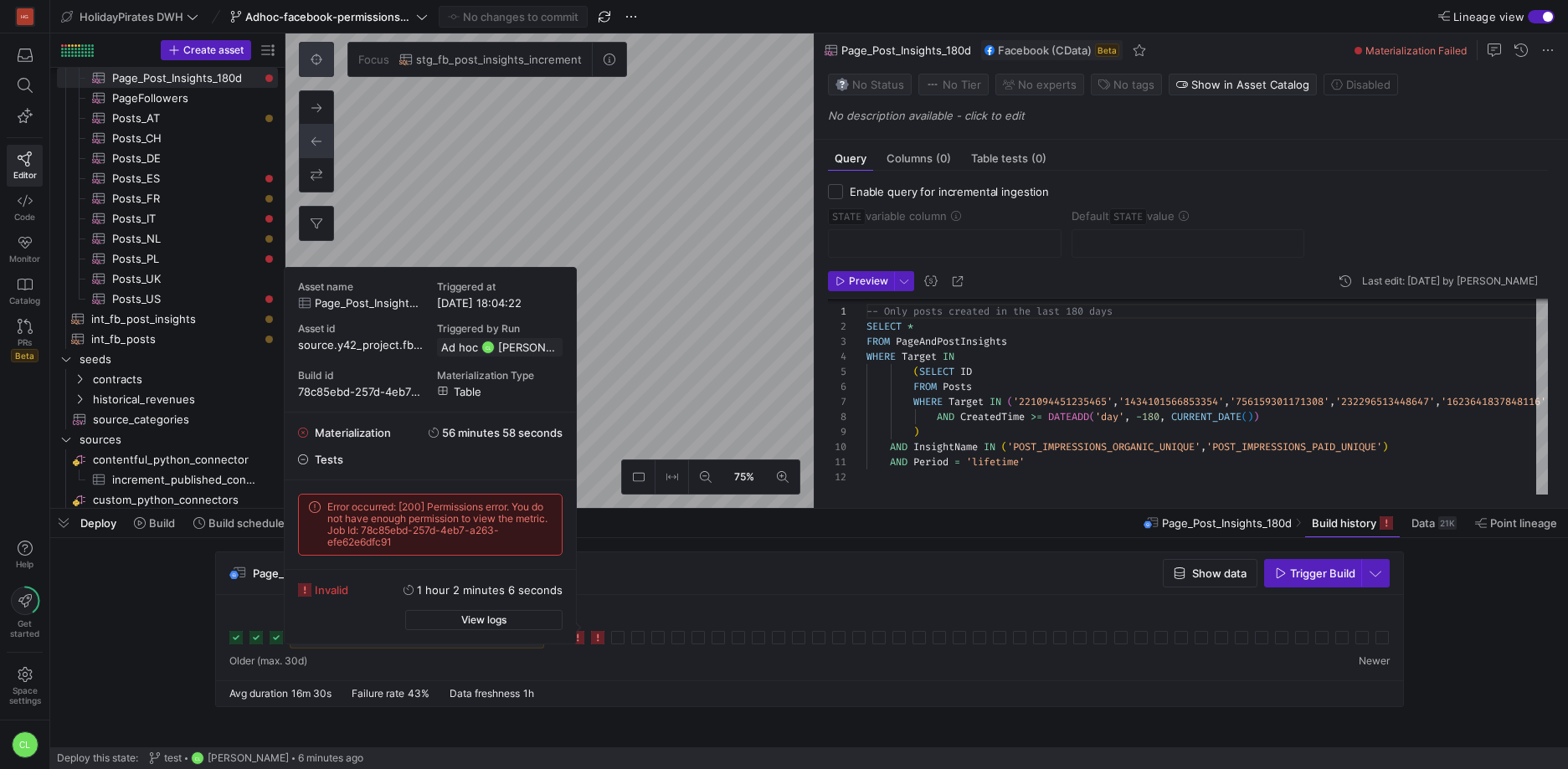
click at [597, 637] on icon at bounding box center [598, 638] width 13 height 13
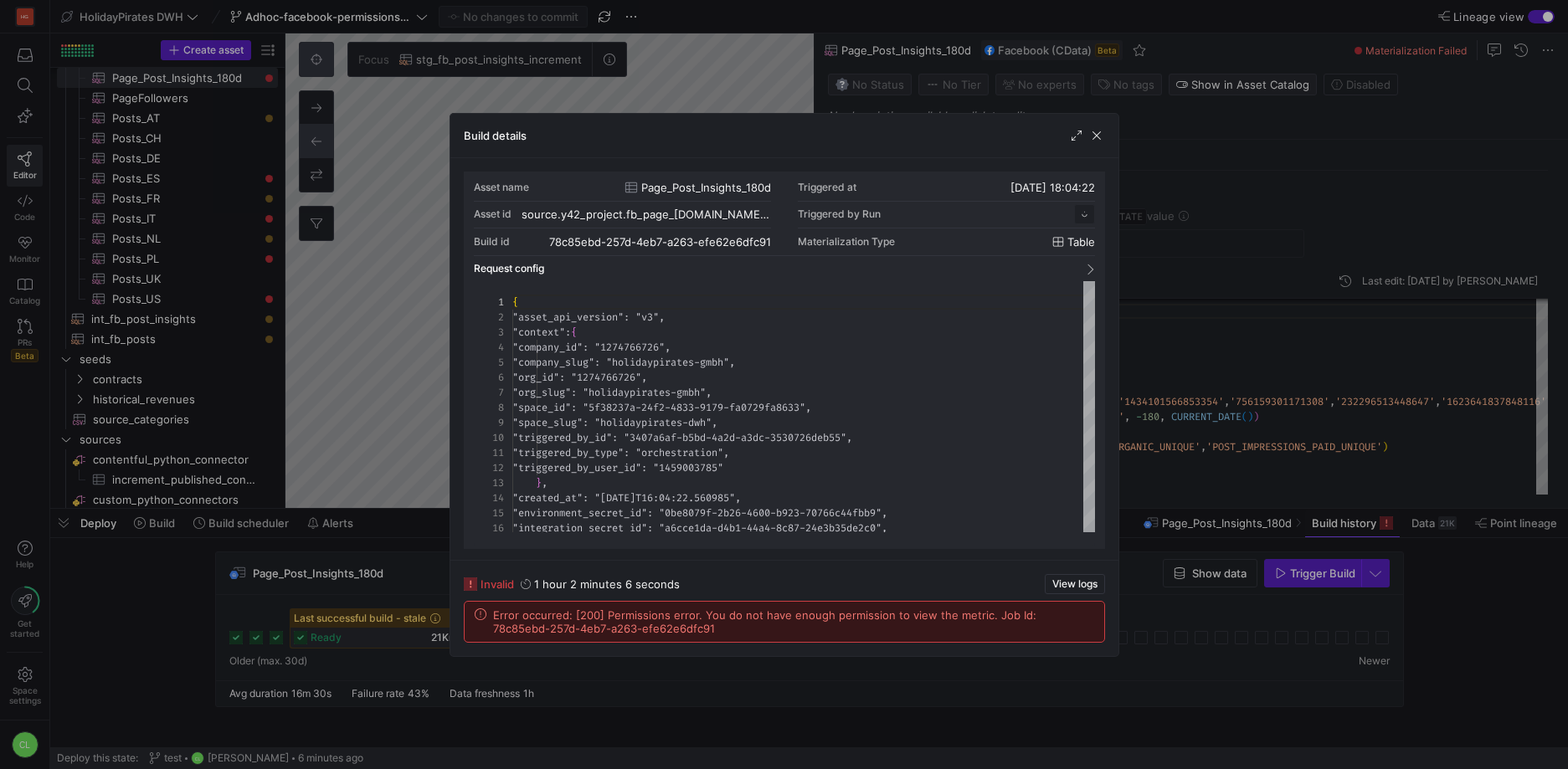
scroll to position [151, 0]
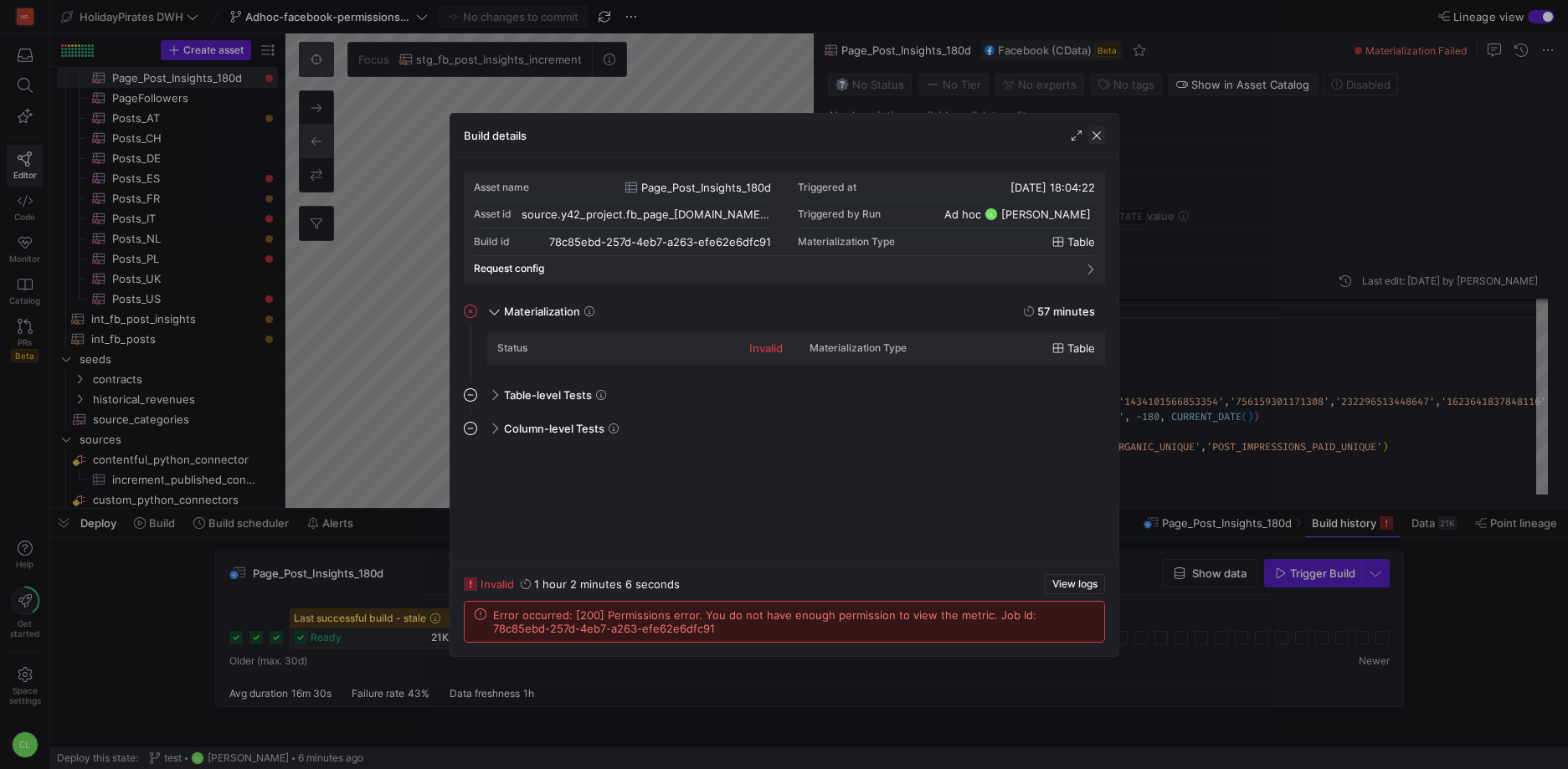
click at [1100, 131] on span "button" at bounding box center [1097, 136] width 17 height 17
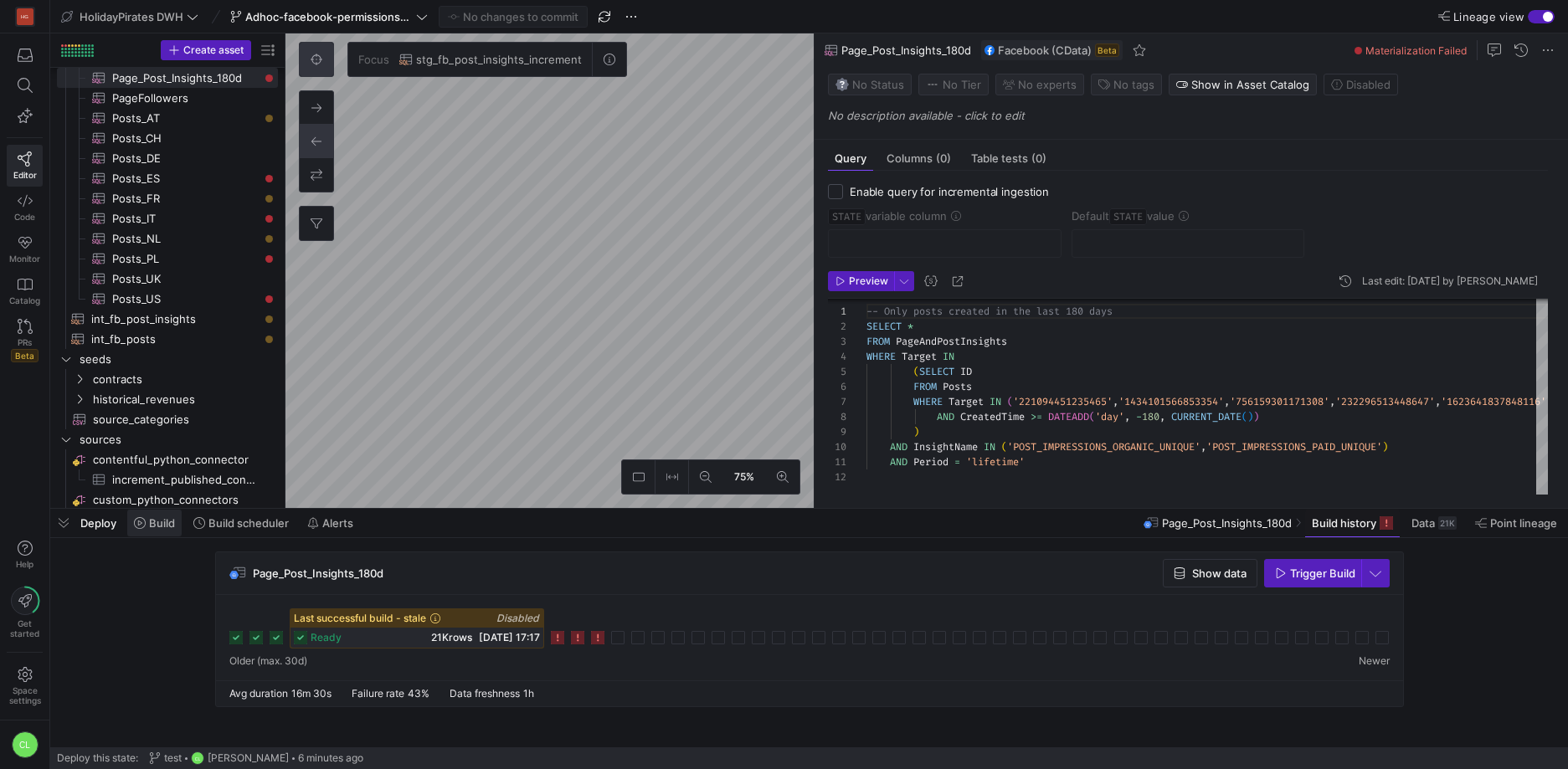
click at [176, 522] on span at bounding box center [154, 523] width 54 height 27
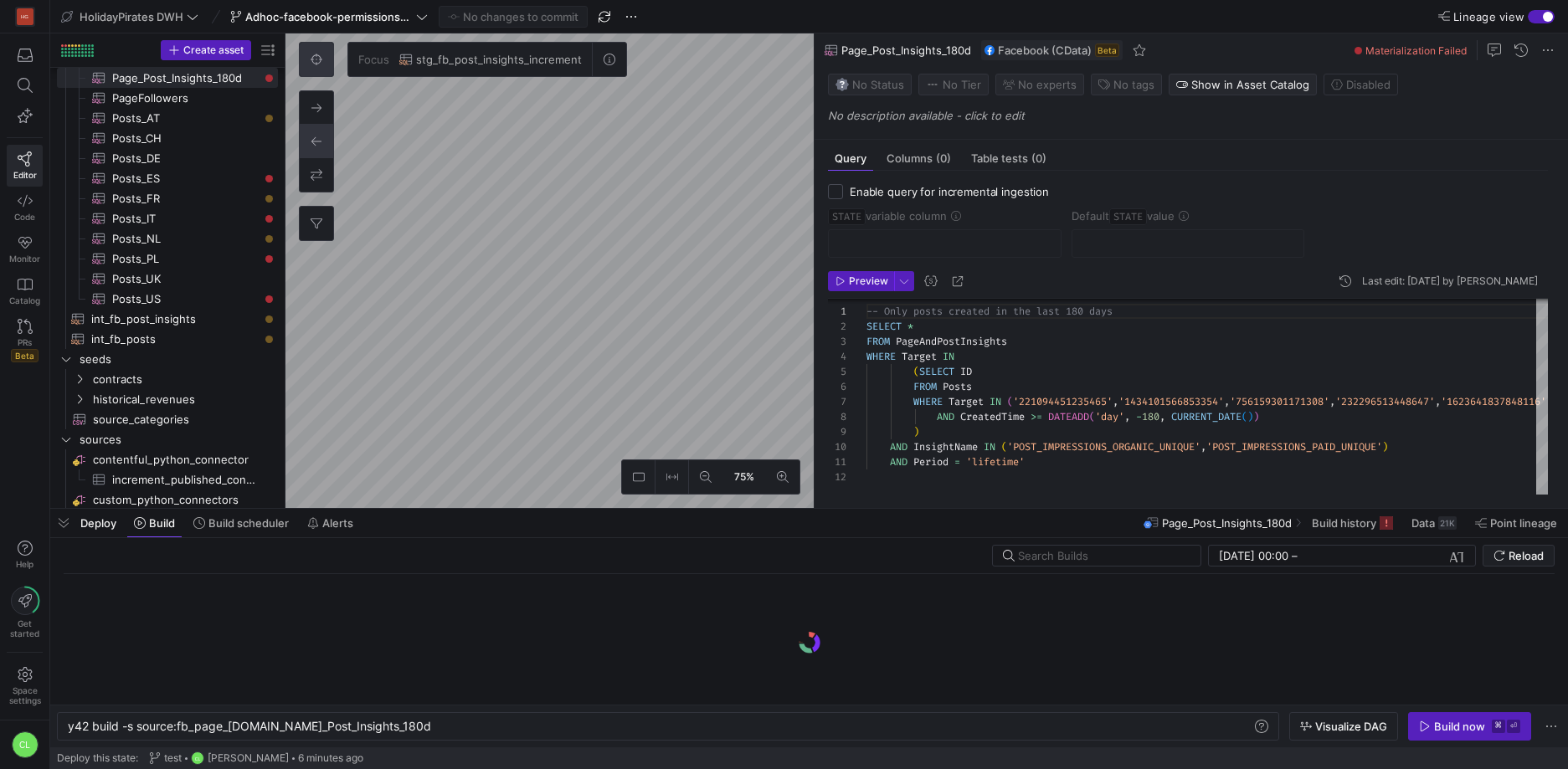
scroll to position [0, 332]
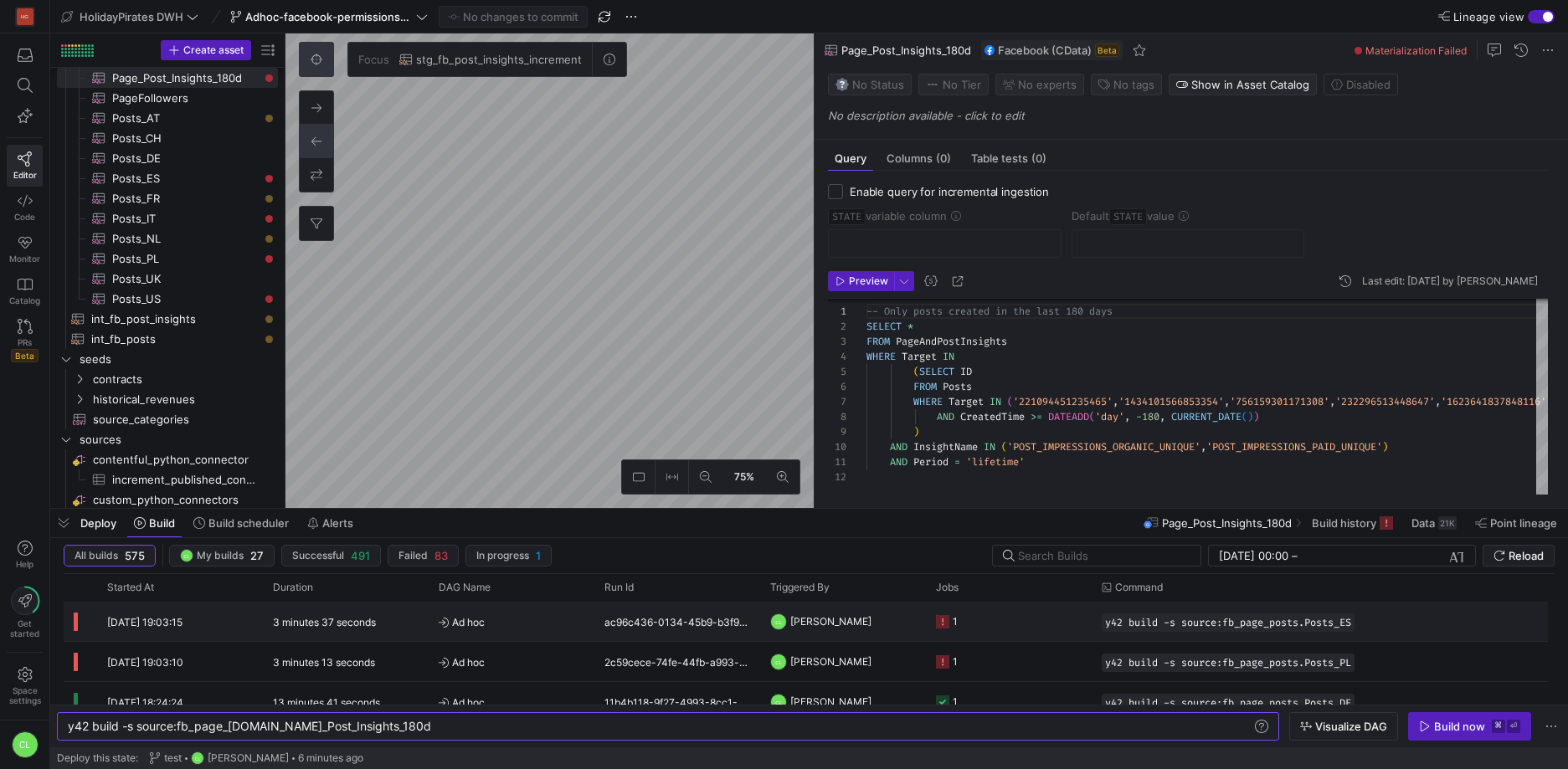
click at [1033, 618] on y42-job-status-cell-renderer "1" at bounding box center [1009, 621] width 146 height 38
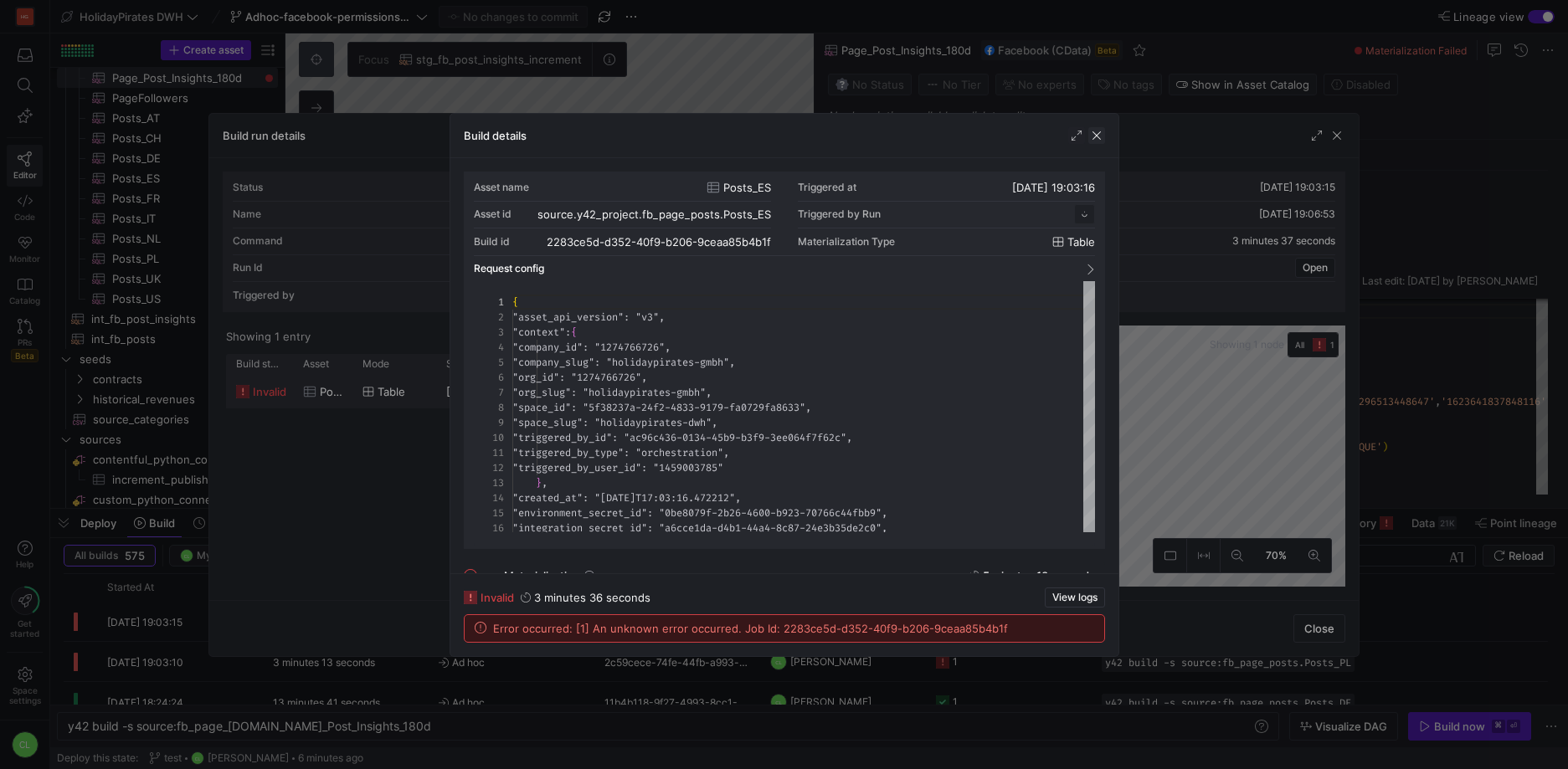
scroll to position [151, 0]
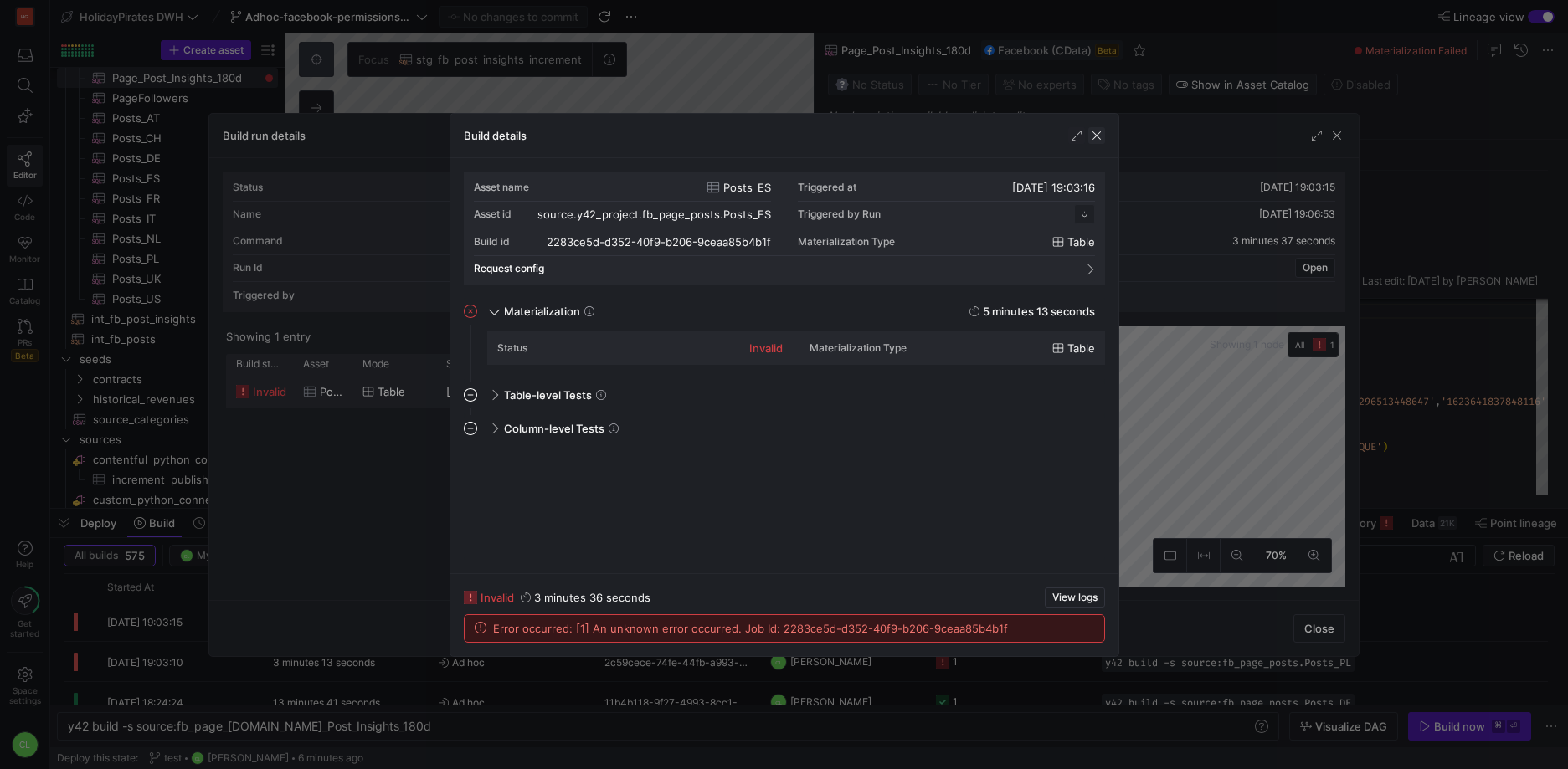
click at [1100, 141] on span "button" at bounding box center [1097, 136] width 17 height 17
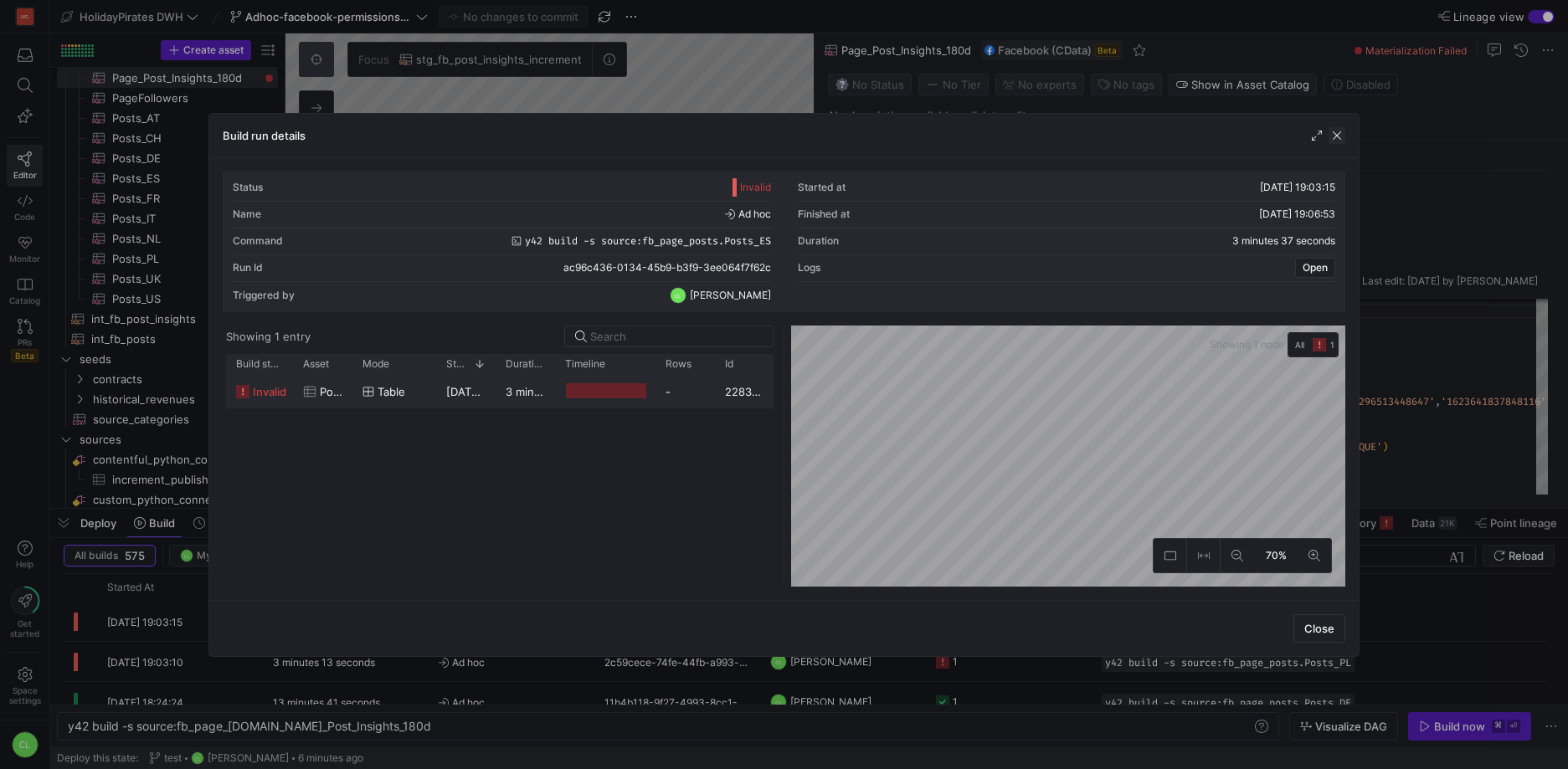
click at [1334, 138] on span "button" at bounding box center [1337, 136] width 17 height 17
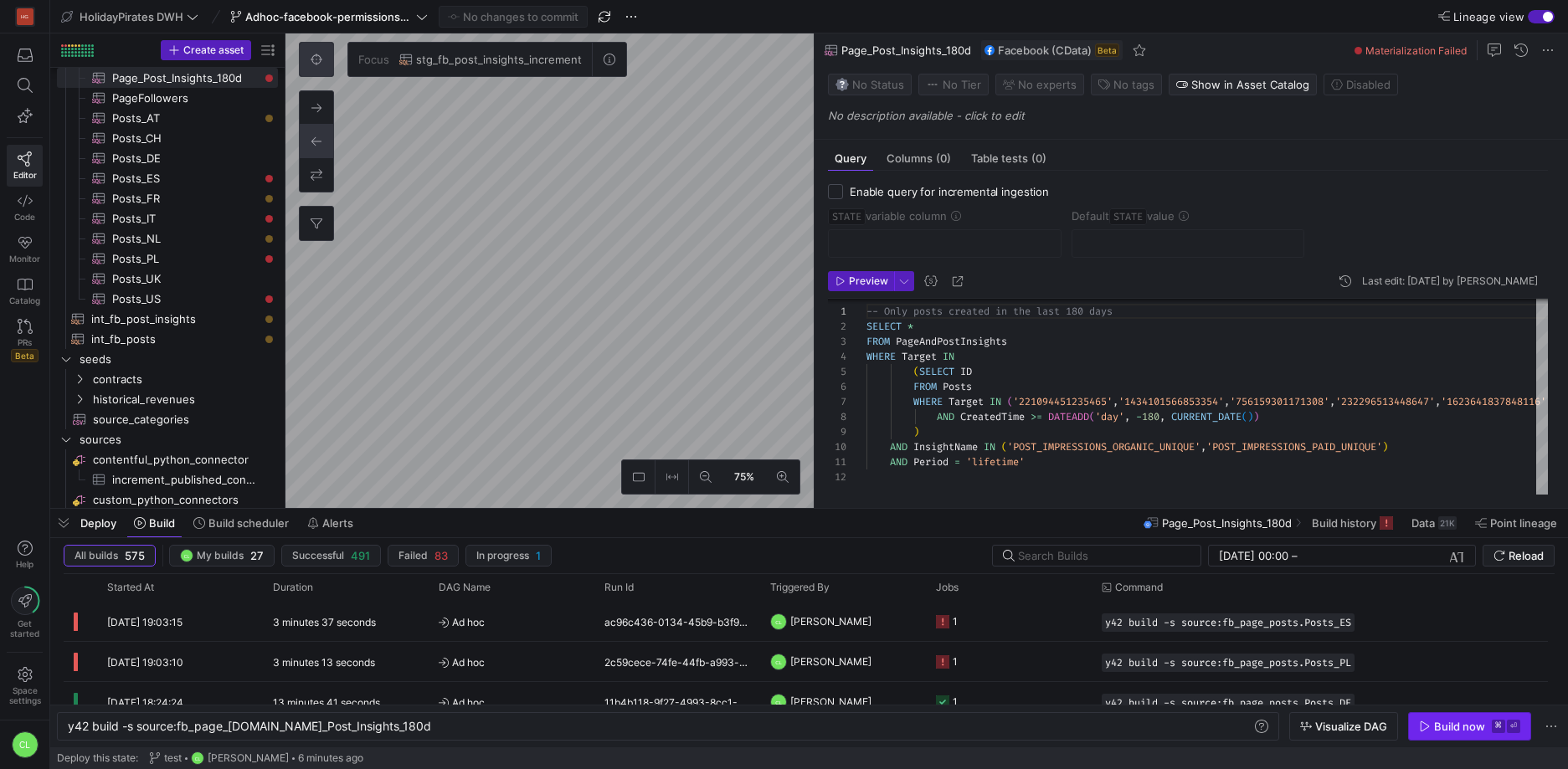
click at [1437, 736] on span "button" at bounding box center [1469, 726] width 121 height 27
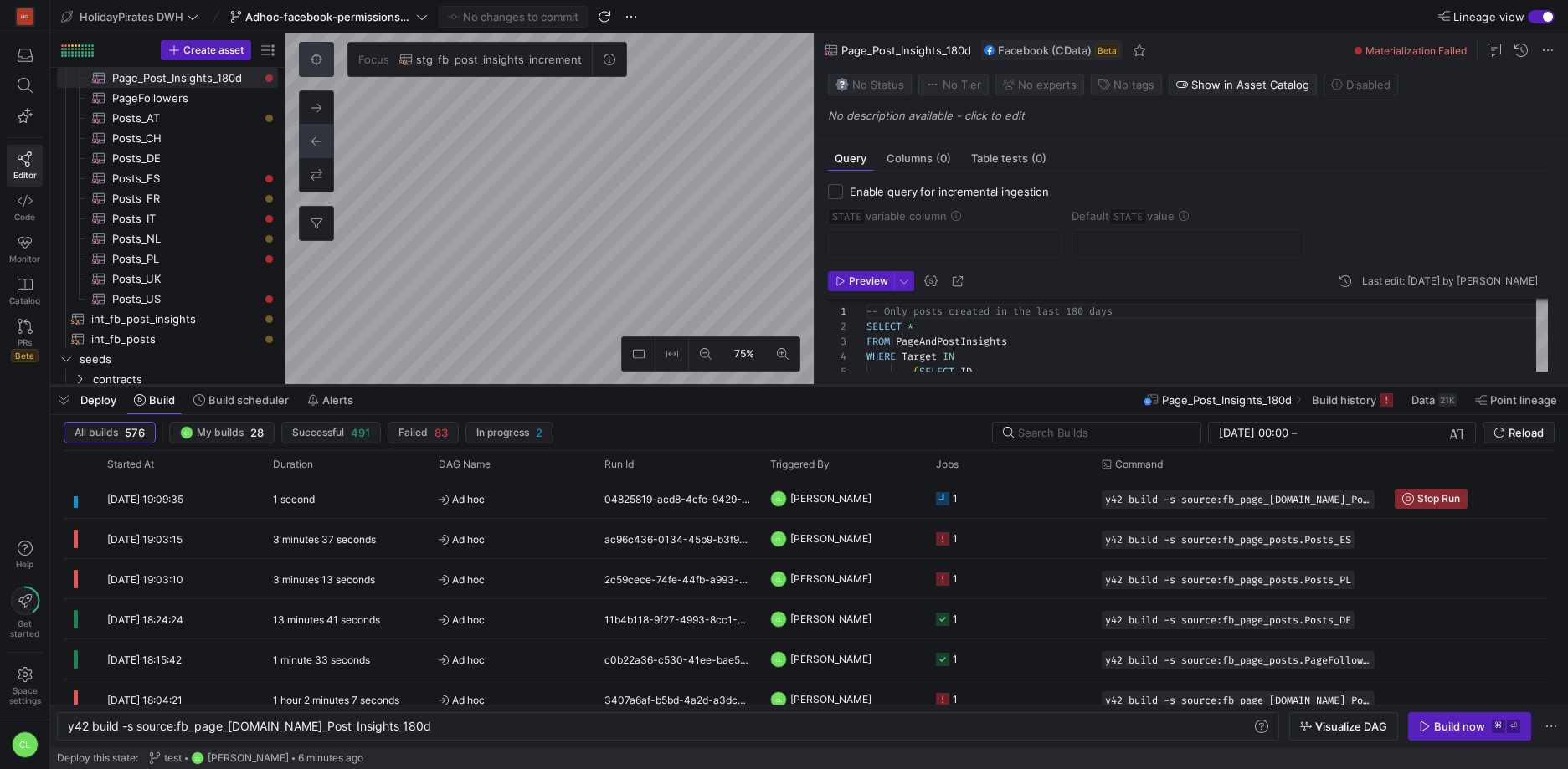
drag, startPoint x: 715, startPoint y: 509, endPoint x: 753, endPoint y: 386, distance: 128.7
click at [753, 386] on div at bounding box center [809, 386] width 1518 height 7
